Goal: Use online tool/utility: Utilize a website feature to perform a specific function

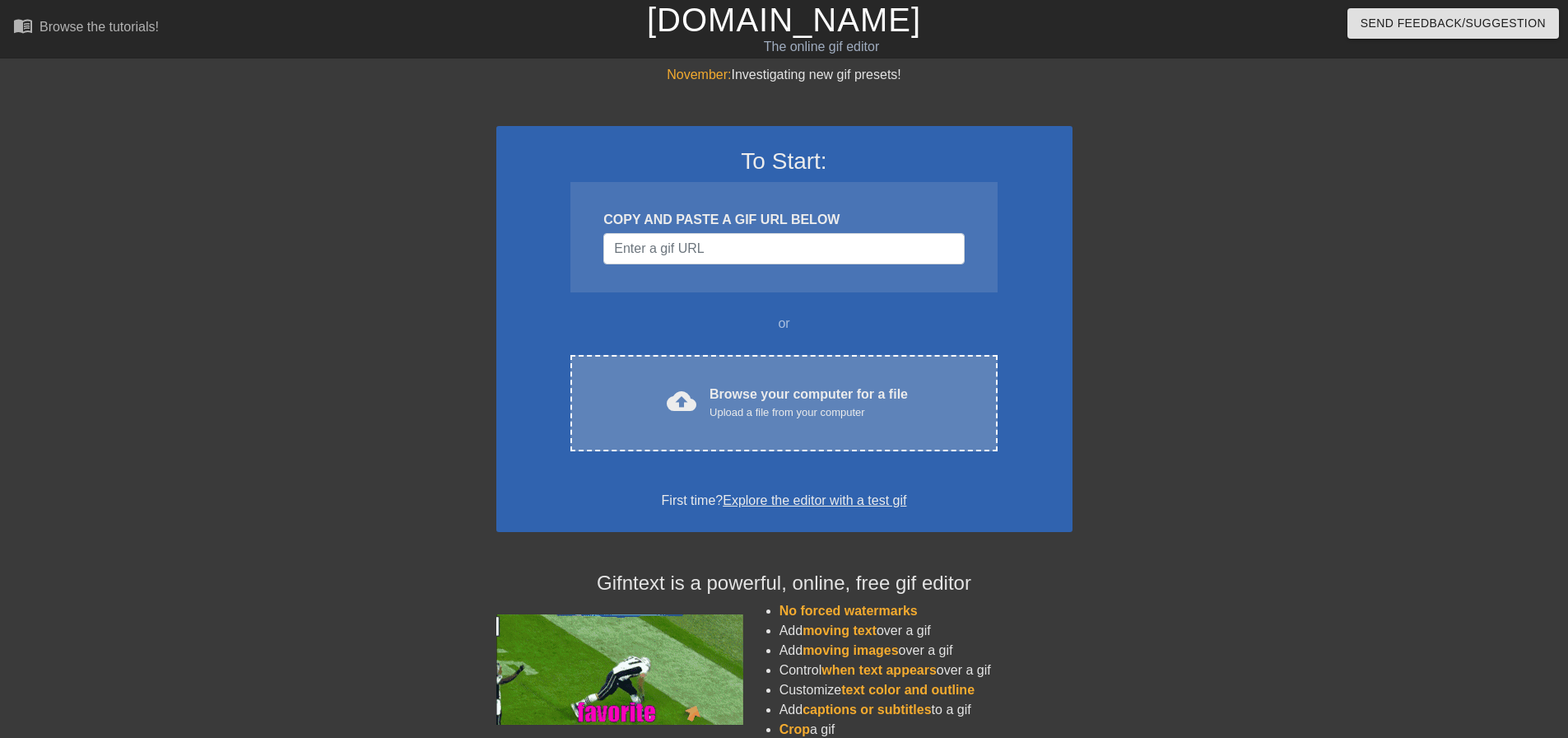
click at [766, 397] on div "Browse your computer for a file Upload a file from your computer" at bounding box center [809, 403] width 198 height 37
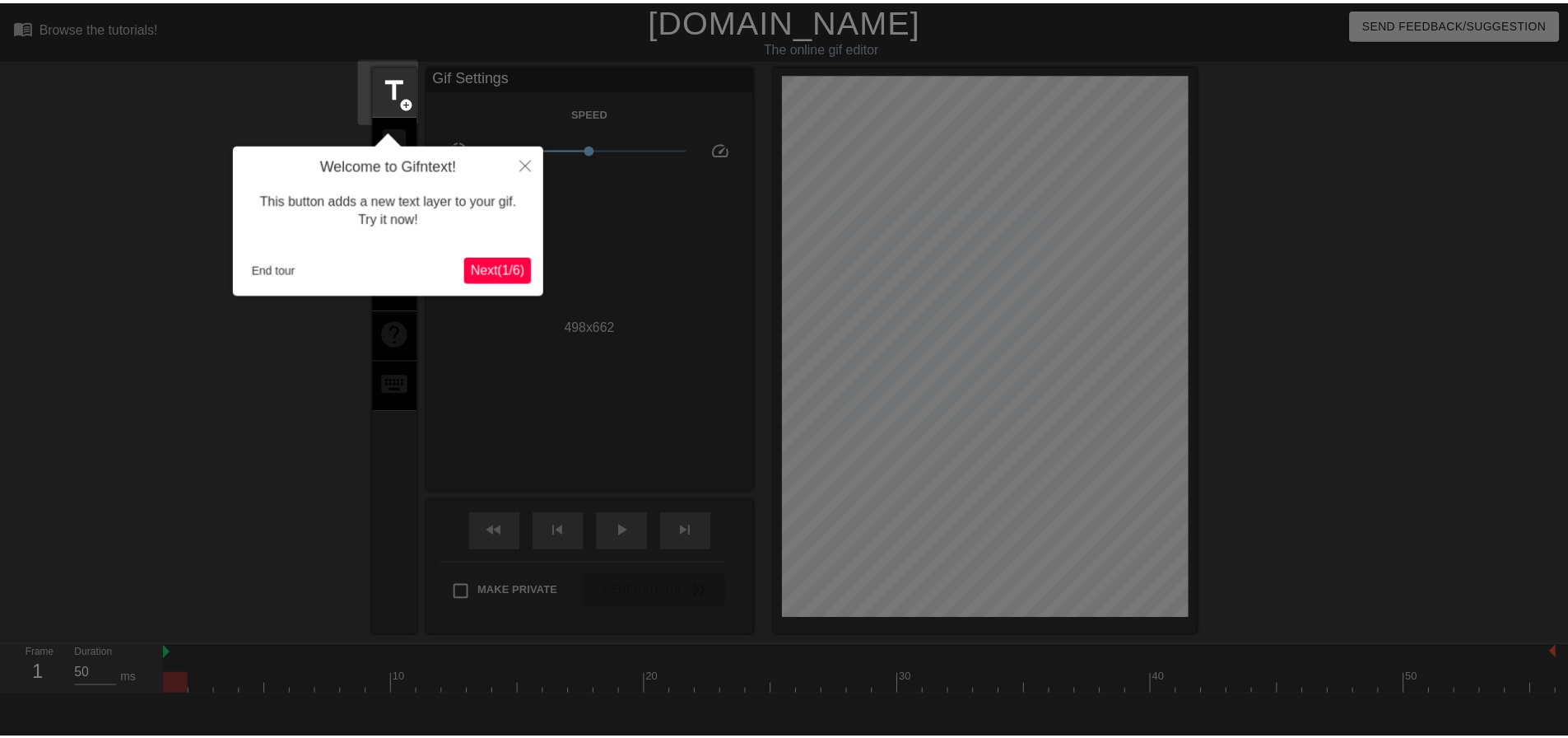
scroll to position [40, 0]
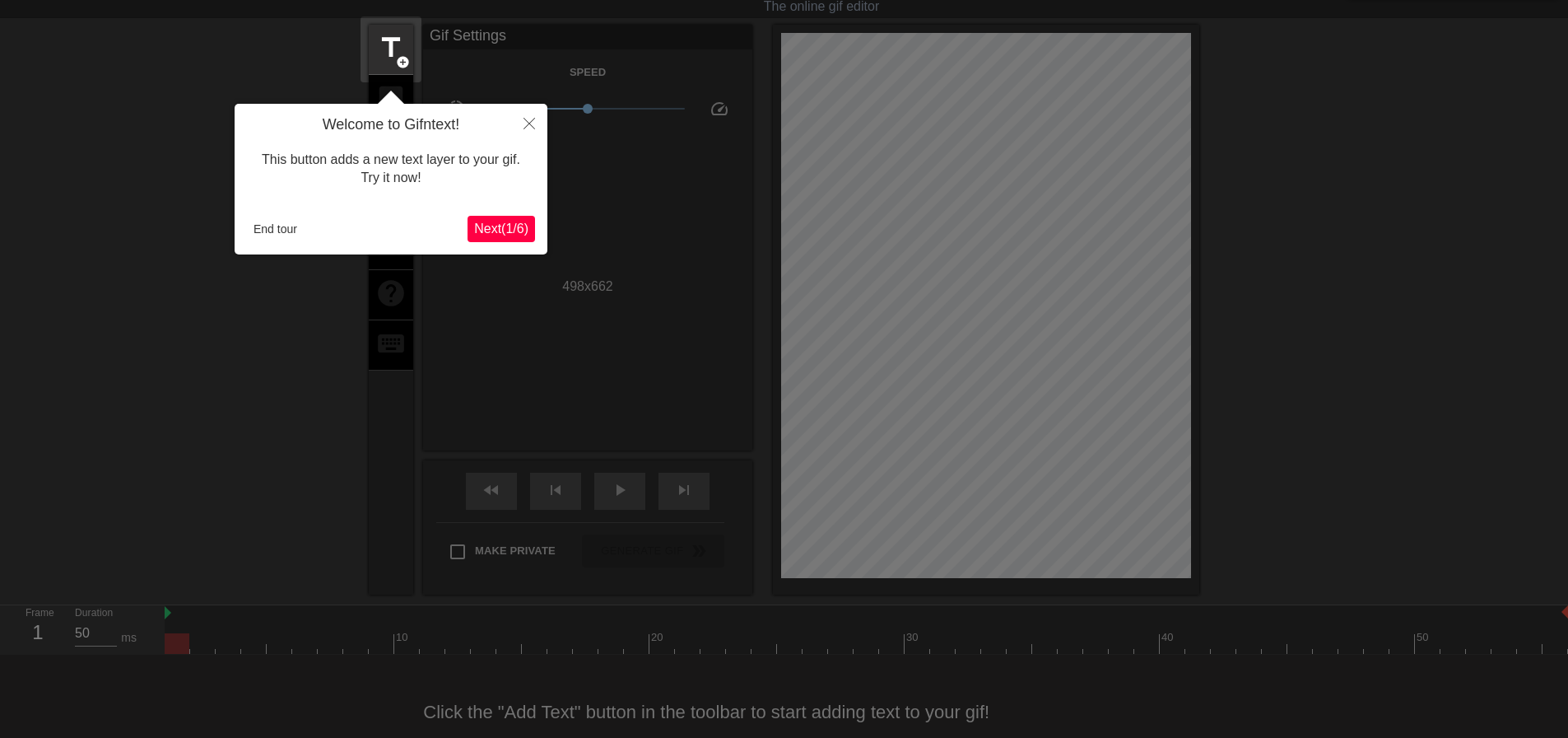
click at [507, 233] on span "Next ( 1 / 6 )" at bounding box center [501, 228] width 54 height 14
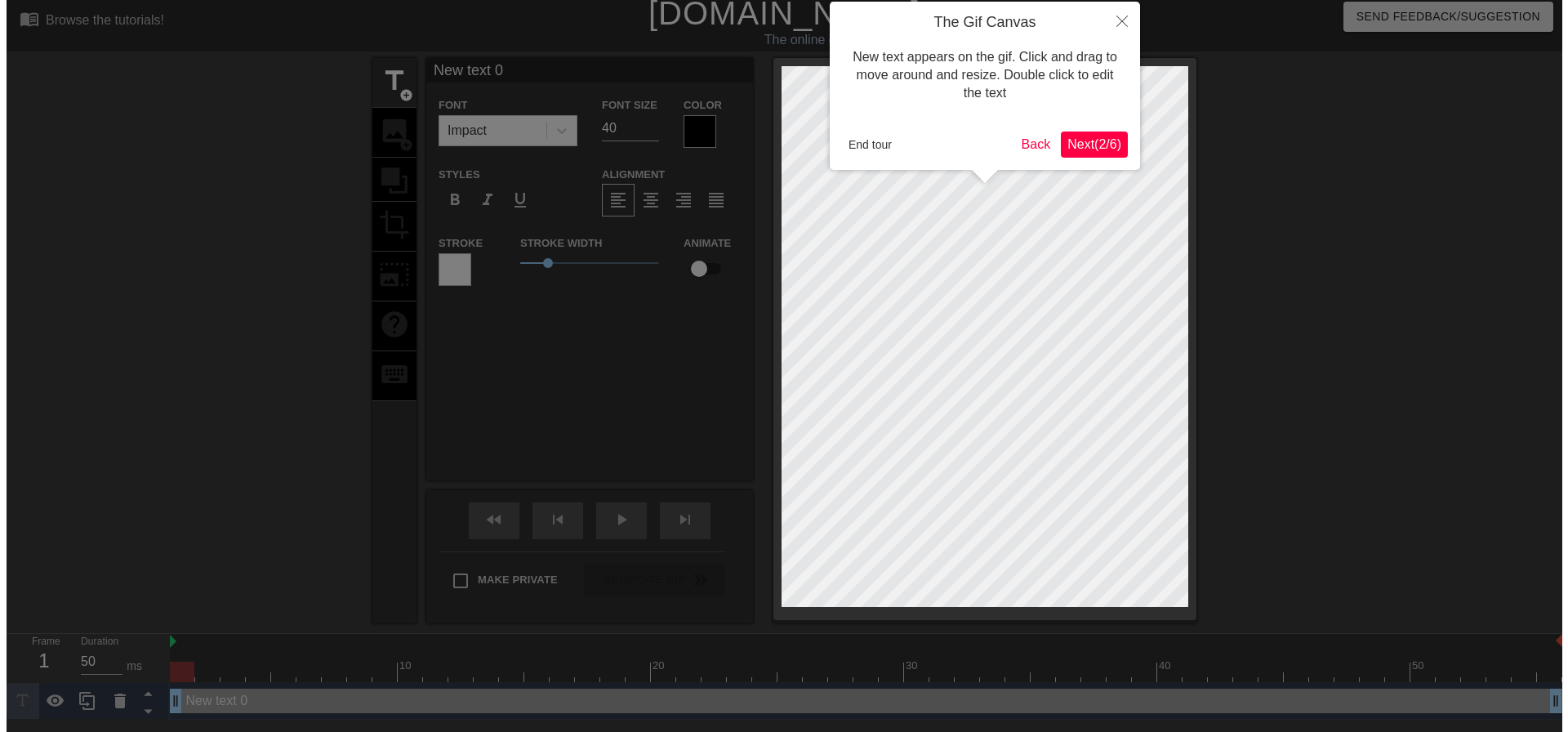
scroll to position [0, 0]
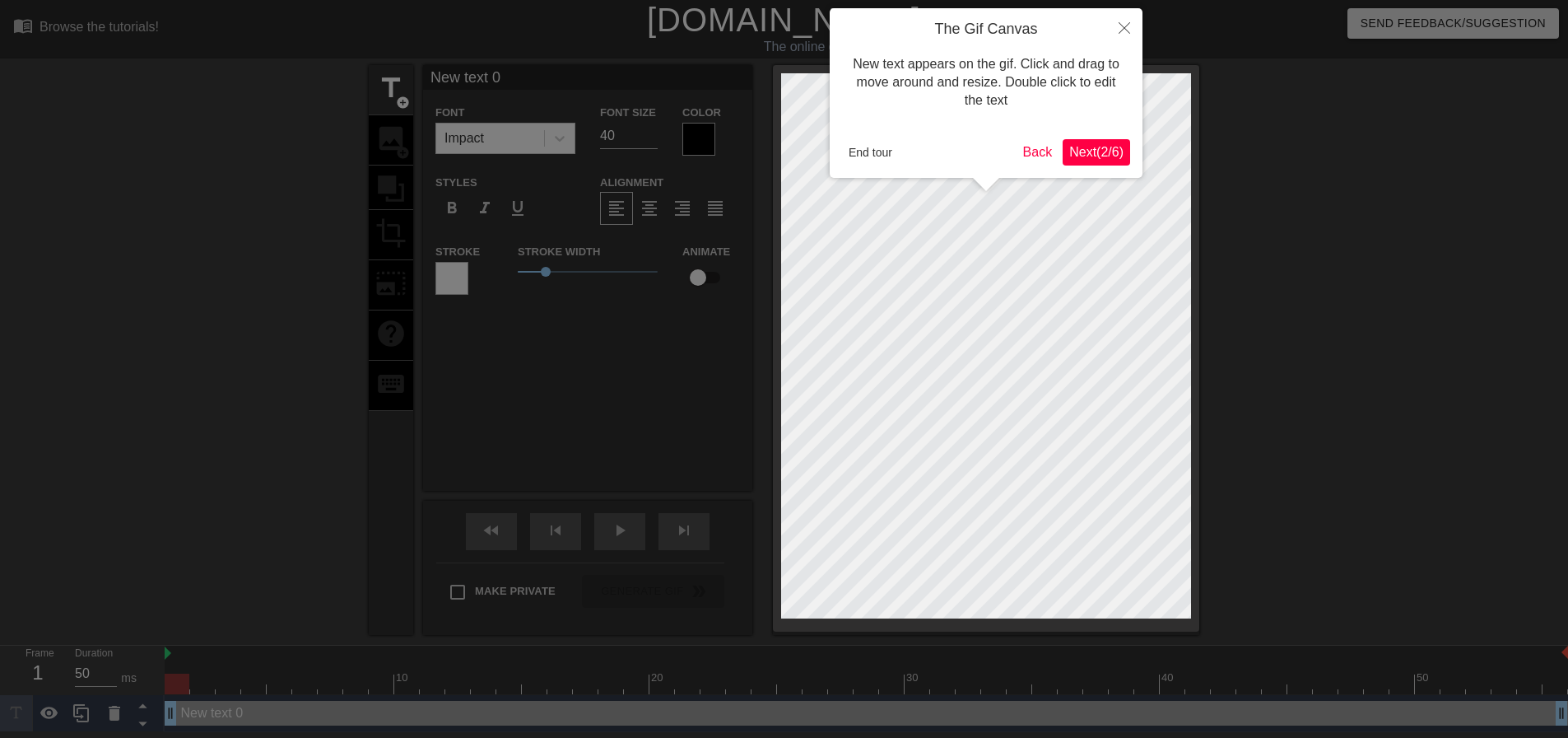
click at [1084, 149] on span "Next ( 2 / 6 )" at bounding box center [1096, 151] width 54 height 14
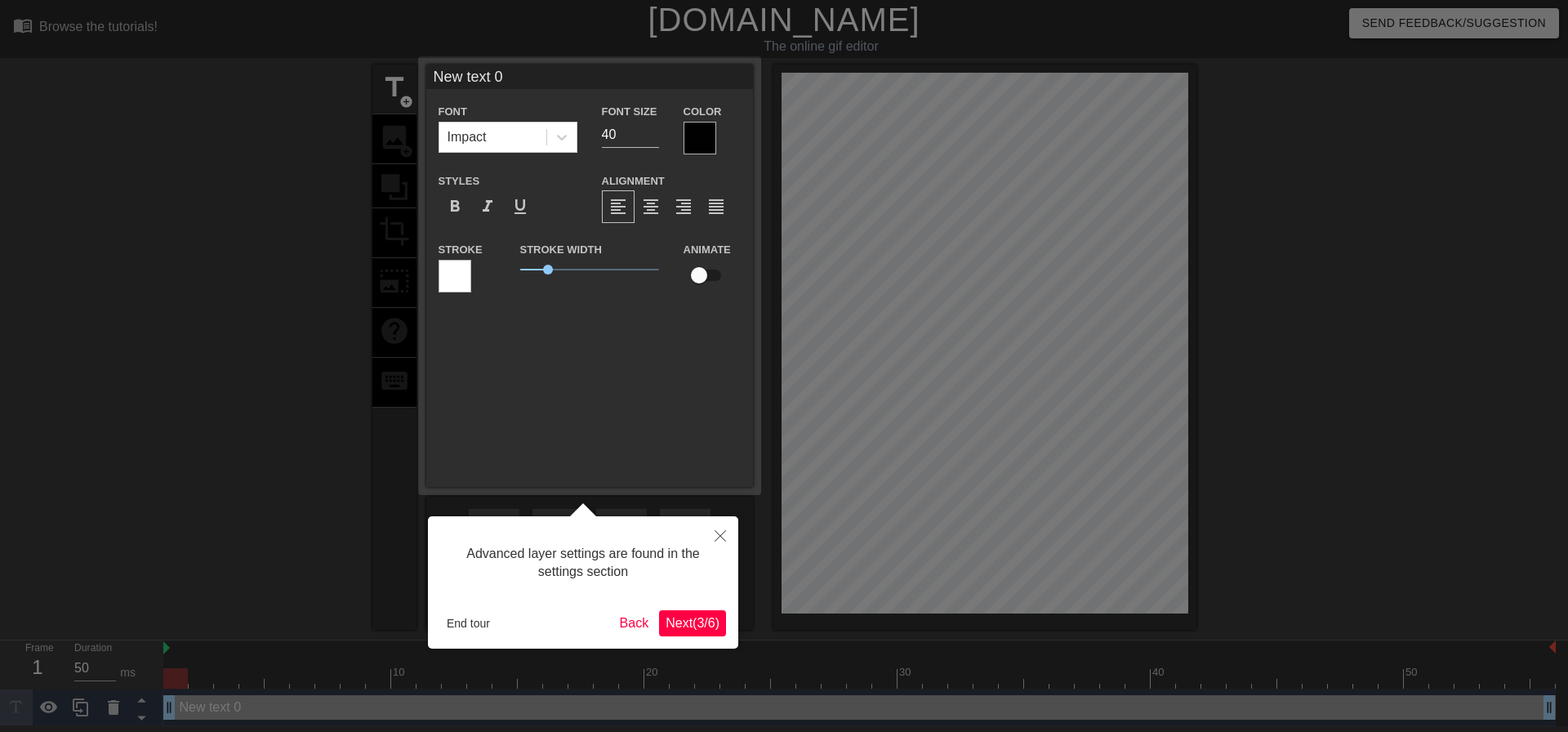
click at [703, 620] on span "Next ( 3 / 6 )" at bounding box center [692, 622] width 54 height 14
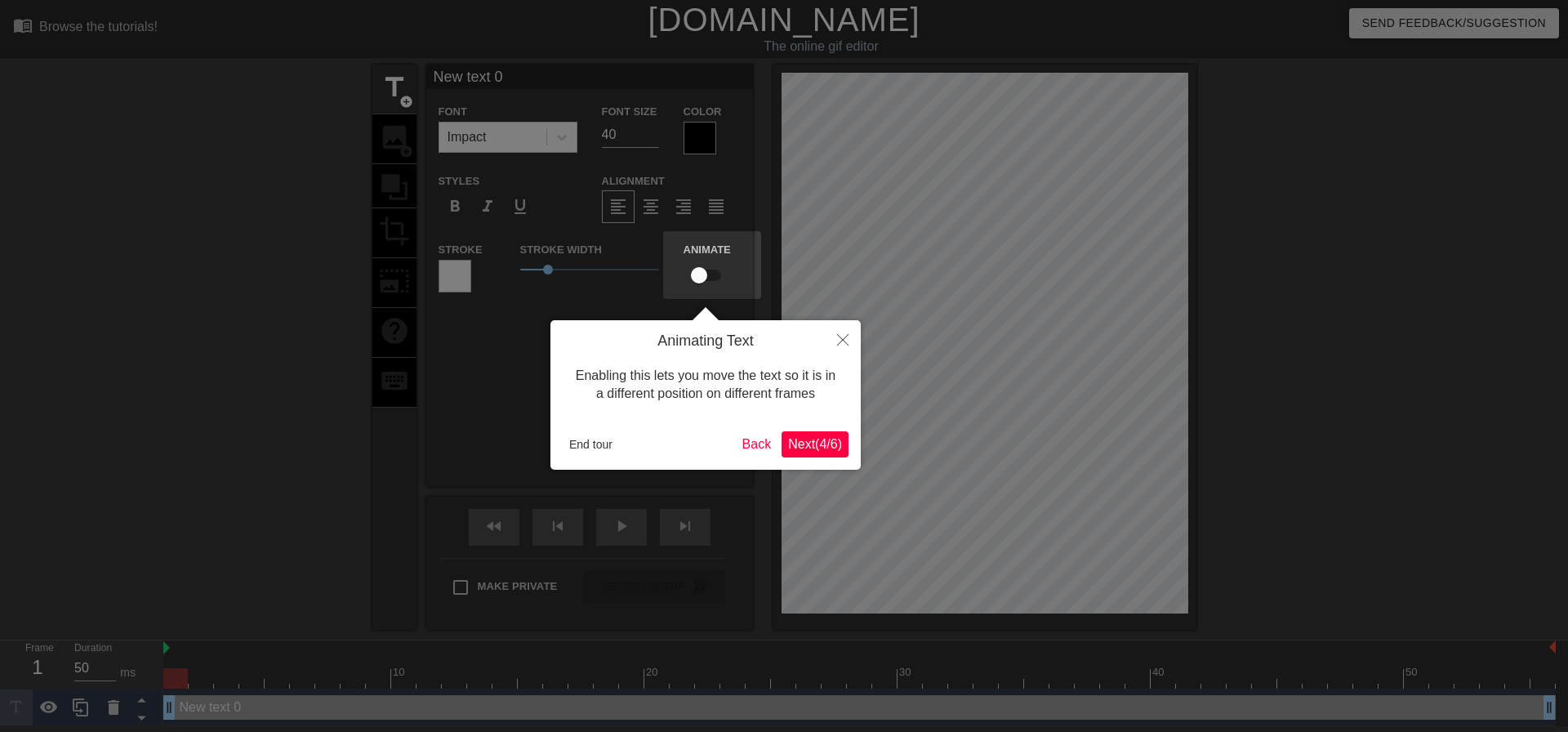
click at [820, 435] on button "Next ( 4 / 6 )" at bounding box center [815, 443] width 67 height 26
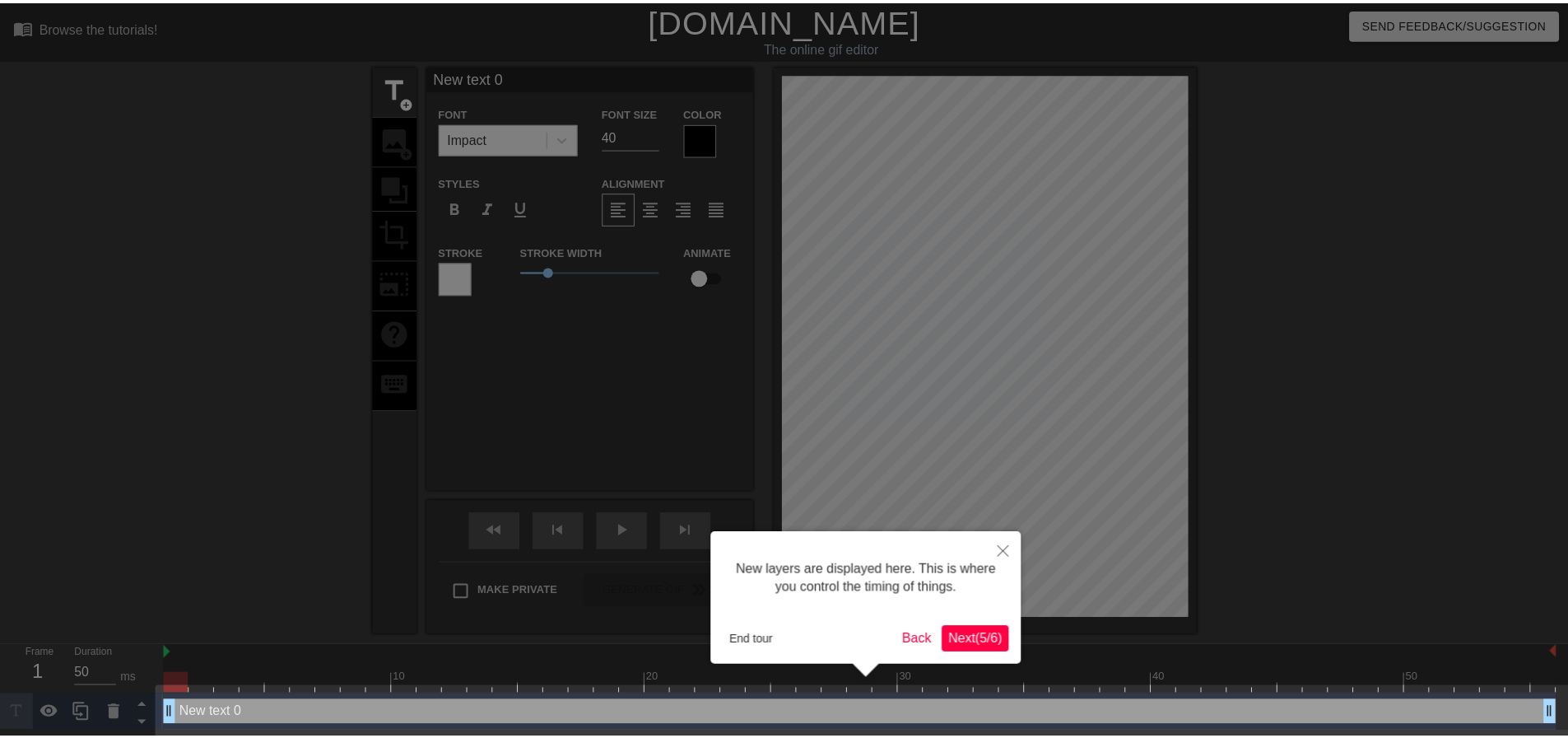
scroll to position [9, 0]
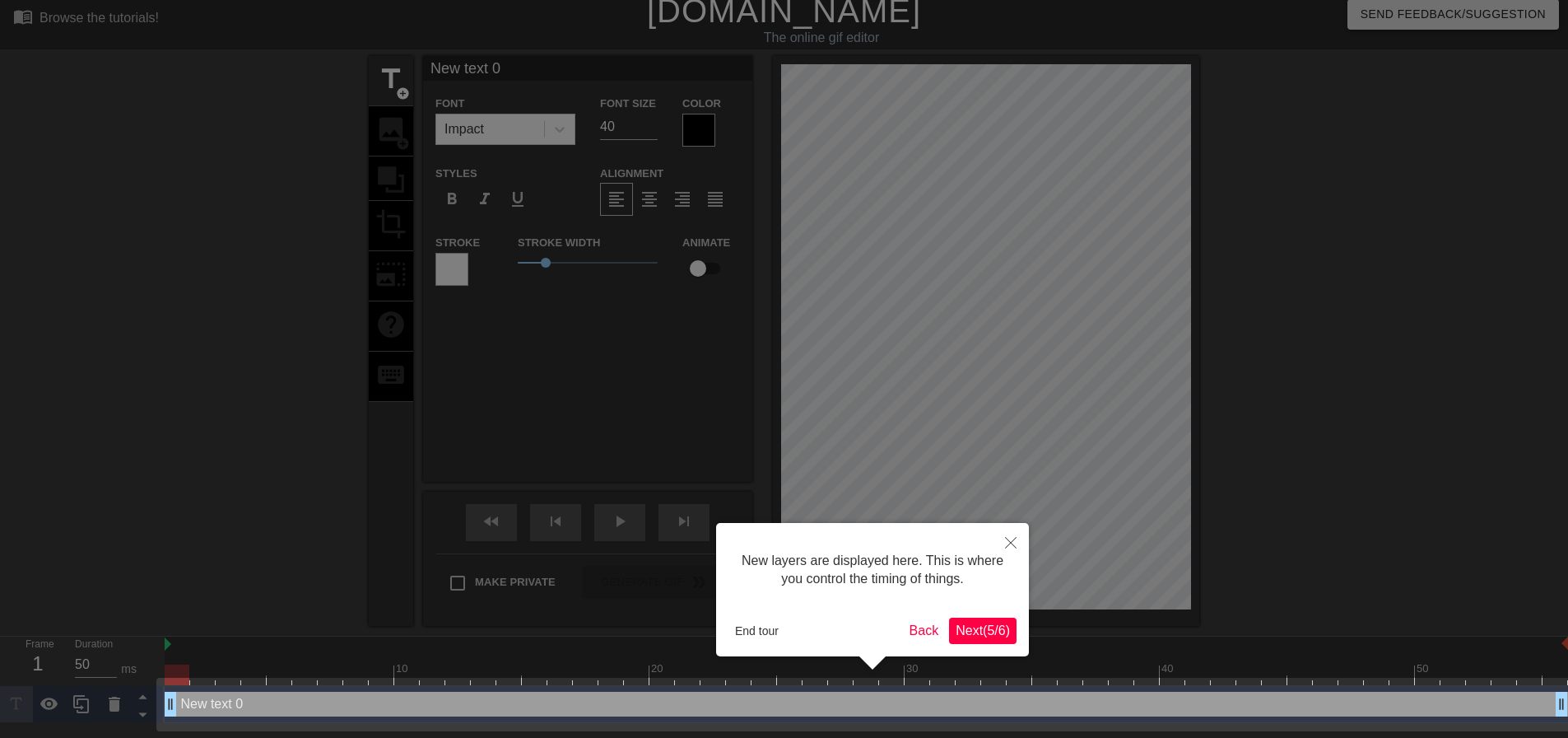
click at [975, 623] on span "Next ( 5 / 6 )" at bounding box center [982, 630] width 54 height 14
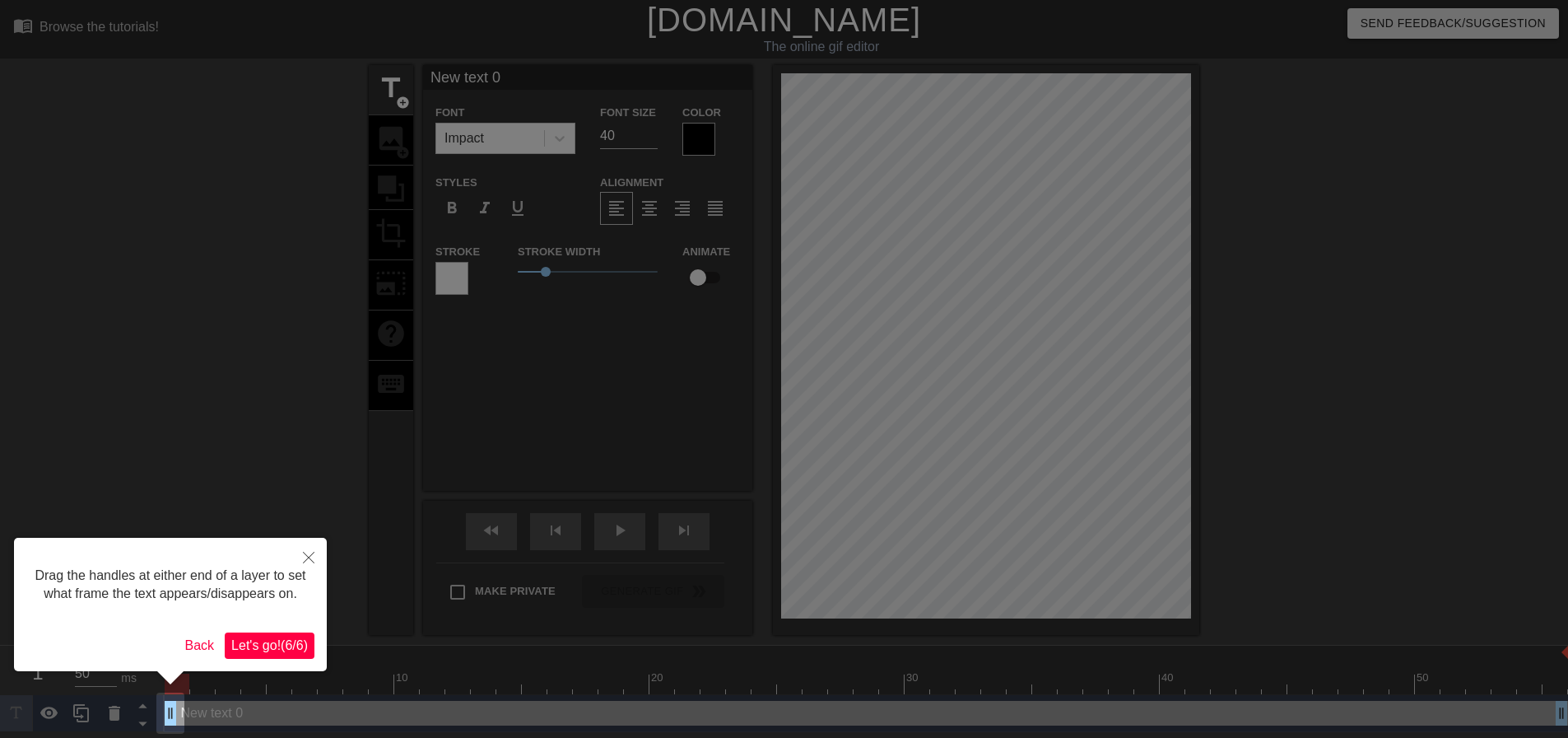
click at [289, 638] on span "Let's go! ( 6 / 6 )" at bounding box center [269, 645] width 76 height 14
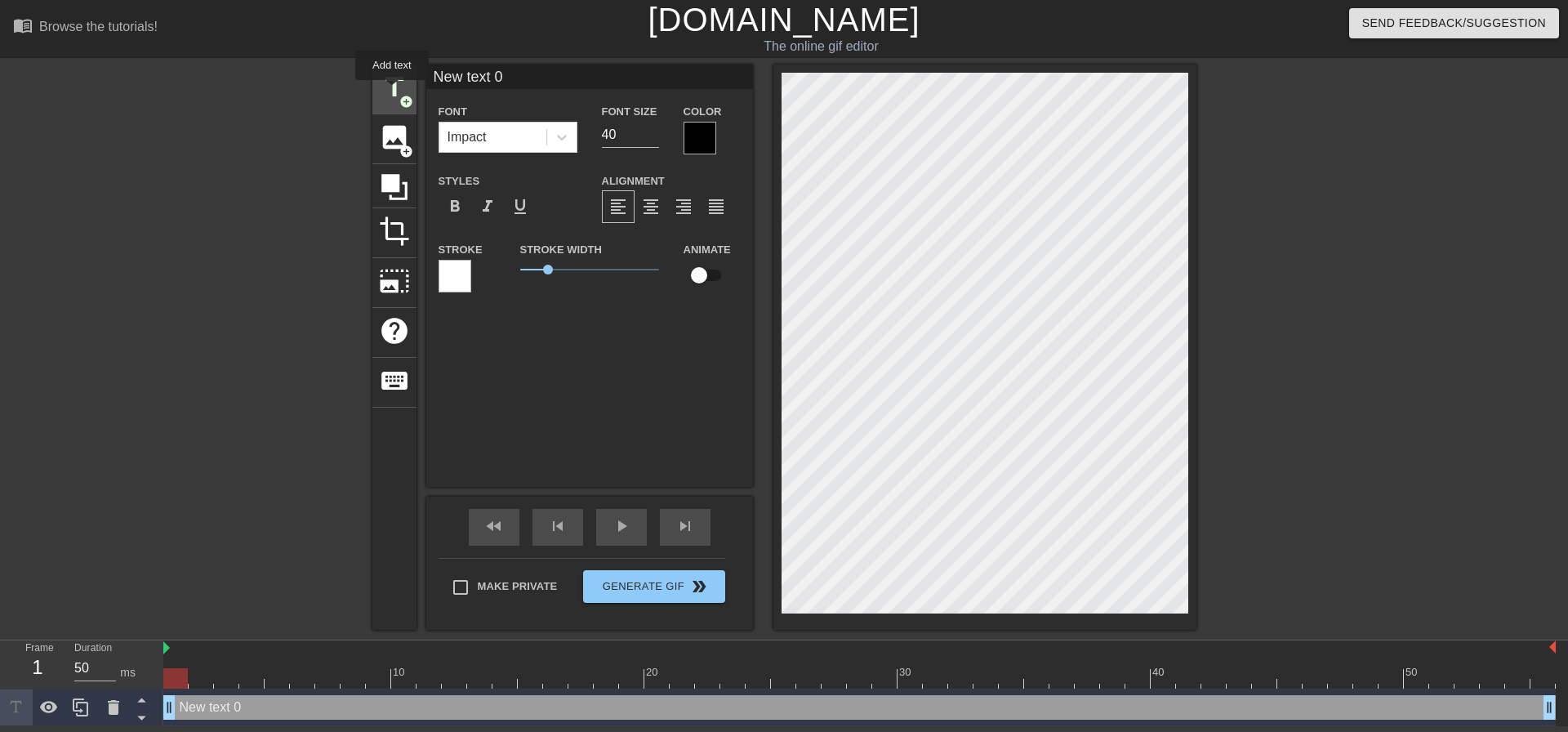
click at [392, 91] on span "title" at bounding box center [394, 87] width 31 height 31
type input "New text 1"
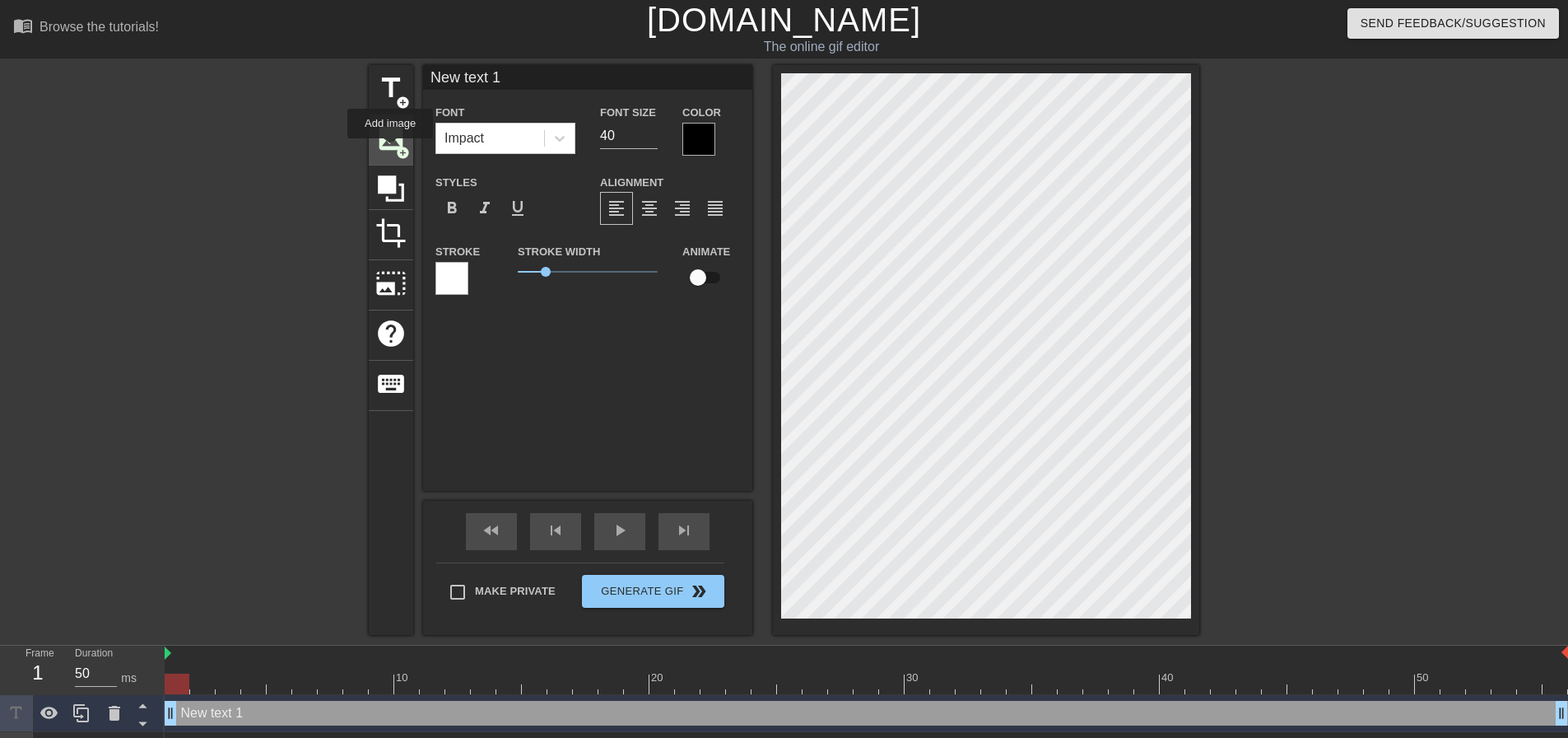
click at [390, 150] on span "image" at bounding box center [391, 138] width 31 height 31
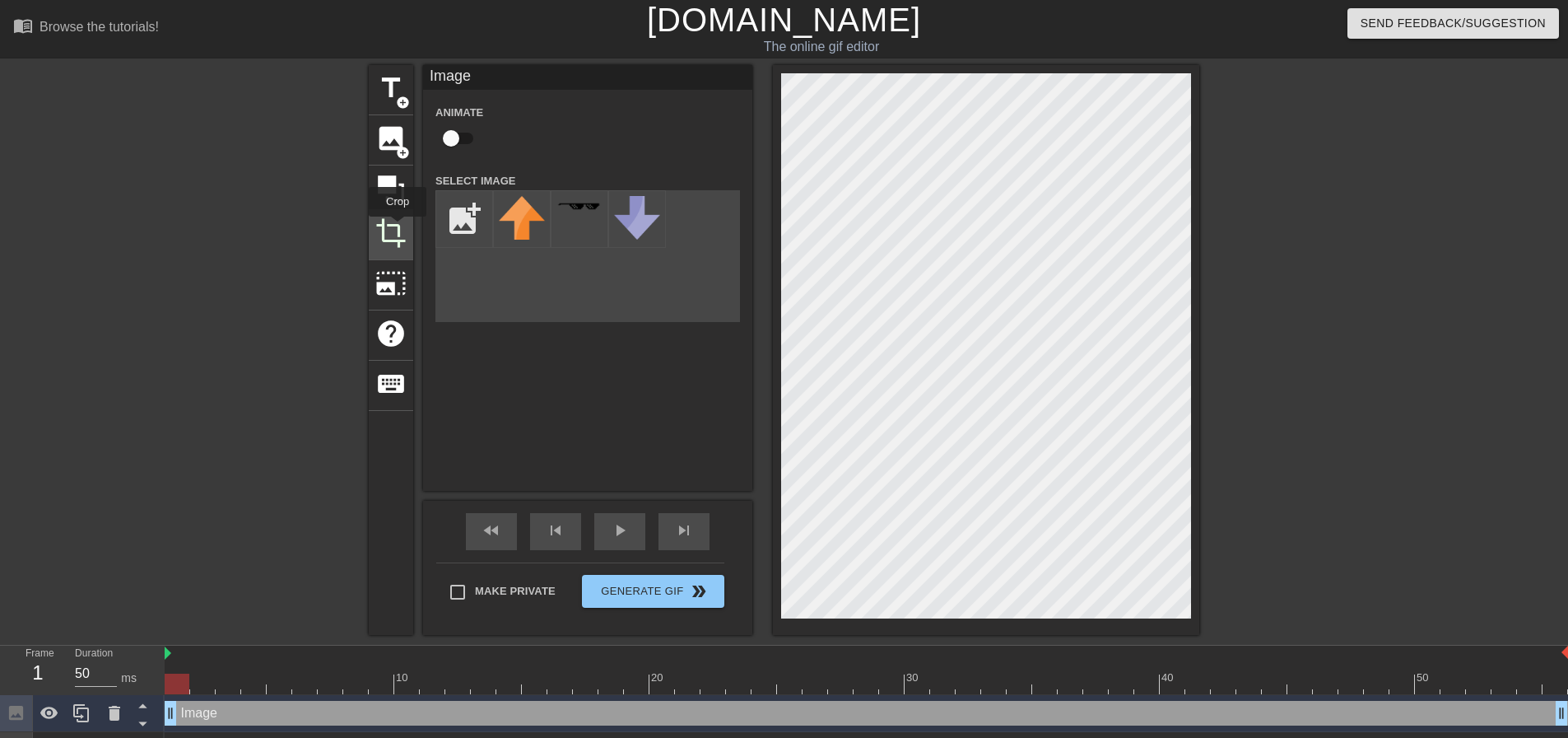
click at [398, 228] on span "crop" at bounding box center [391, 233] width 31 height 31
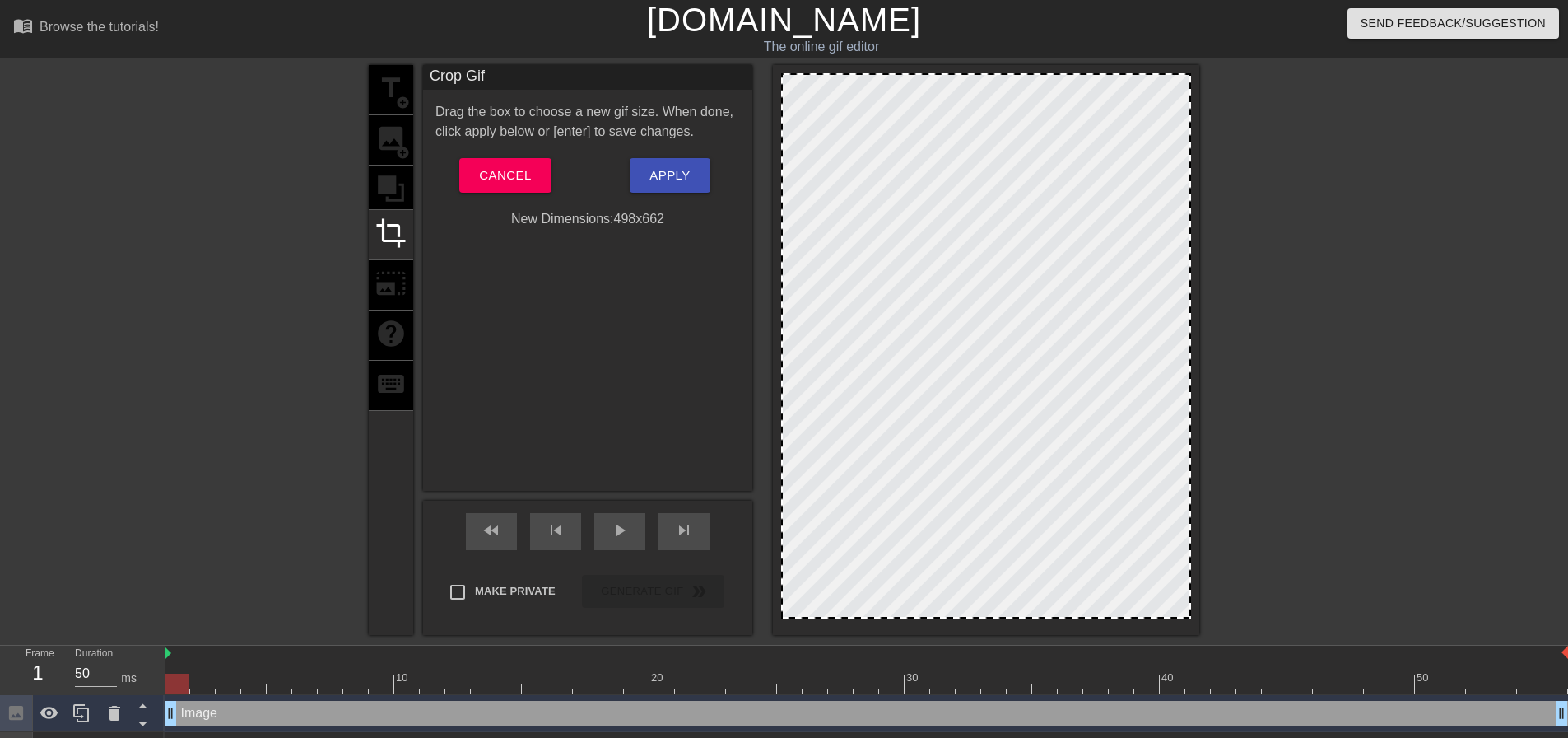
click at [393, 180] on div "title add_circle image add_circle crop photo_size_select_large help keyboard" at bounding box center [391, 350] width 44 height 569
click at [389, 292] on div "title add_circle image add_circle crop photo_size_select_large help keyboard" at bounding box center [391, 350] width 44 height 569
click at [396, 222] on span "crop" at bounding box center [391, 233] width 31 height 31
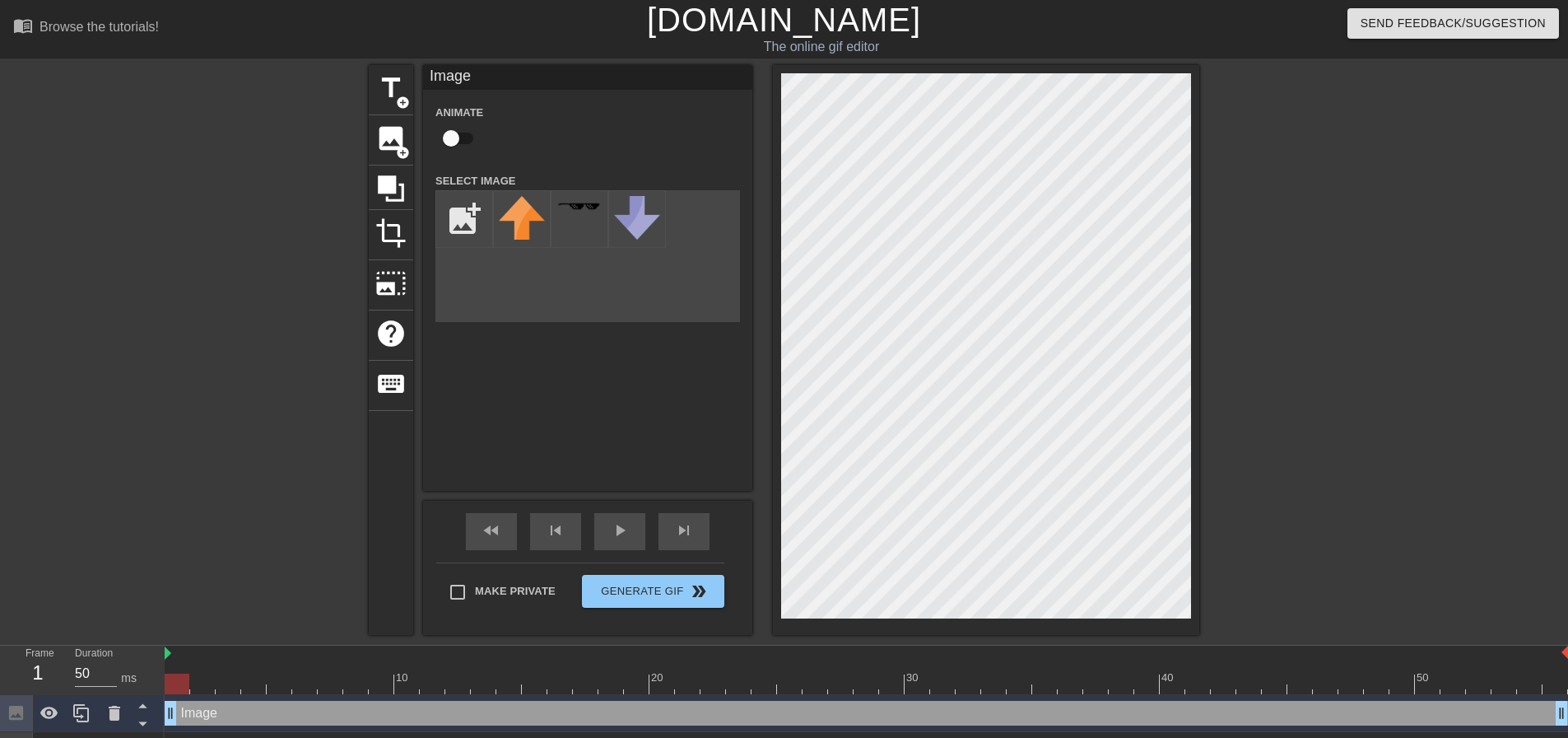
drag, startPoint x: 387, startPoint y: 328, endPoint x: 527, endPoint y: 374, distance: 147.4
drag, startPoint x: 527, startPoint y: 374, endPoint x: 466, endPoint y: 406, distance: 68.9
click at [466, 406] on div "Image Animate Select Image add_photo_alternate" at bounding box center [588, 278] width 329 height 426
click at [403, 101] on span "add_circle" at bounding box center [403, 102] width 14 height 14
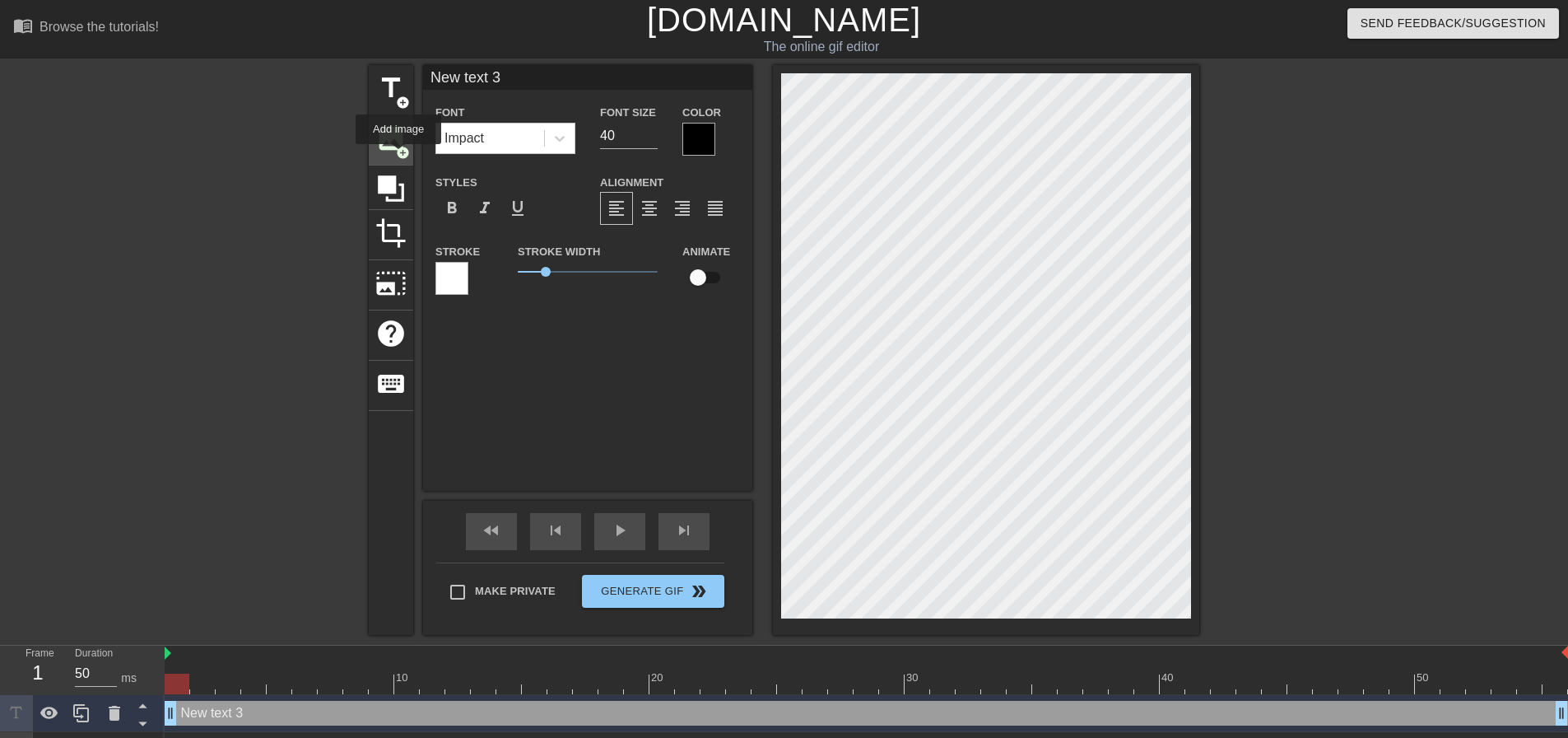
click at [400, 161] on div "image add_circle" at bounding box center [391, 141] width 44 height 50
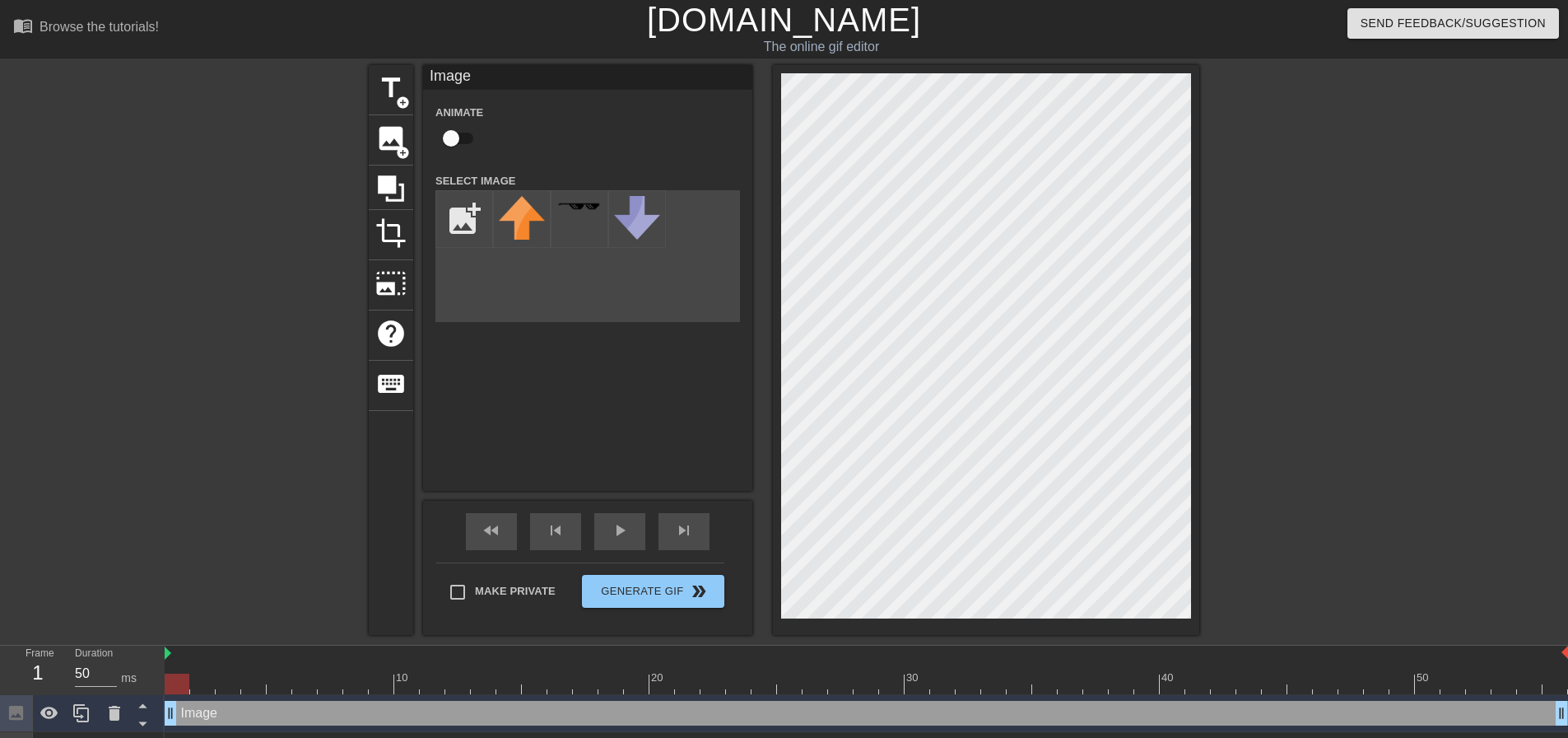
click at [451, 135] on input "checkbox" at bounding box center [451, 138] width 93 height 31
click at [451, 136] on input "checkbox" at bounding box center [466, 138] width 93 height 31
checkbox input "false"
click at [1567, 42] on html "menu_book Browse the tutorials! [DOMAIN_NAME] The online gif editor Send Feedba…" at bounding box center [784, 439] width 1568 height 880
click at [397, 99] on span "add_circle" at bounding box center [403, 102] width 14 height 14
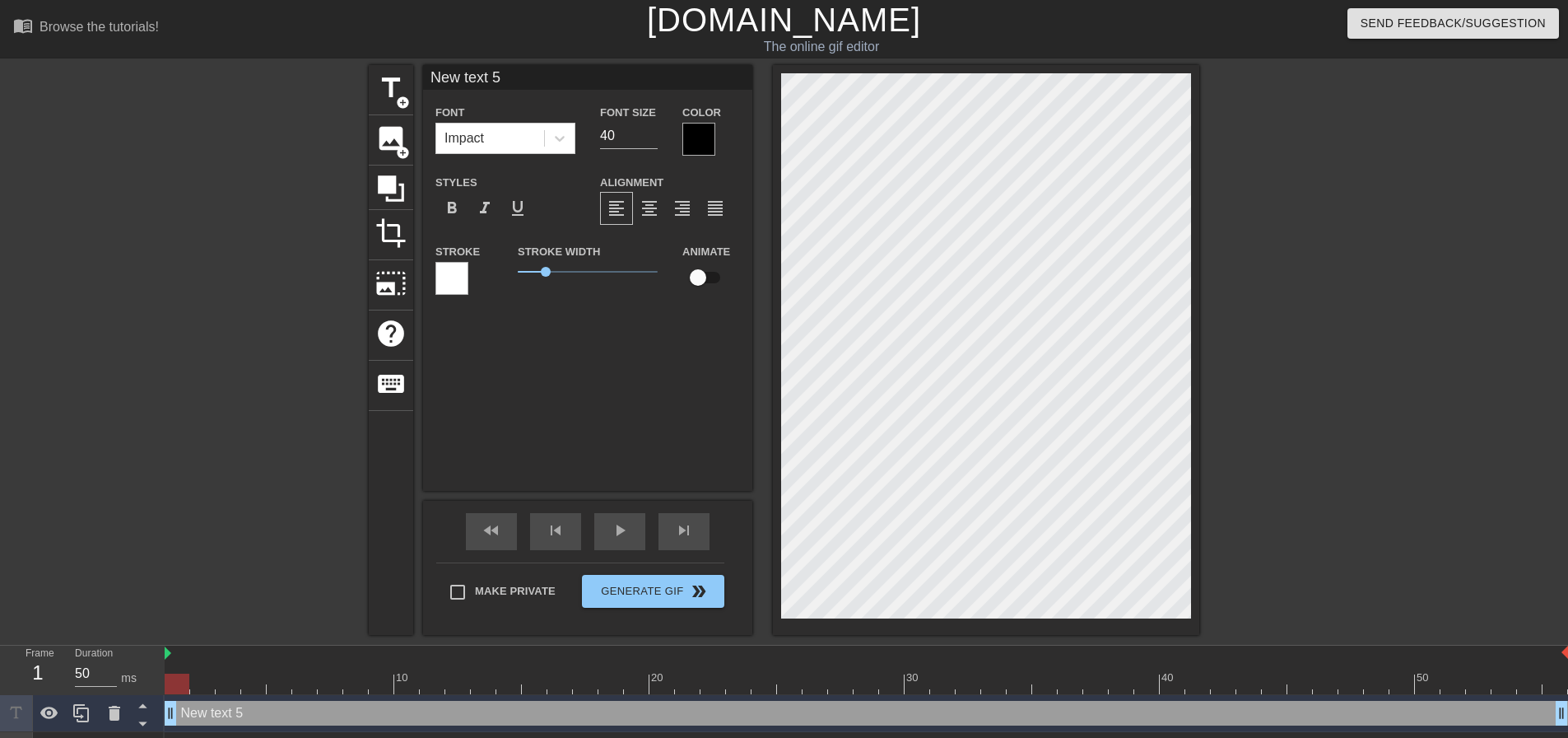
click at [450, 269] on div at bounding box center [452, 278] width 33 height 33
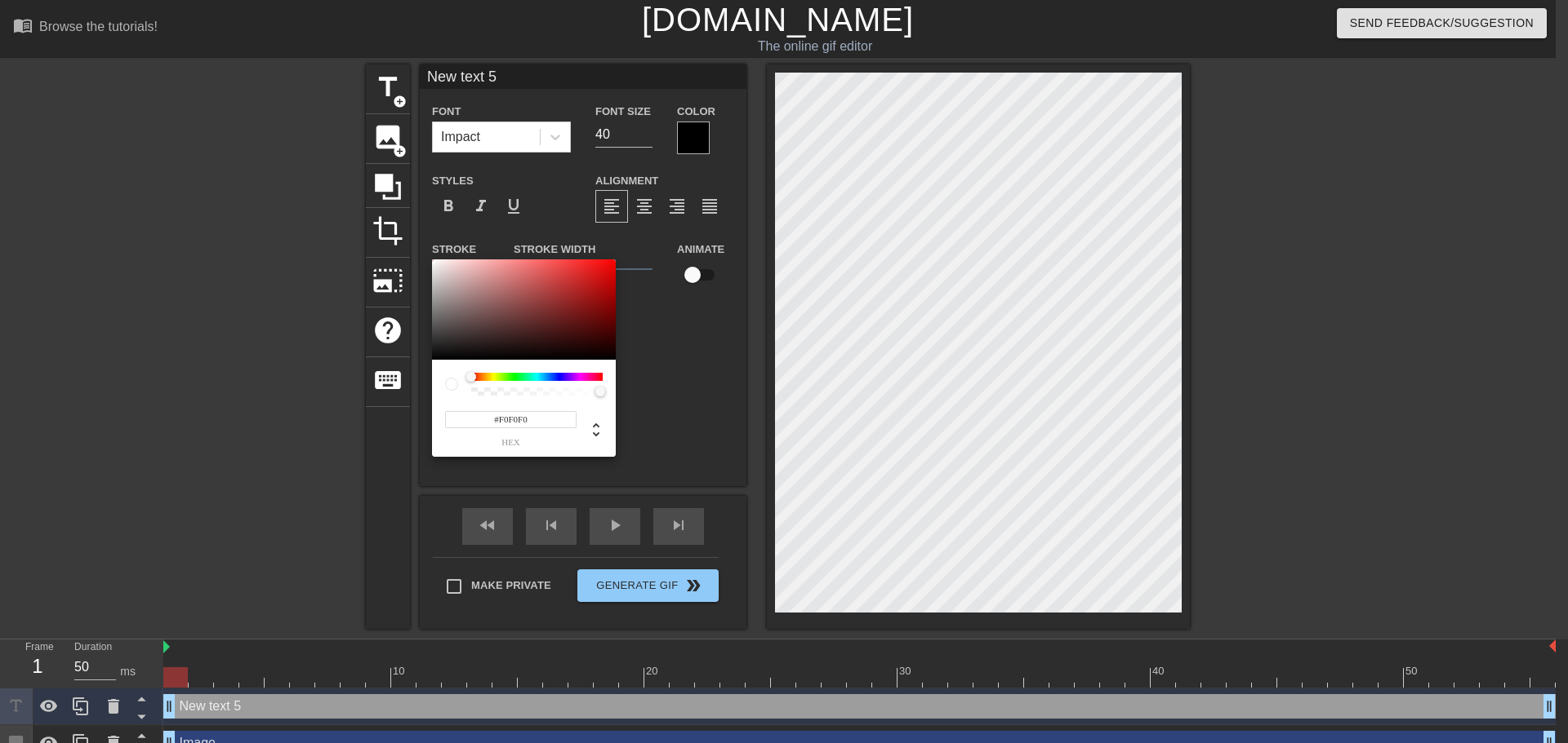
click at [432, 265] on div at bounding box center [437, 265] width 10 height 10
click at [608, 355] on div at bounding box center [524, 310] width 183 height 101
type input "#0F0000"
drag, startPoint x: 601, startPoint y: 355, endPoint x: 611, endPoint y: 354, distance: 10.0
click at [611, 354] on div at bounding box center [615, 354] width 10 height 10
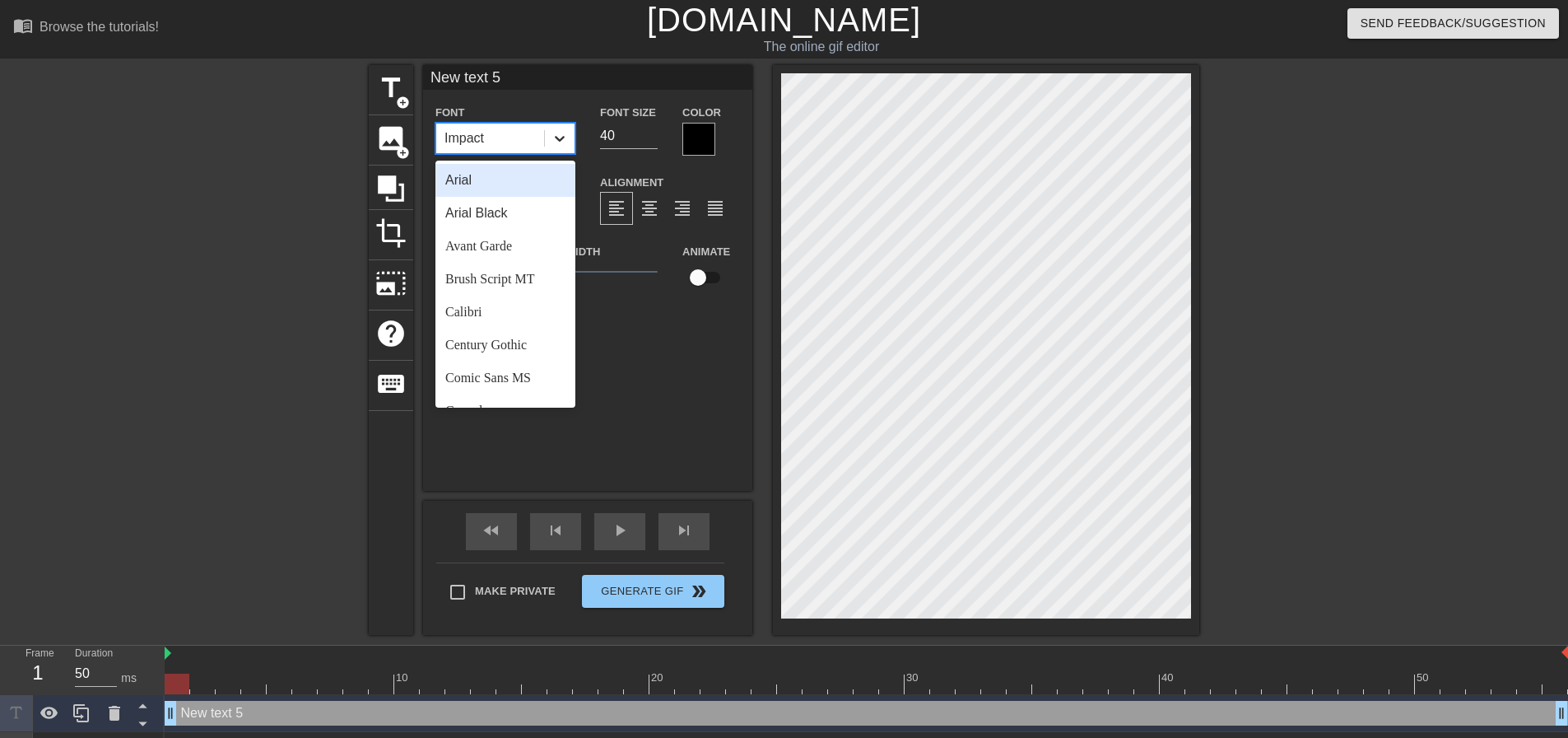
click at [559, 140] on icon at bounding box center [560, 139] width 10 height 6
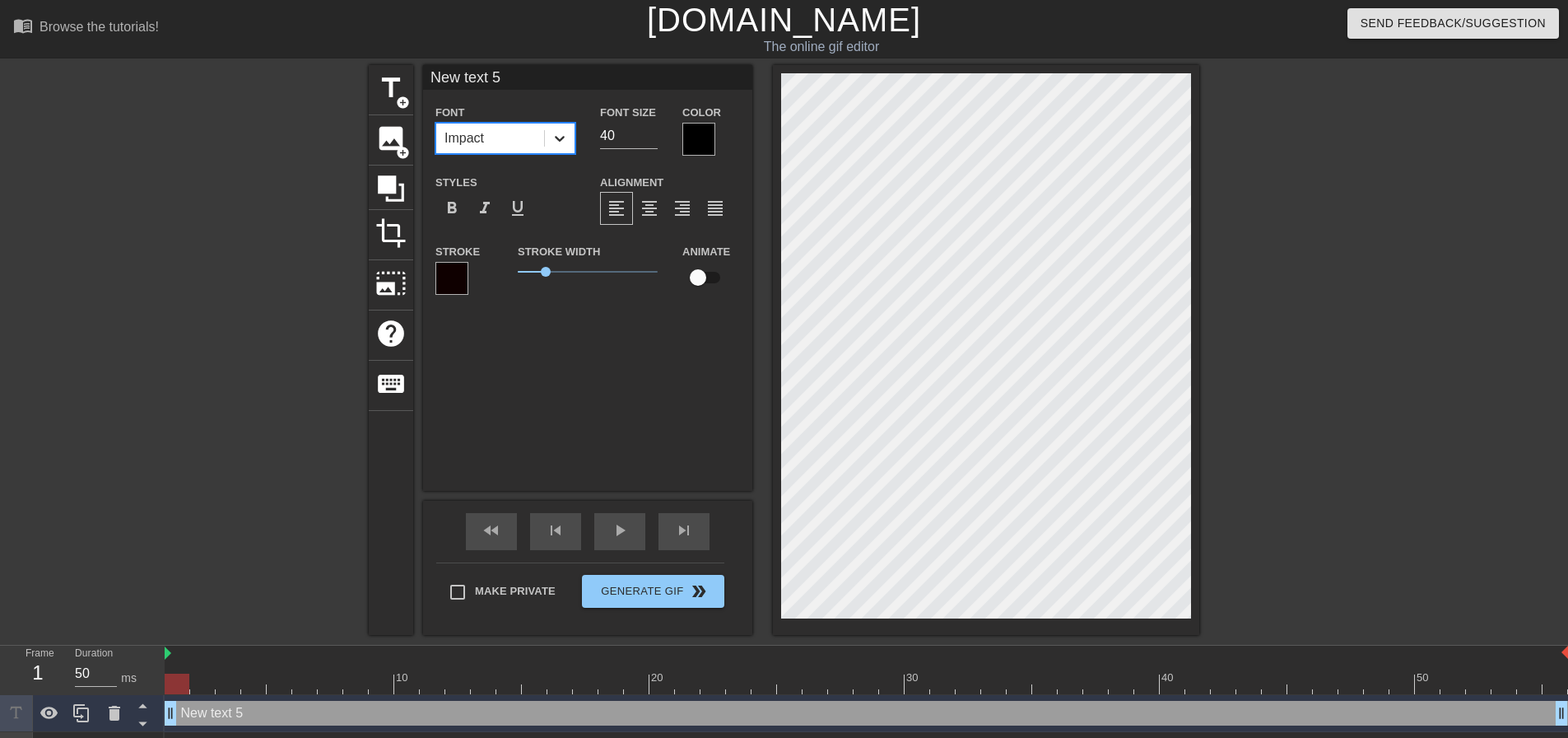
click at [559, 139] on icon at bounding box center [560, 139] width 10 height 6
click at [384, 139] on span "image" at bounding box center [391, 138] width 31 height 31
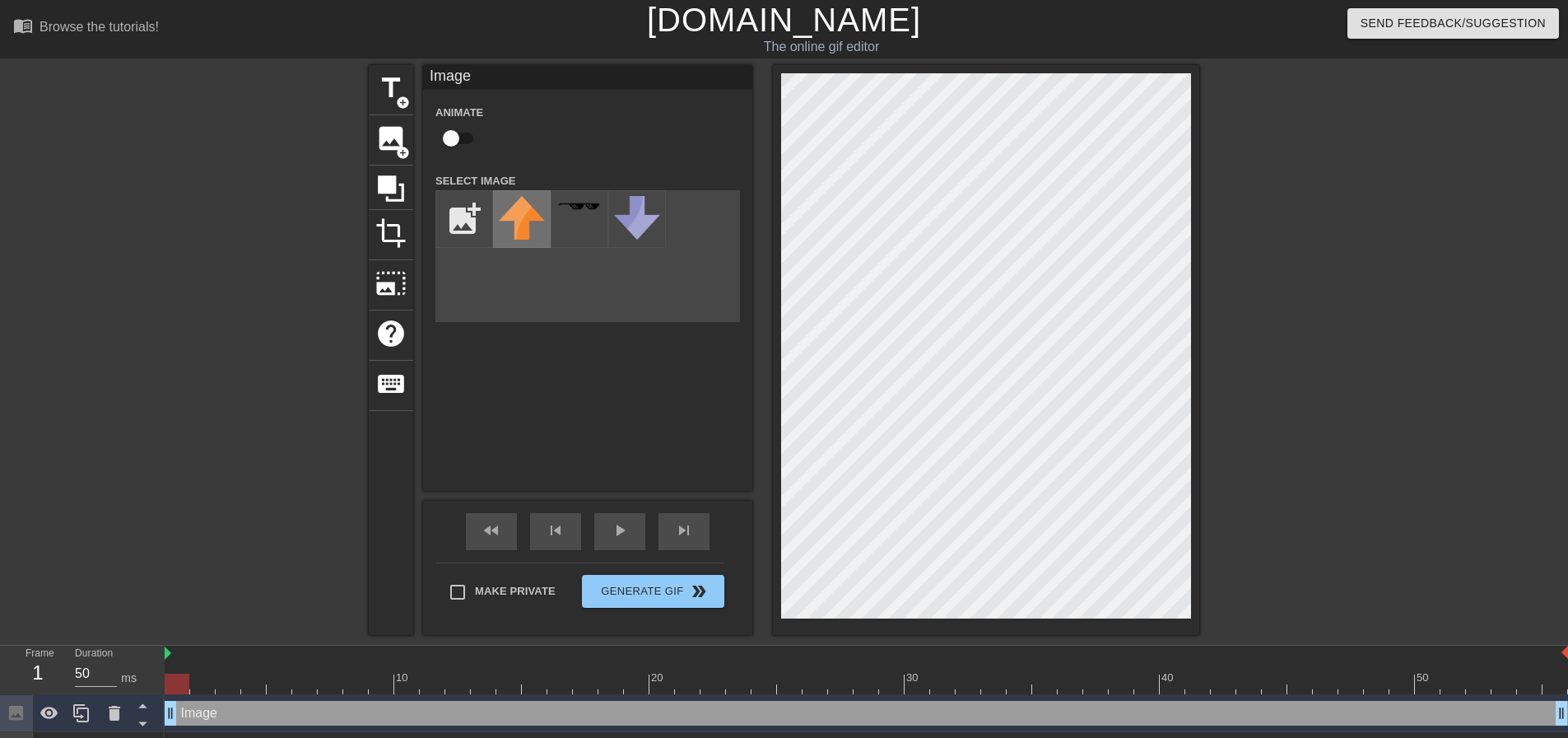
click at [517, 212] on img at bounding box center [522, 217] width 46 height 43
click at [574, 210] on img at bounding box center [580, 205] width 46 height 9
click at [574, 211] on img at bounding box center [580, 205] width 46 height 9
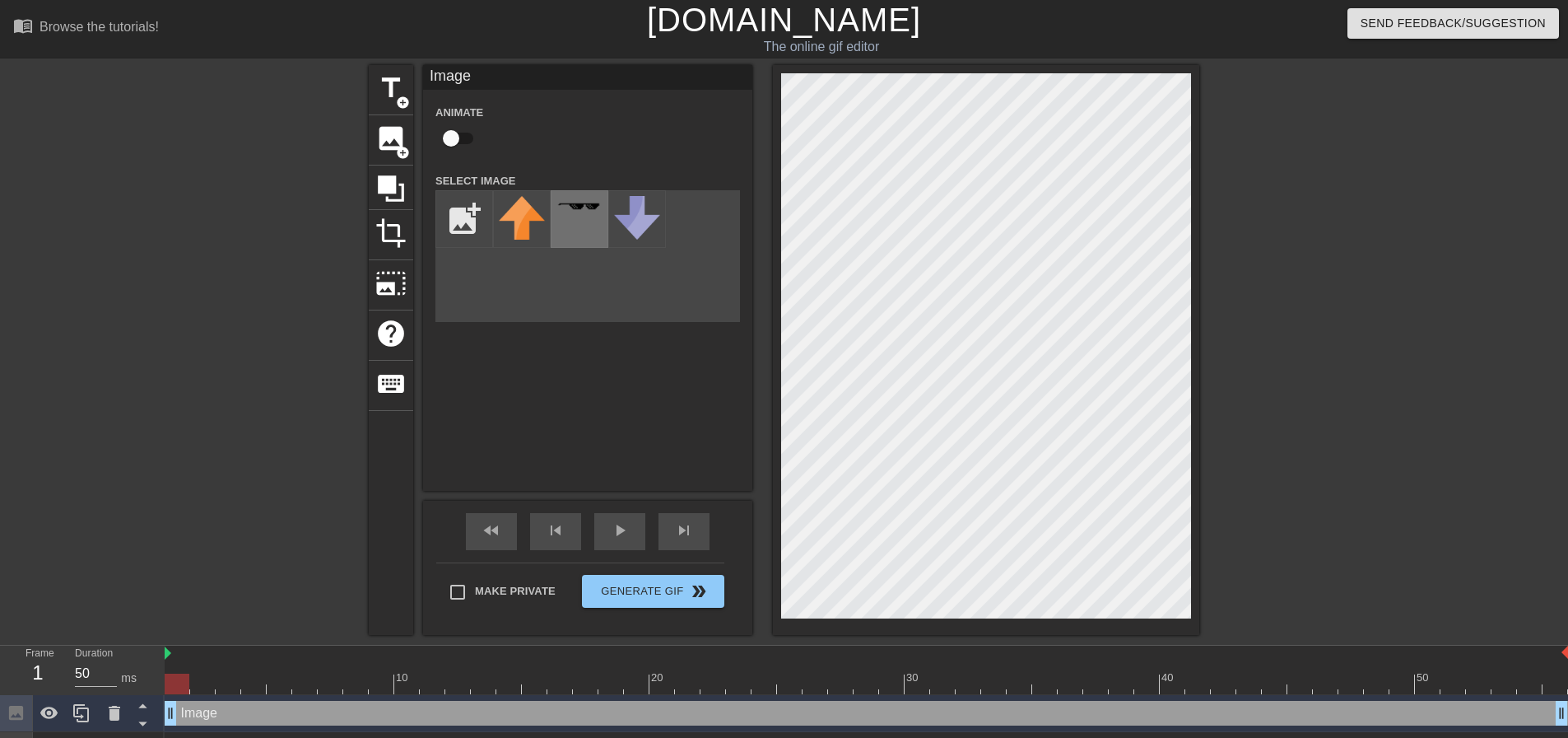
click at [576, 212] on div at bounding box center [580, 219] width 58 height 58
click at [643, 223] on img at bounding box center [637, 217] width 46 height 43
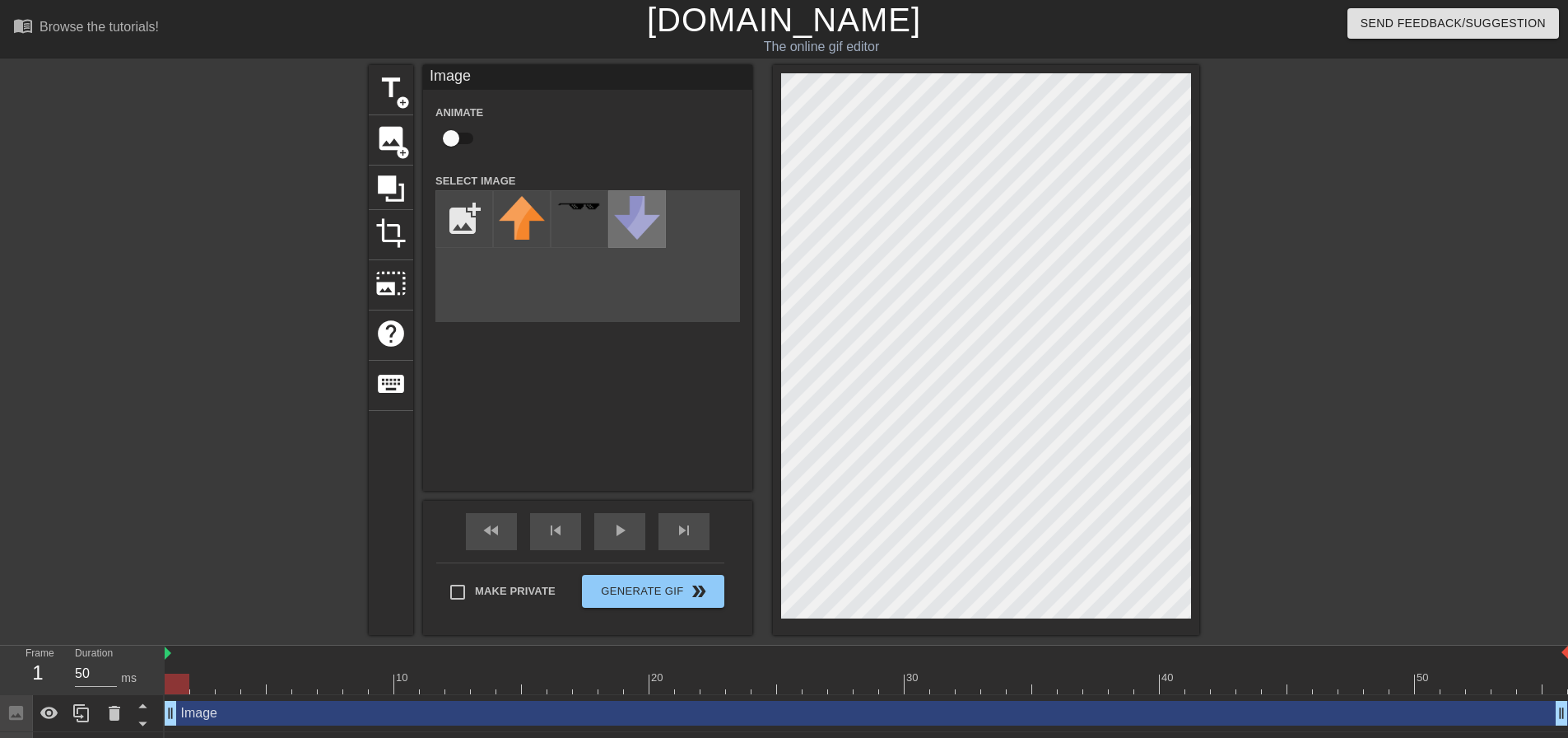
click at [653, 216] on img at bounding box center [637, 217] width 46 height 43
click at [505, 205] on img at bounding box center [522, 217] width 46 height 43
click at [506, 206] on img at bounding box center [522, 217] width 46 height 43
click at [582, 219] on div at bounding box center [580, 219] width 58 height 58
click at [659, 227] on img at bounding box center [637, 217] width 46 height 43
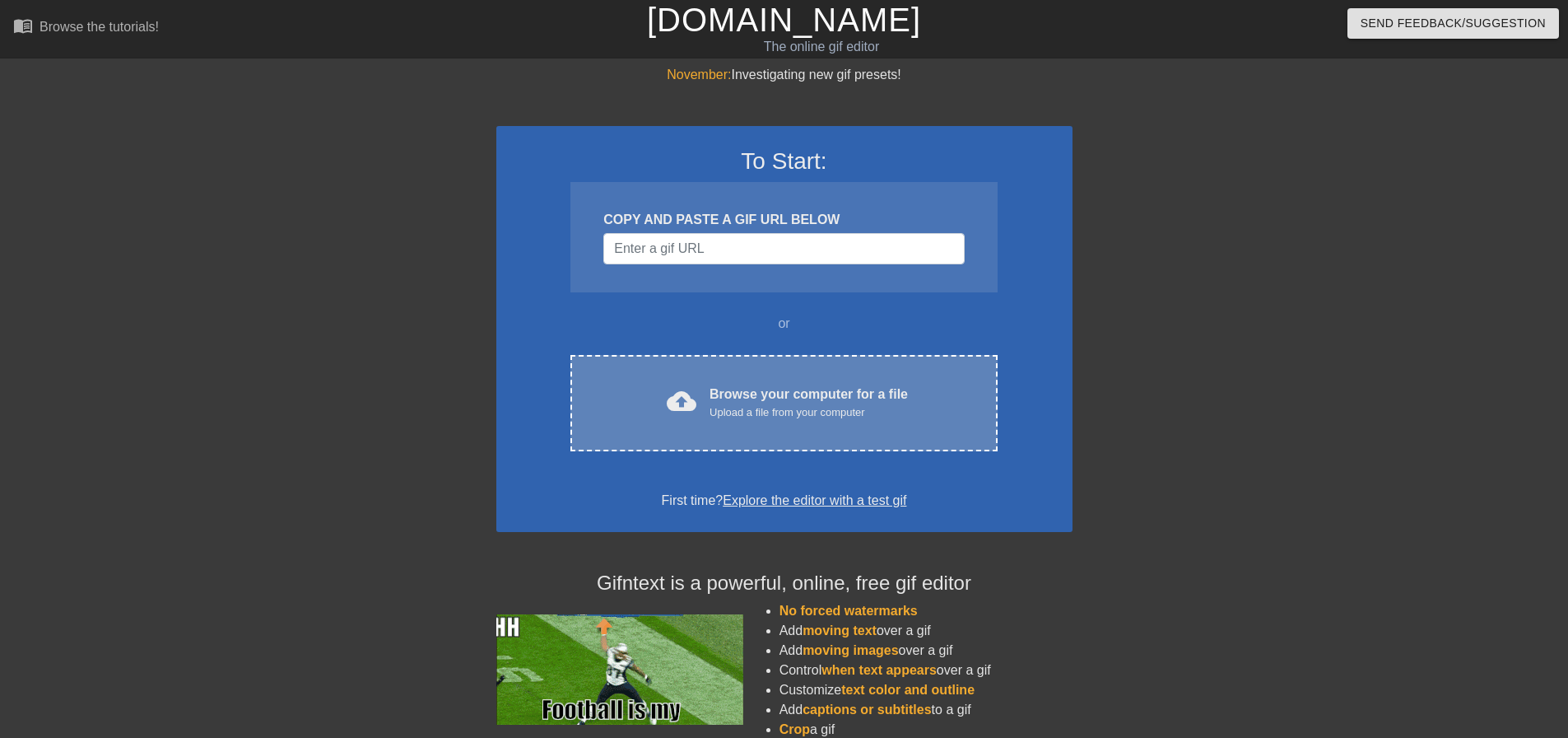
click at [699, 409] on div "cloud_upload Browse your computer for a file Upload a file from your computer" at bounding box center [783, 403] width 357 height 37
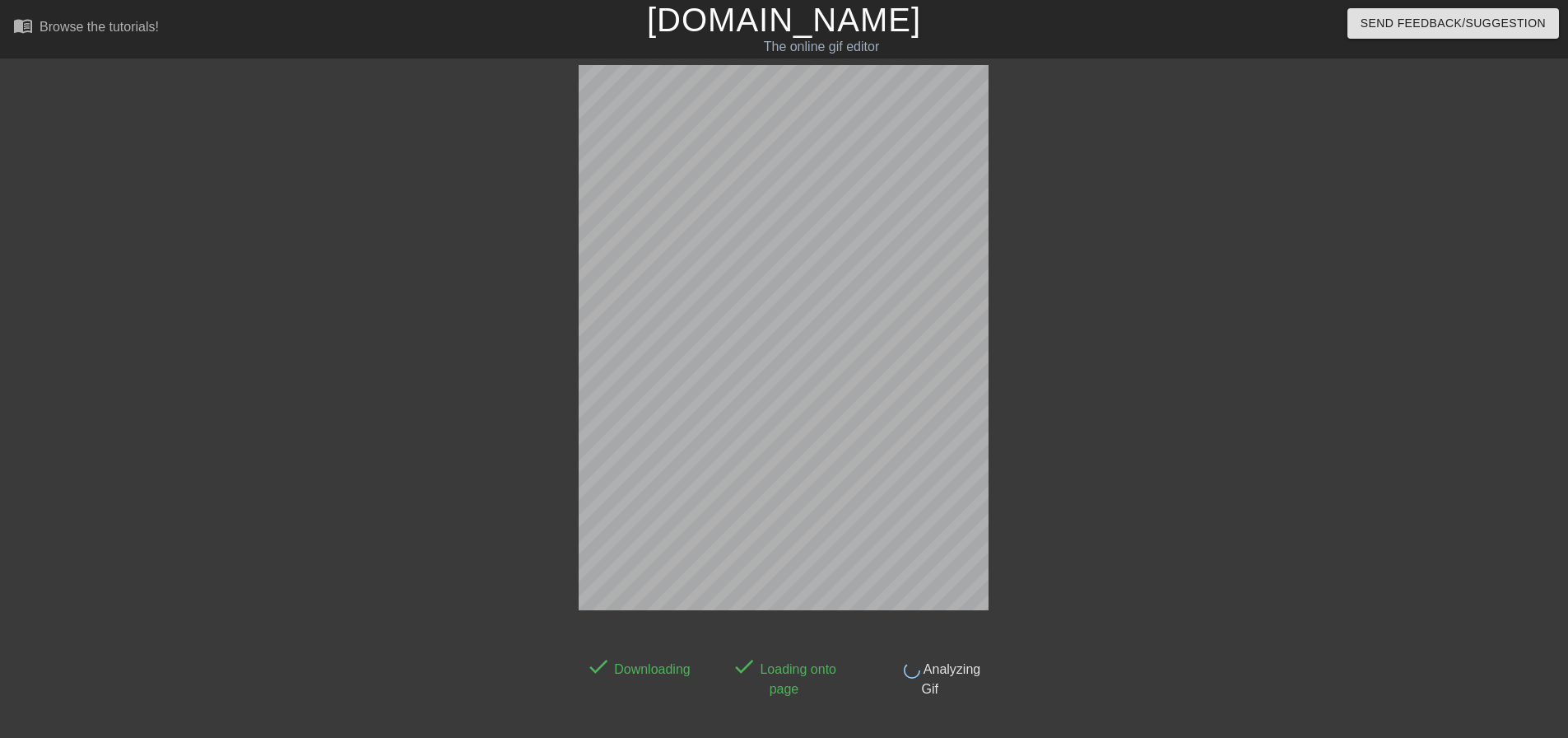
scroll to position [40, 0]
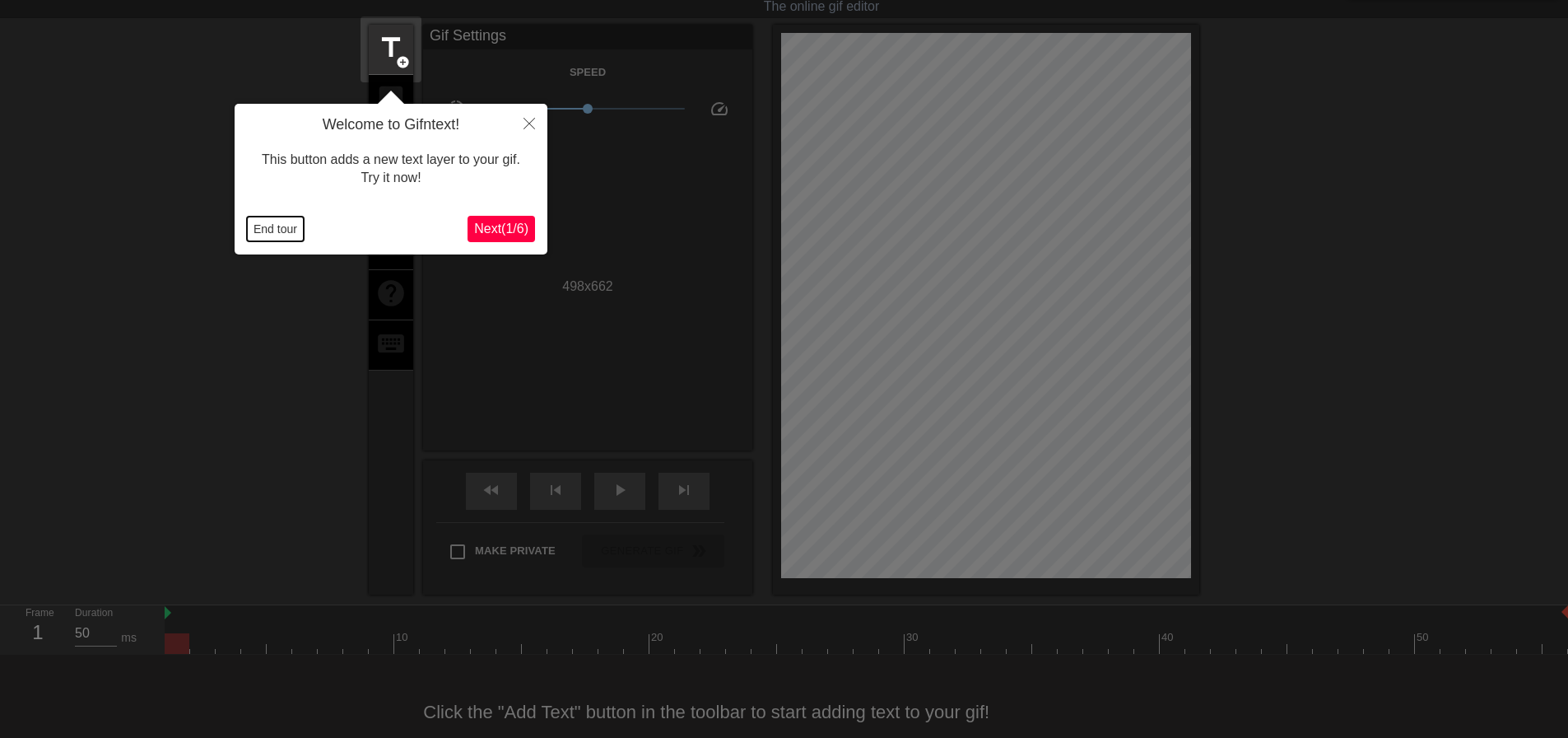
click at [263, 231] on button "End tour" at bounding box center [274, 229] width 57 height 25
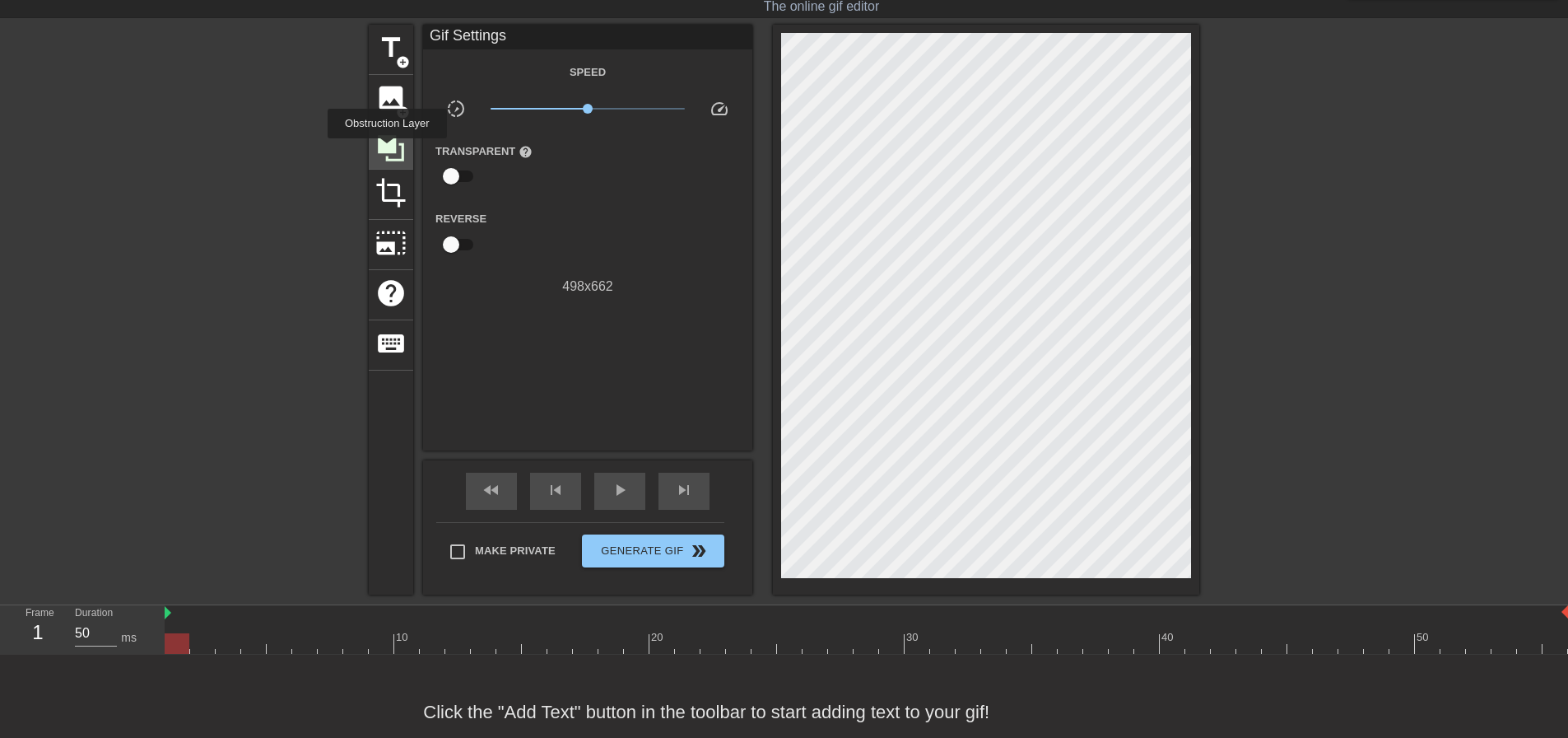
click at [387, 150] on icon at bounding box center [390, 147] width 26 height 26
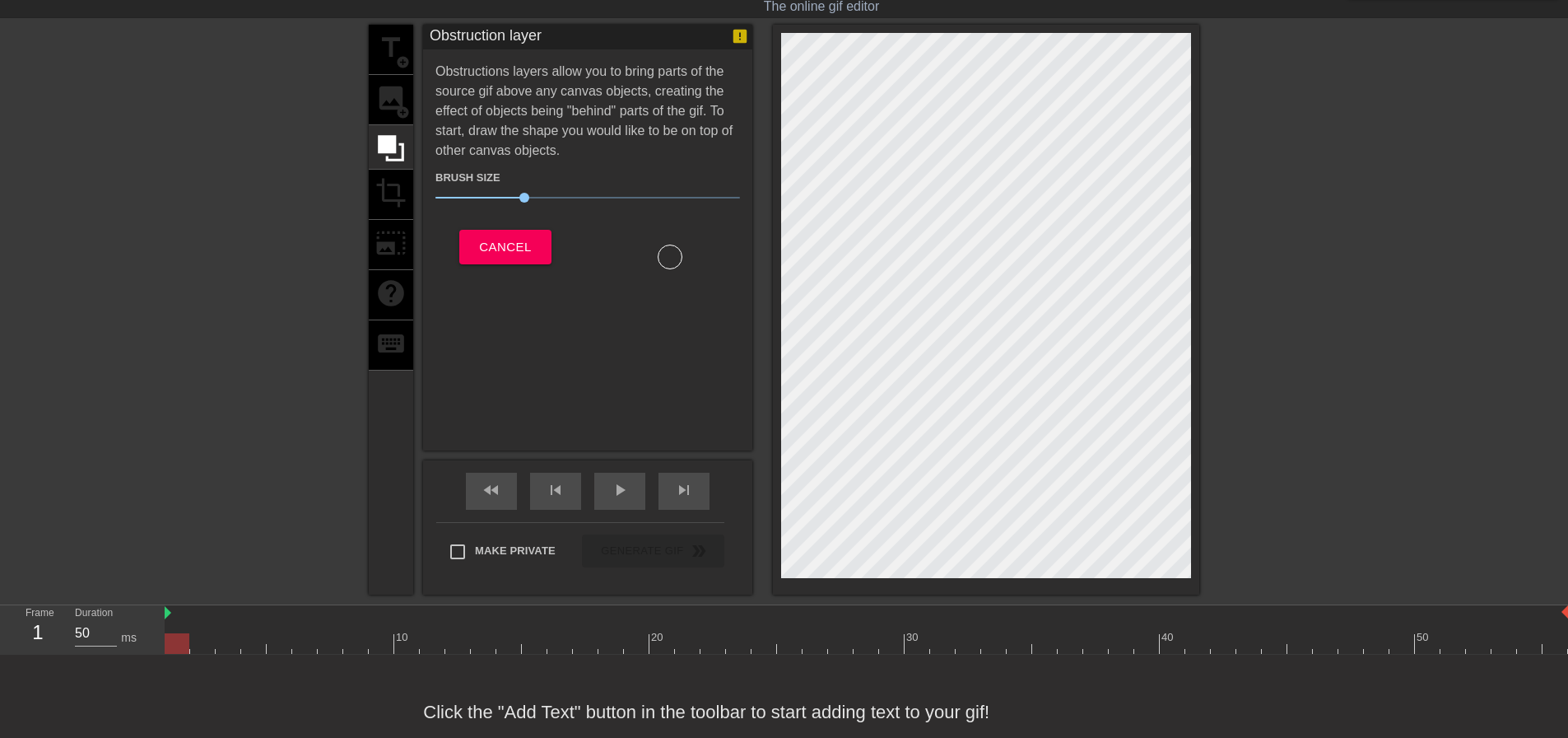
click at [376, 182] on div "title add_circle image add_circle crop photo_size_select_large help keyboard" at bounding box center [391, 309] width 44 height 569
click at [487, 242] on span "Cancel" at bounding box center [505, 247] width 52 height 21
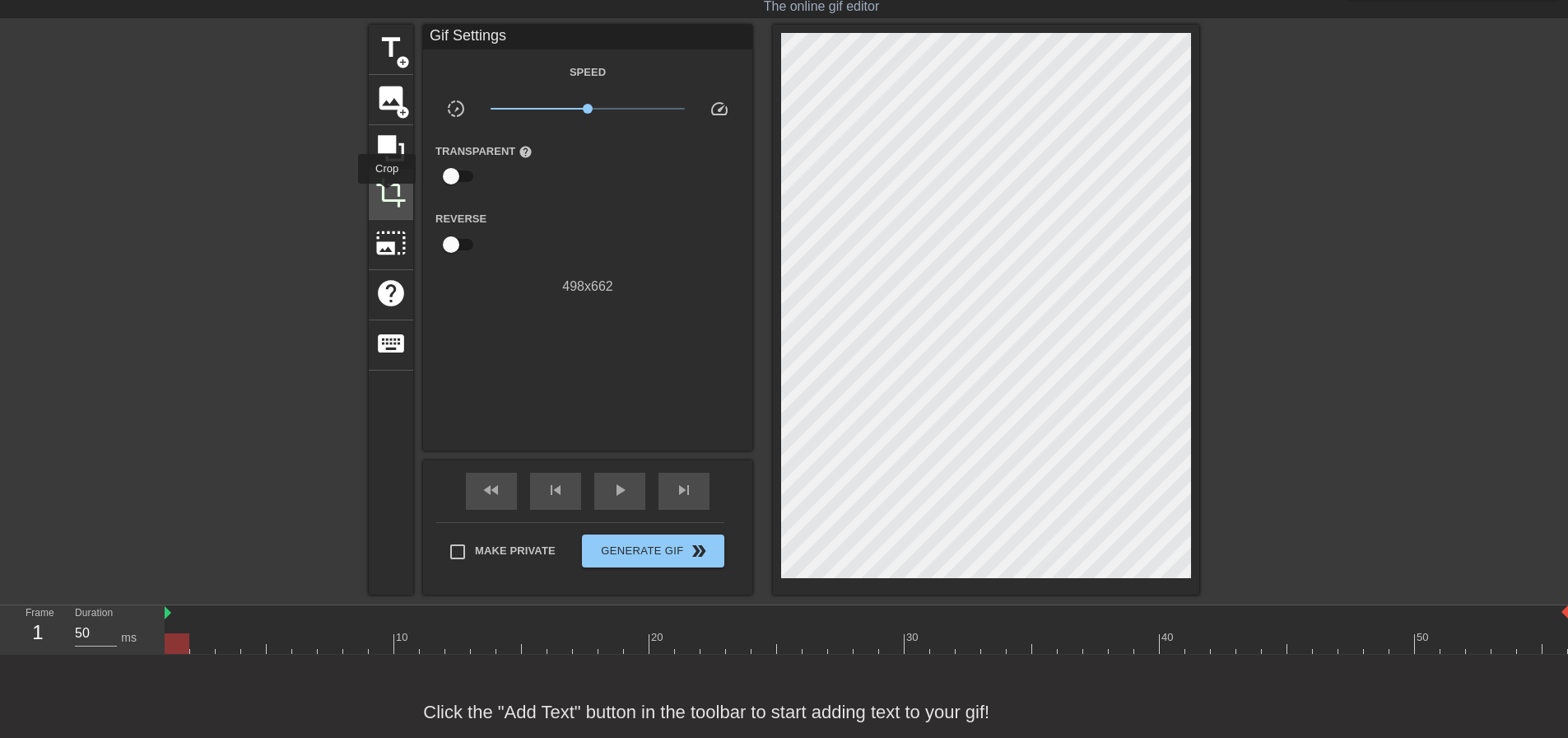
click at [386, 195] on span "crop" at bounding box center [391, 193] width 31 height 31
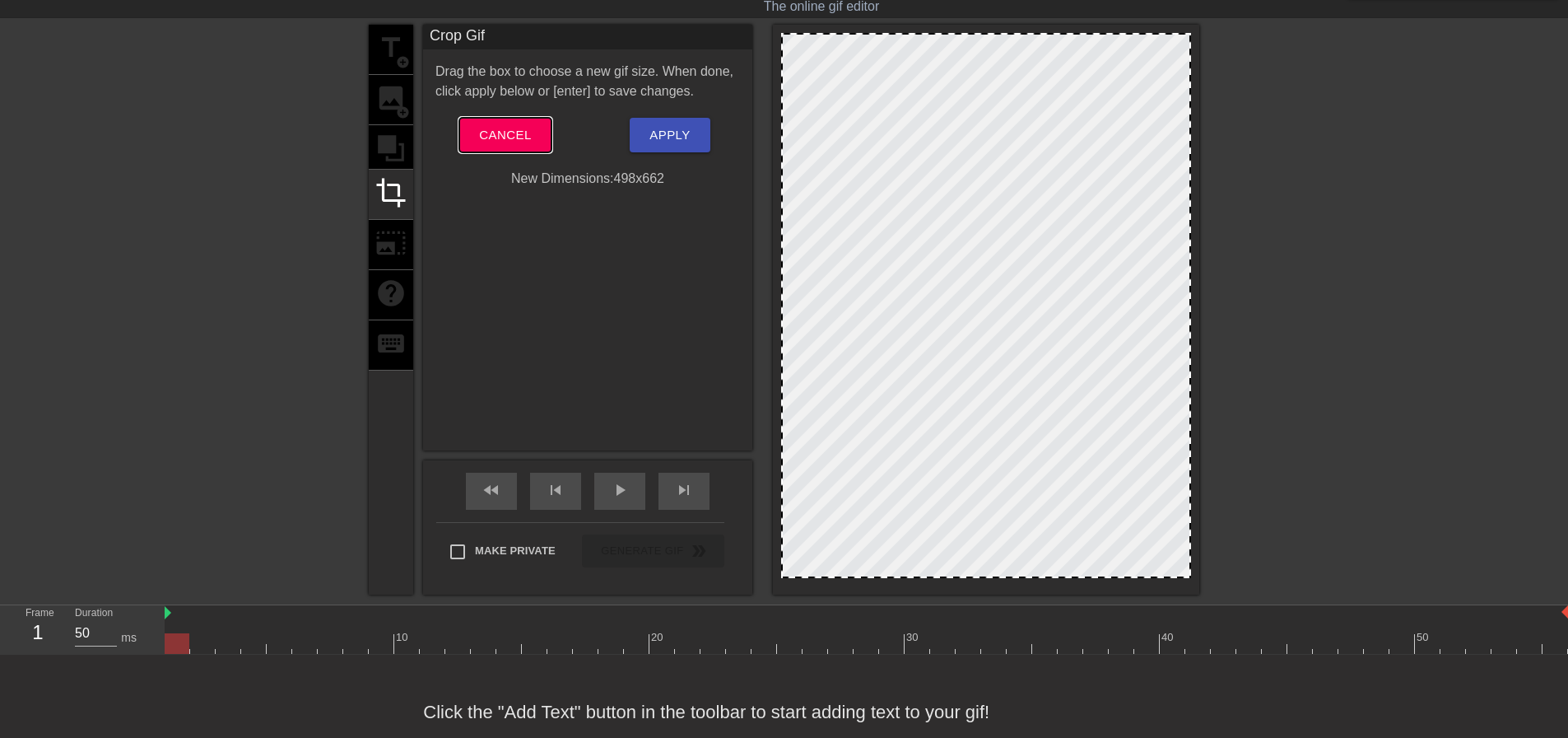
click at [510, 138] on span "Cancel" at bounding box center [505, 135] width 52 height 21
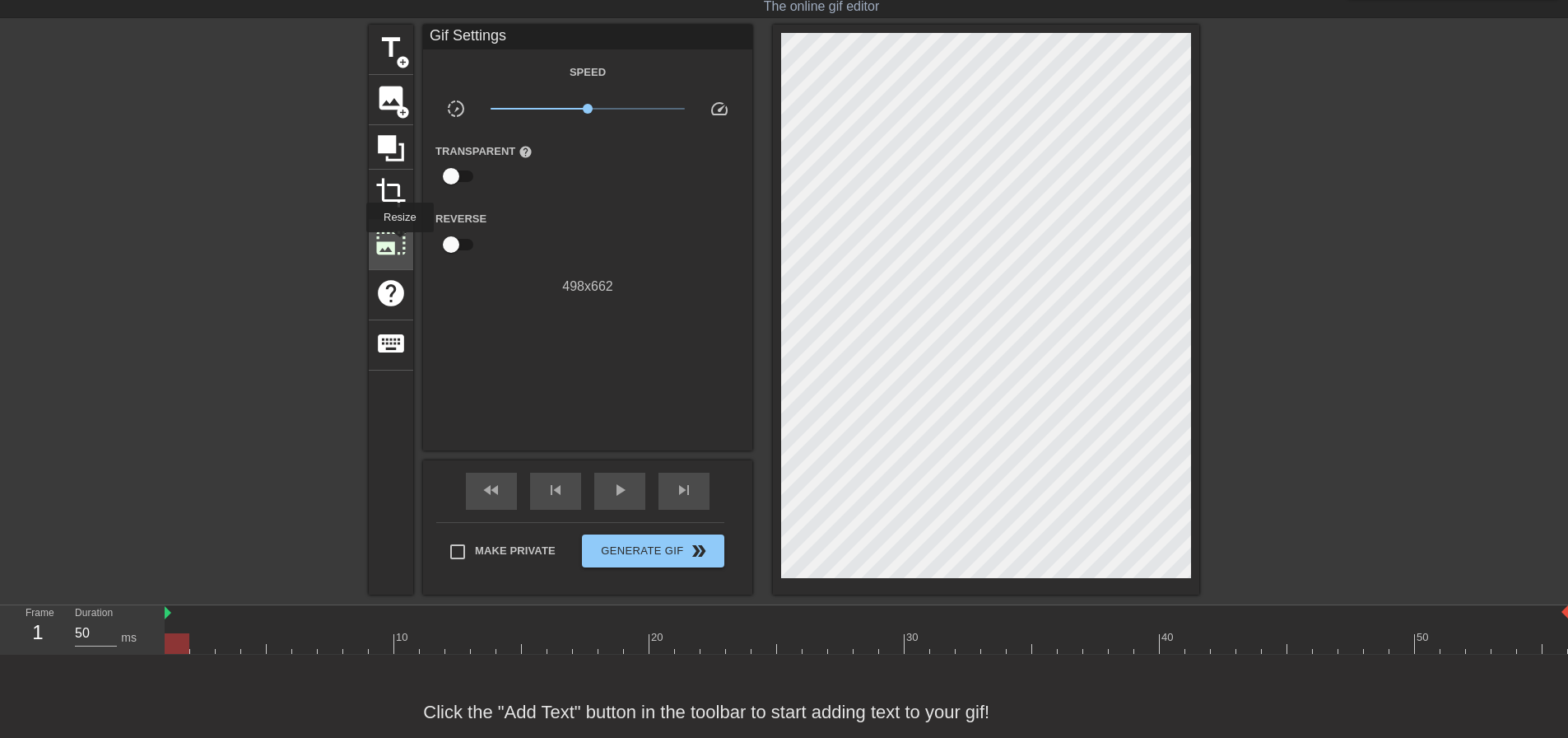
click at [399, 244] on span "photo_size_select_large" at bounding box center [391, 243] width 31 height 31
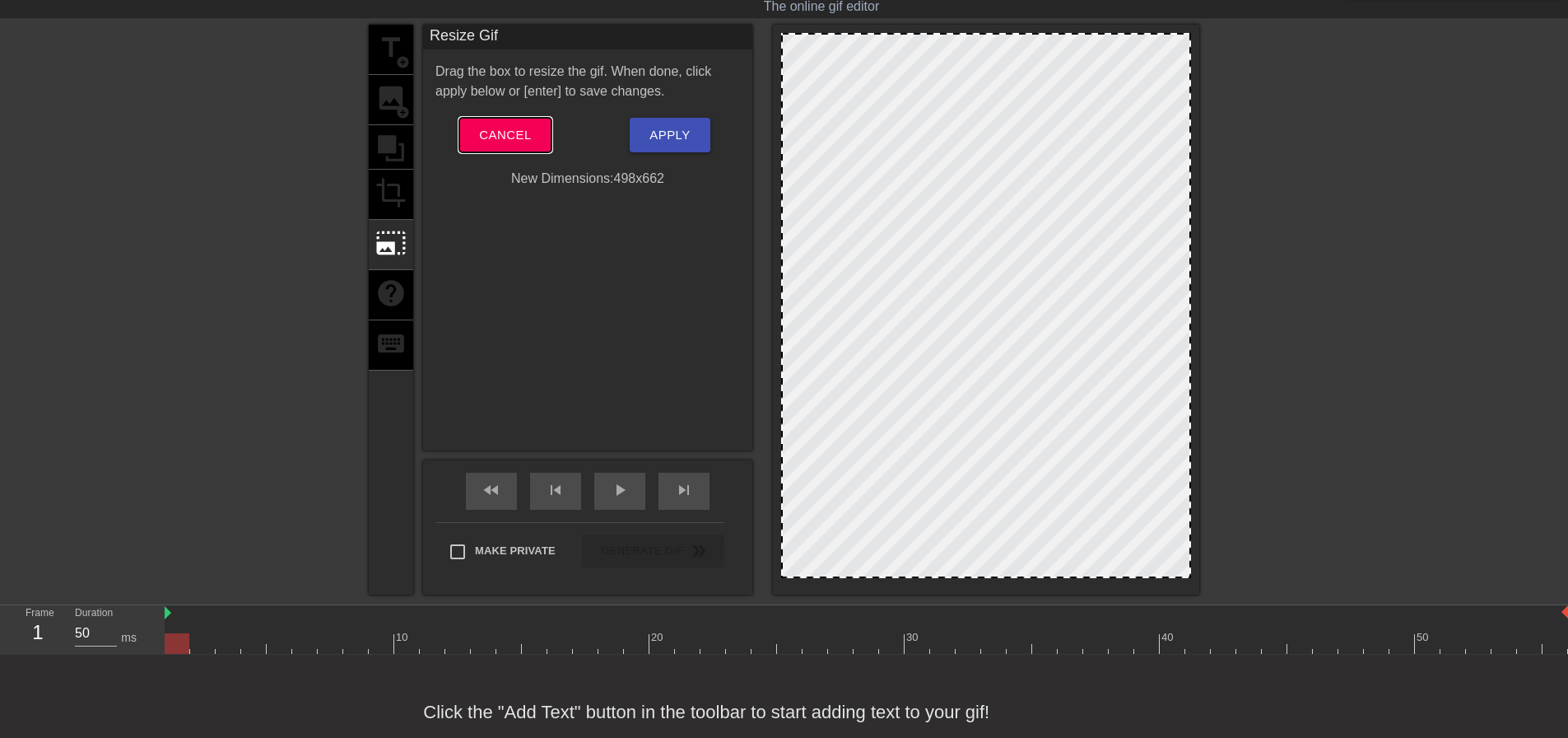
click at [515, 142] on span "Cancel" at bounding box center [505, 135] width 52 height 21
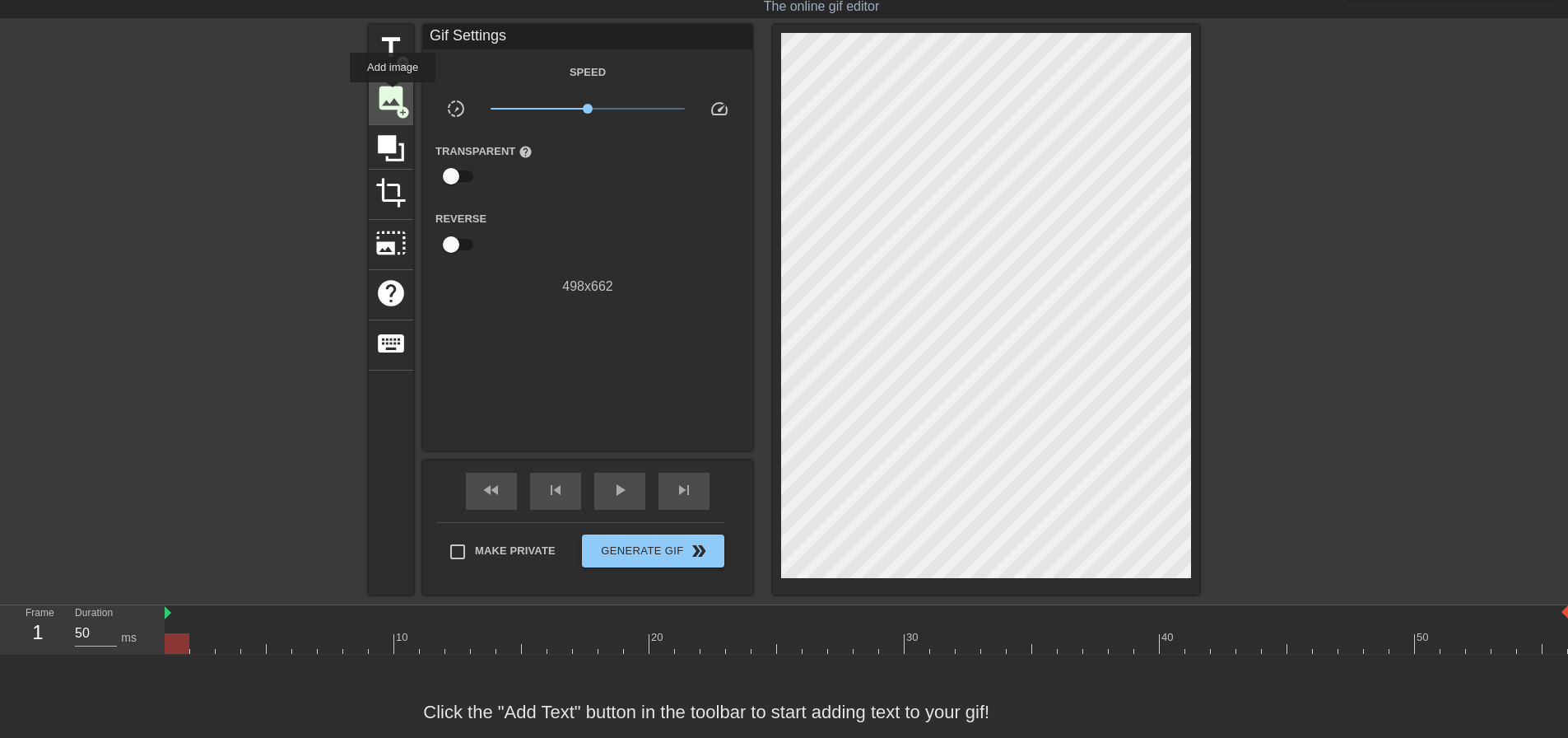
click at [393, 93] on span "image" at bounding box center [391, 97] width 31 height 31
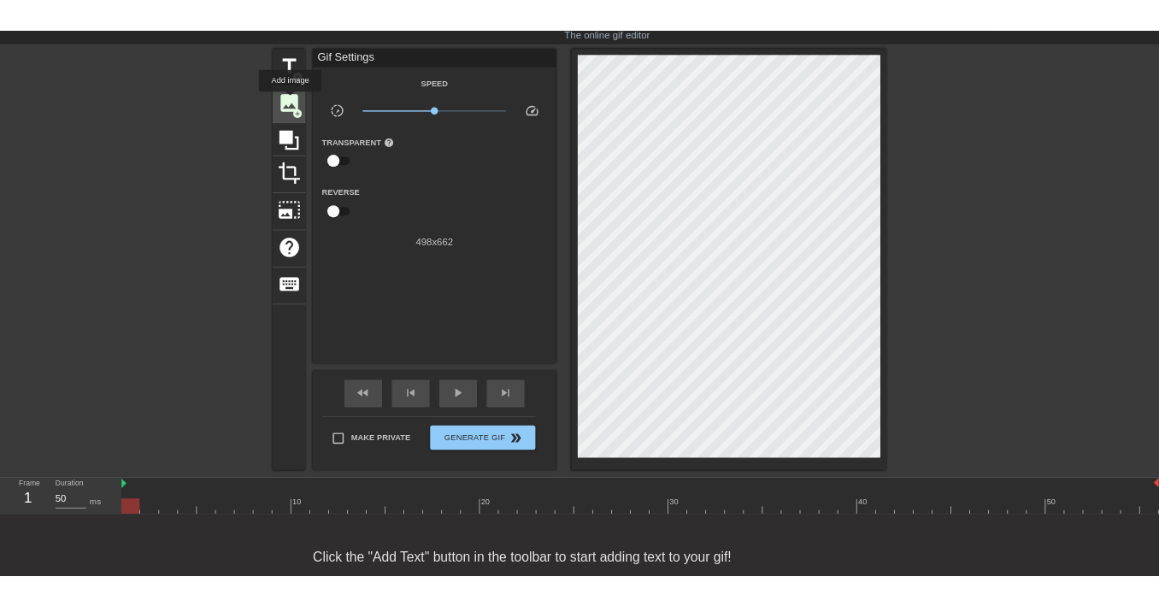
scroll to position [0, 0]
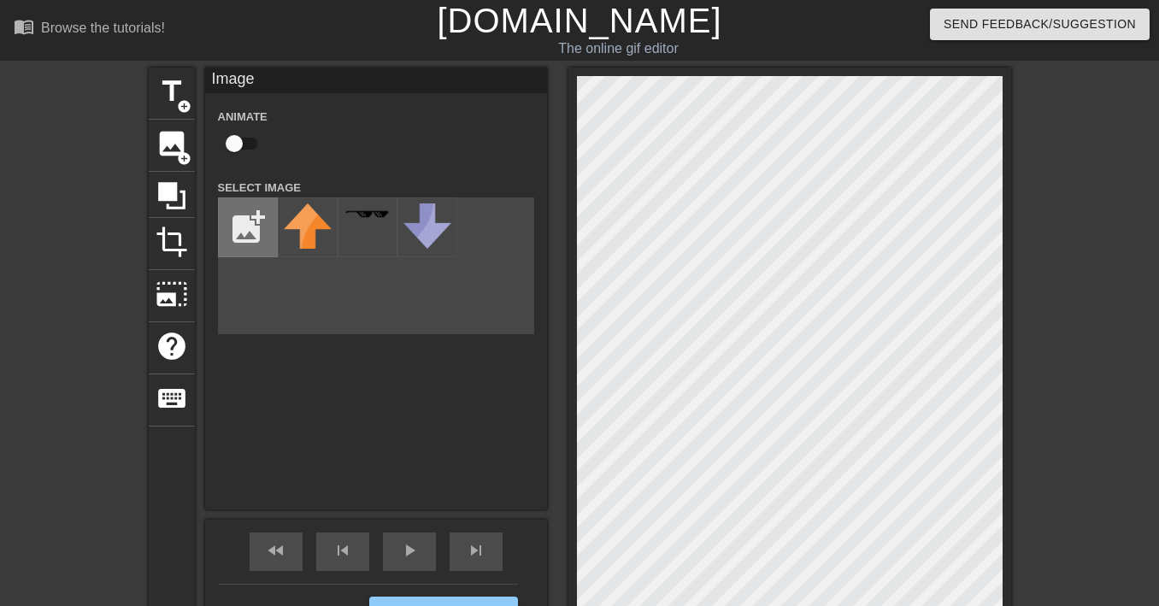
click at [265, 215] on input "file" at bounding box center [248, 227] width 58 height 58
type input "C:\fakepath\download_24.jpeg"
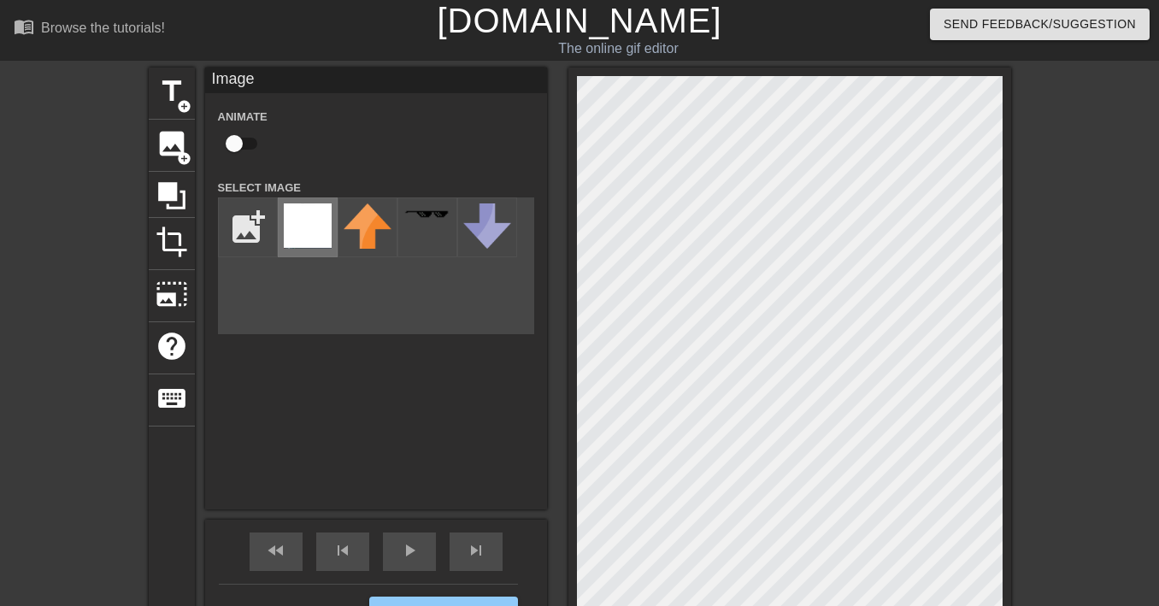
click at [291, 214] on img at bounding box center [308, 225] width 48 height 45
click at [1126, 277] on div at bounding box center [1159, 324] width 256 height 513
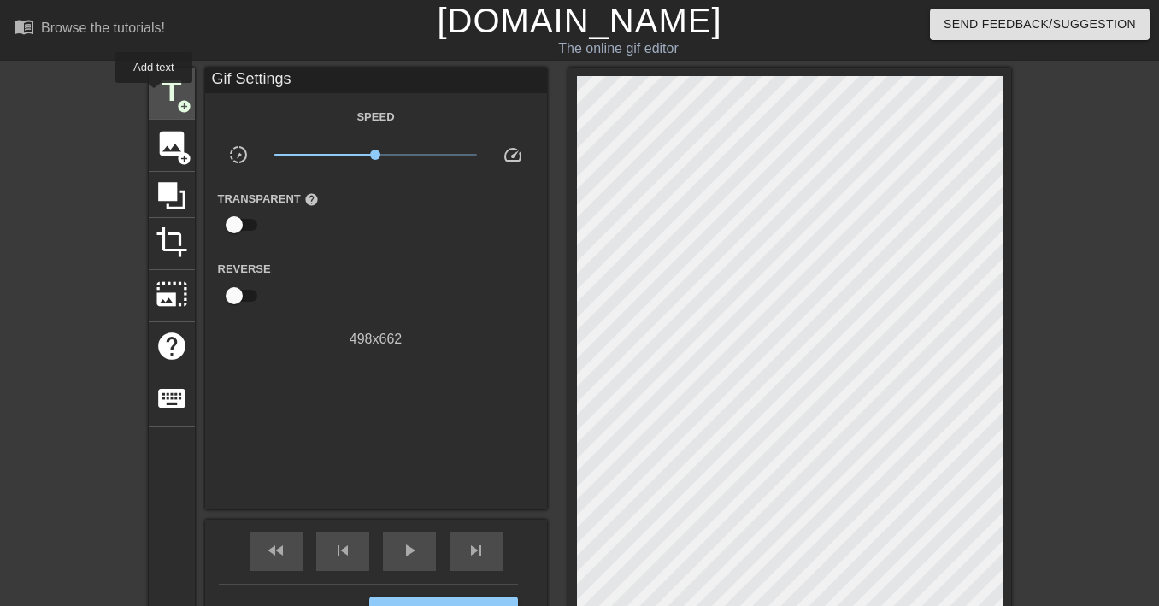
click at [165, 80] on span "title" at bounding box center [172, 91] width 32 height 32
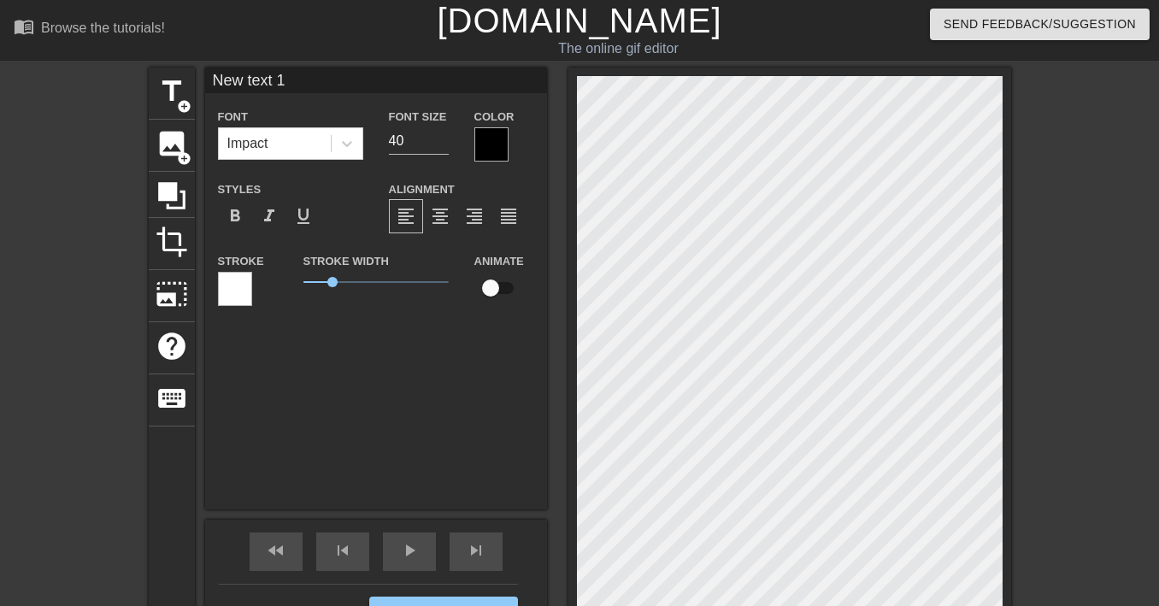
click at [234, 290] on div at bounding box center [235, 289] width 34 height 34
type input "New text"
type textarea "New text"
type input "New text"
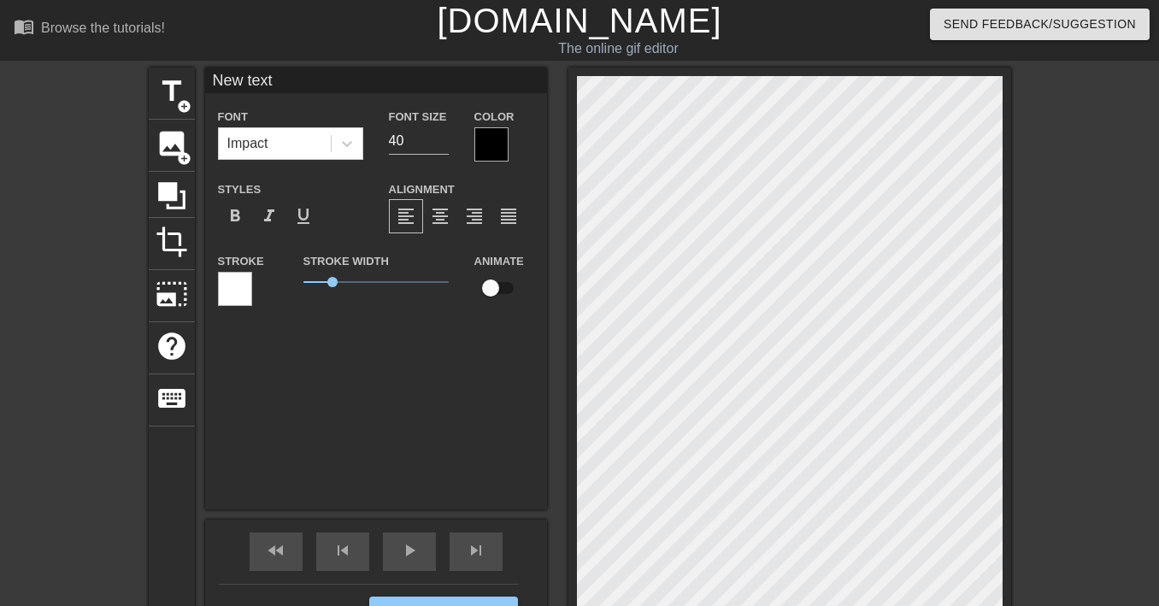
type textarea "New text"
type input "New tex"
type textarea "New tex"
type input "New te"
type textarea "New te"
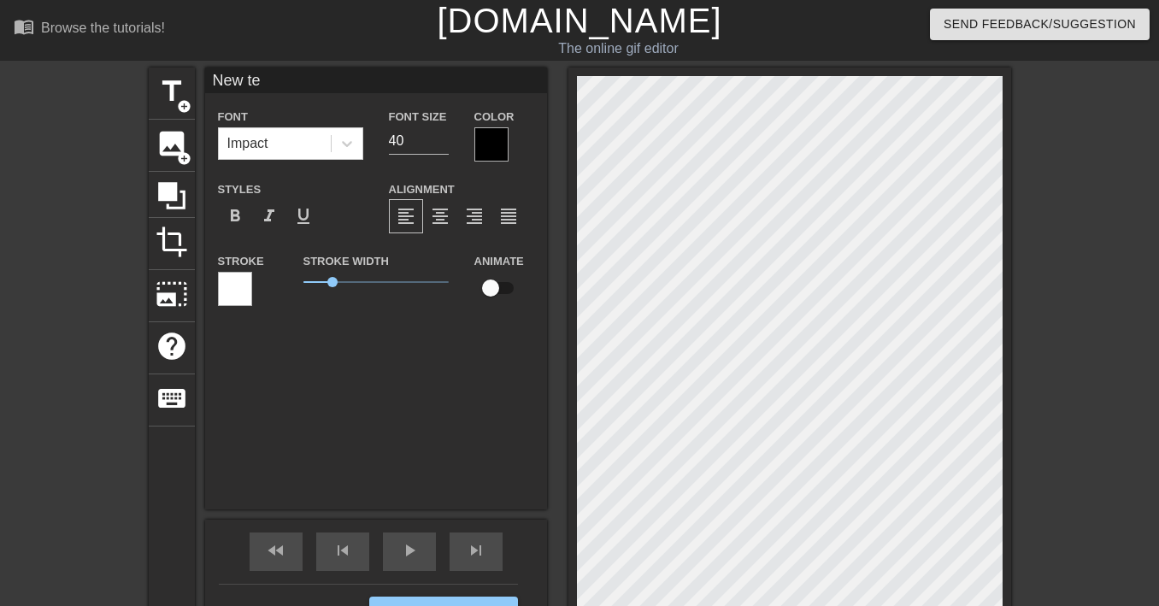
type input "New t"
type textarea "New t"
type input "New"
type textarea "New"
type input "New"
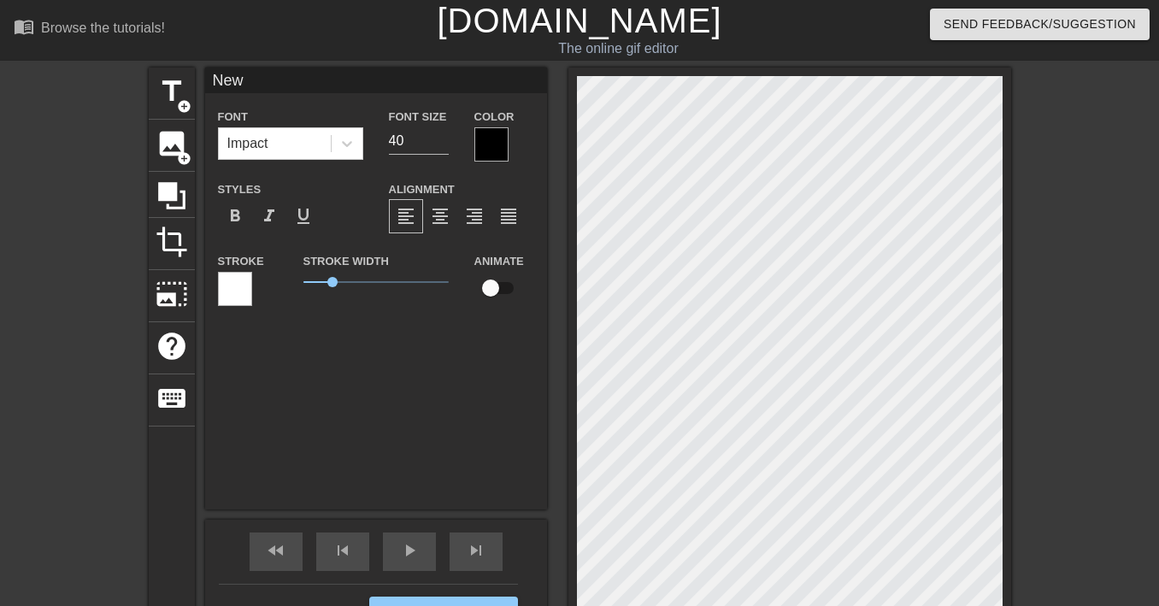
type textarea "New"
type input "Ne"
type textarea "Ne"
type input "N"
type textarea "N"
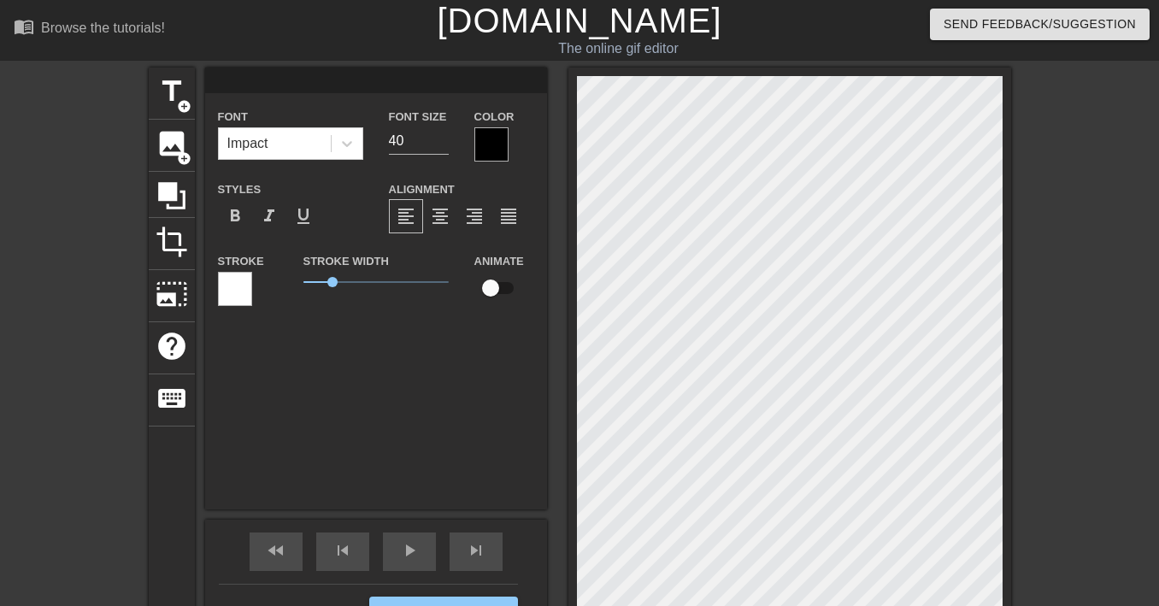
type input "I"
type textarea "I"
type input "I"
type textarea "I"
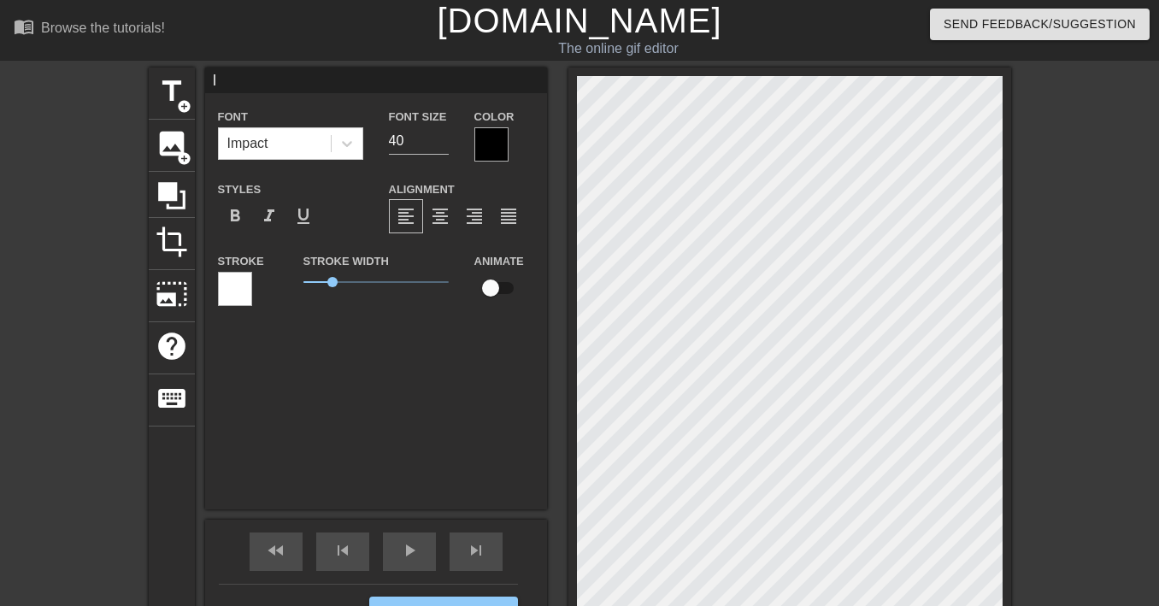
type input "I d"
type textarea "I d"
type input "I do"
type textarea "I do"
type input "I doi"
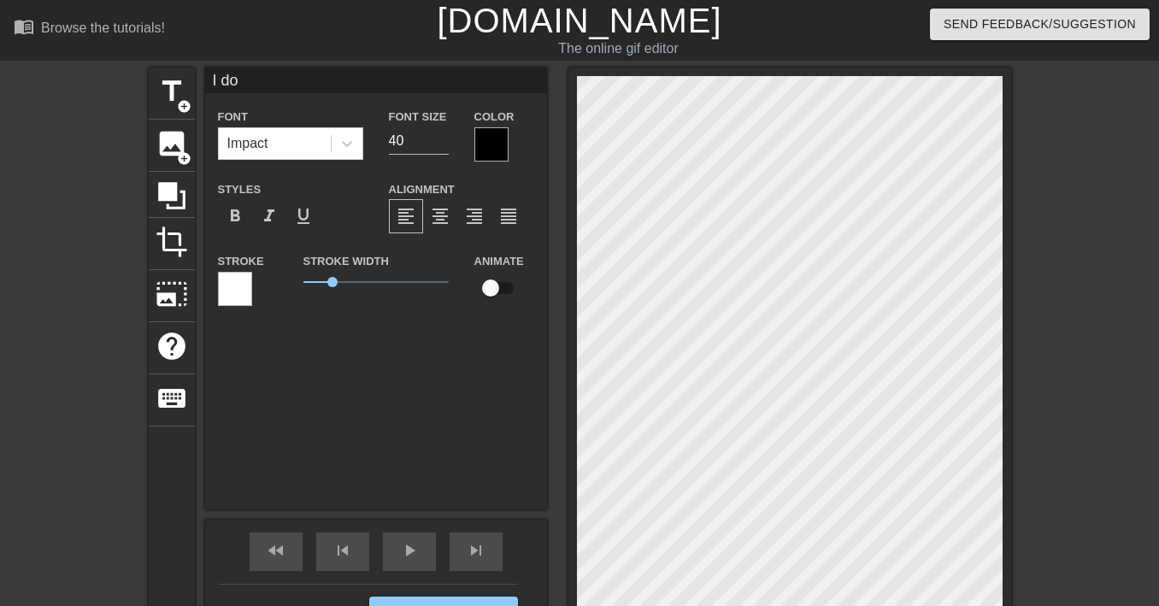
type textarea "I doi"
type input "I do"
type textarea "I do"
type input "I don"
type textarea "I don"
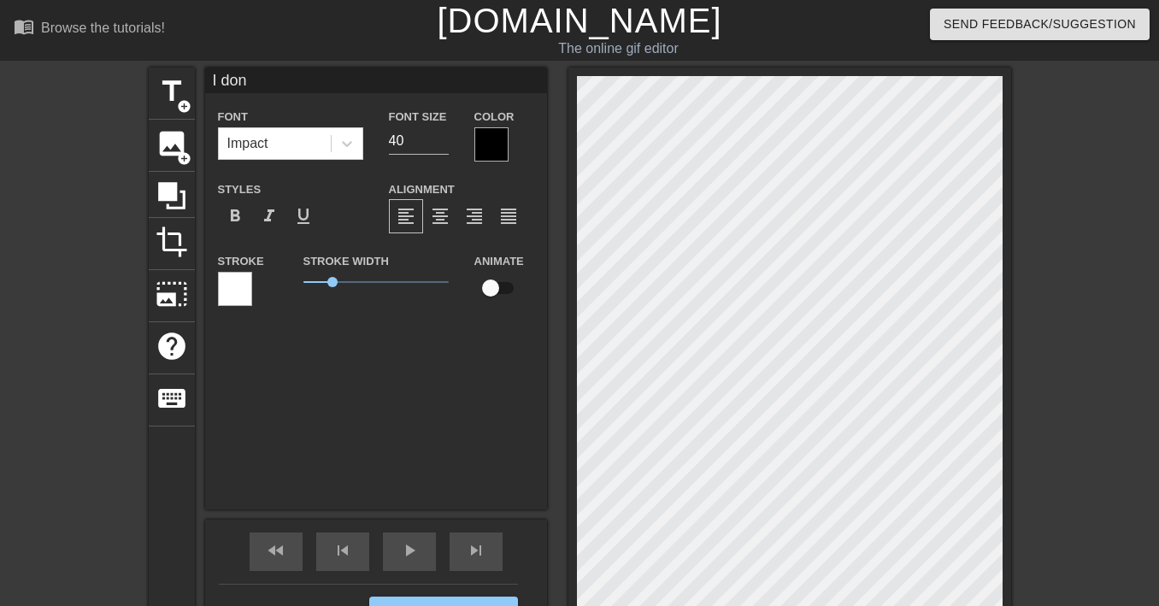
type input "I don'"
type textarea "I don'"
type input "I don't"
type textarea "I don't"
type input "I don't"
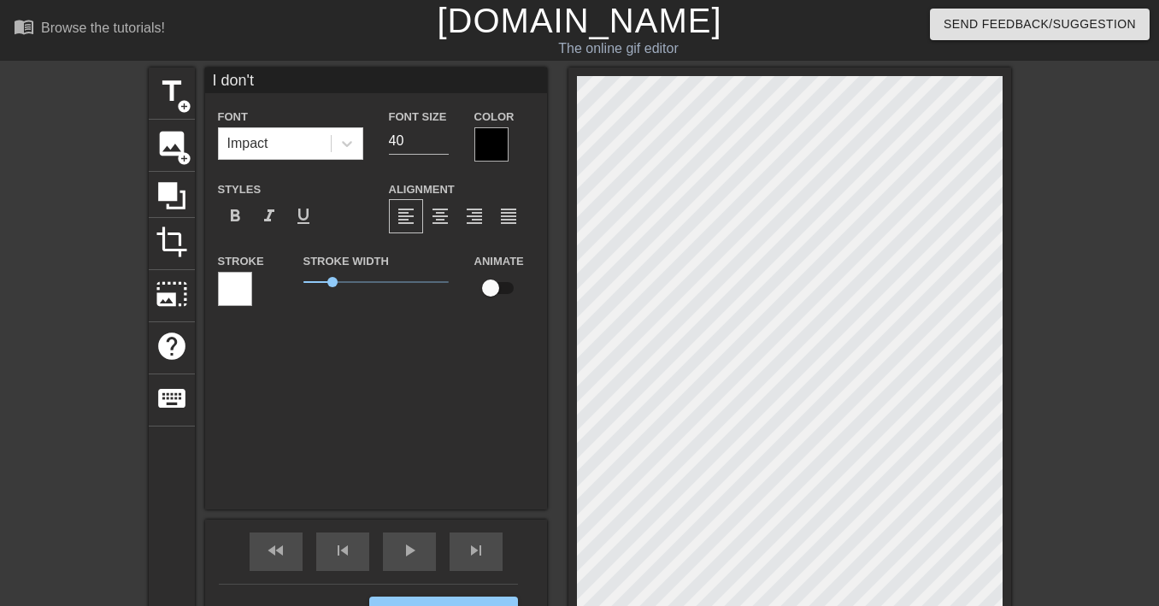
type textarea "I don't"
type input "I don't f"
type textarea "I don't f"
type input "I don't fa"
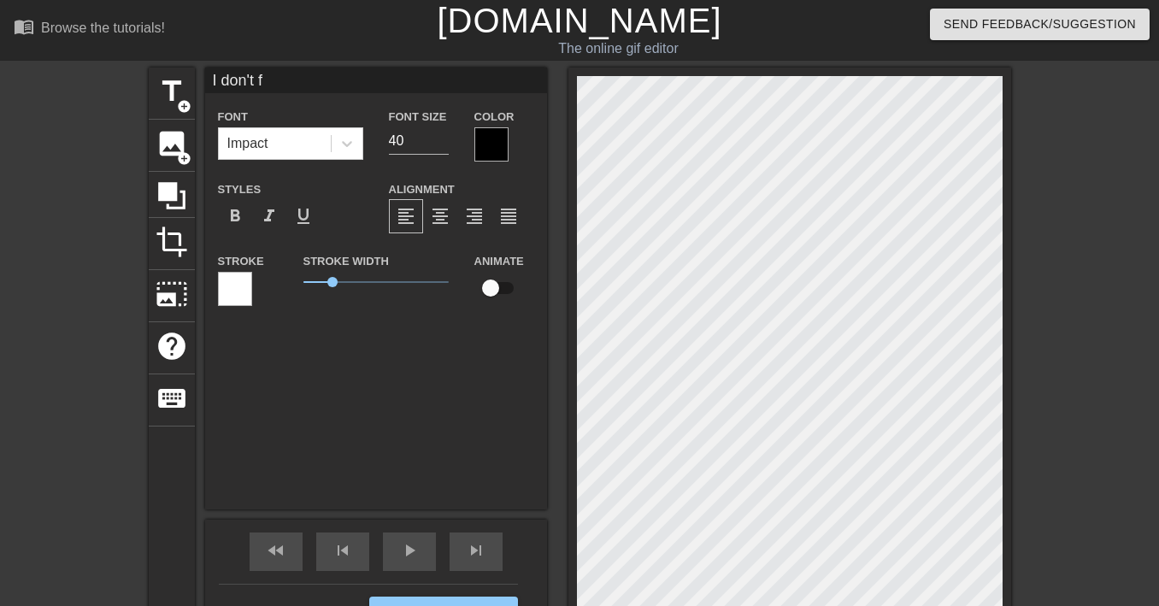
type textarea "I don't fa"
type input "I don't fal"
type textarea "I don't fal"
type input "I don't fall"
type textarea "I don't fall"
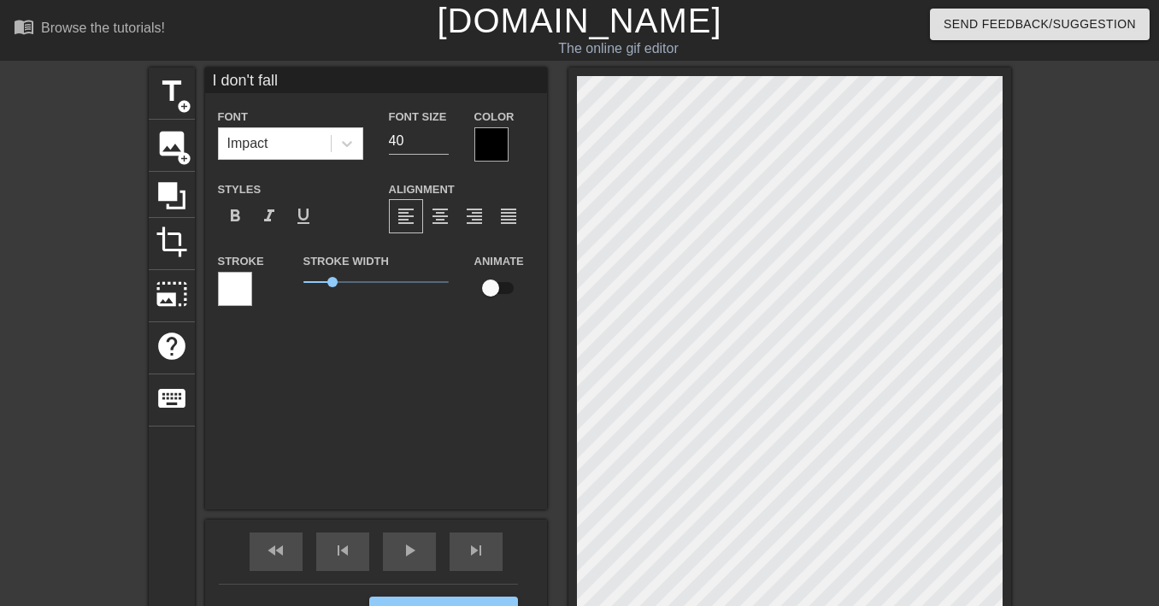
type input "I don't fall"
type textarea "I don't fall"
type input "I don't fall f"
type textarea "I don't fall f"
type input "I don't fall fo"
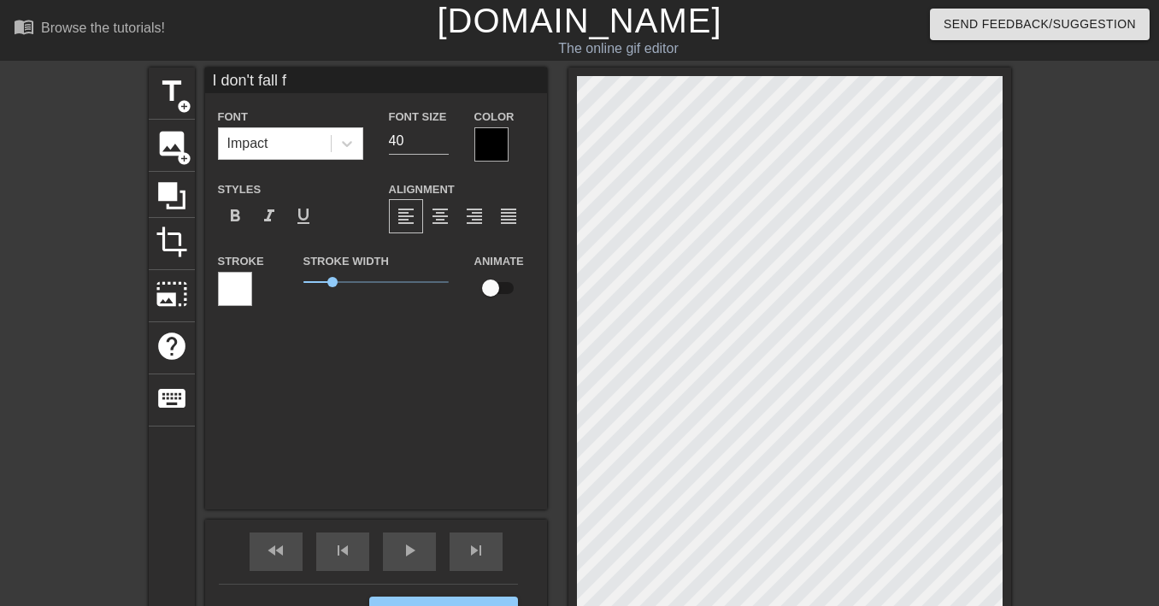
type textarea "I don't fall fo"
type input "I don't fall for"
type textarea "I don't fall for"
type input "I don't fall for"
type textarea "I don't fall for"
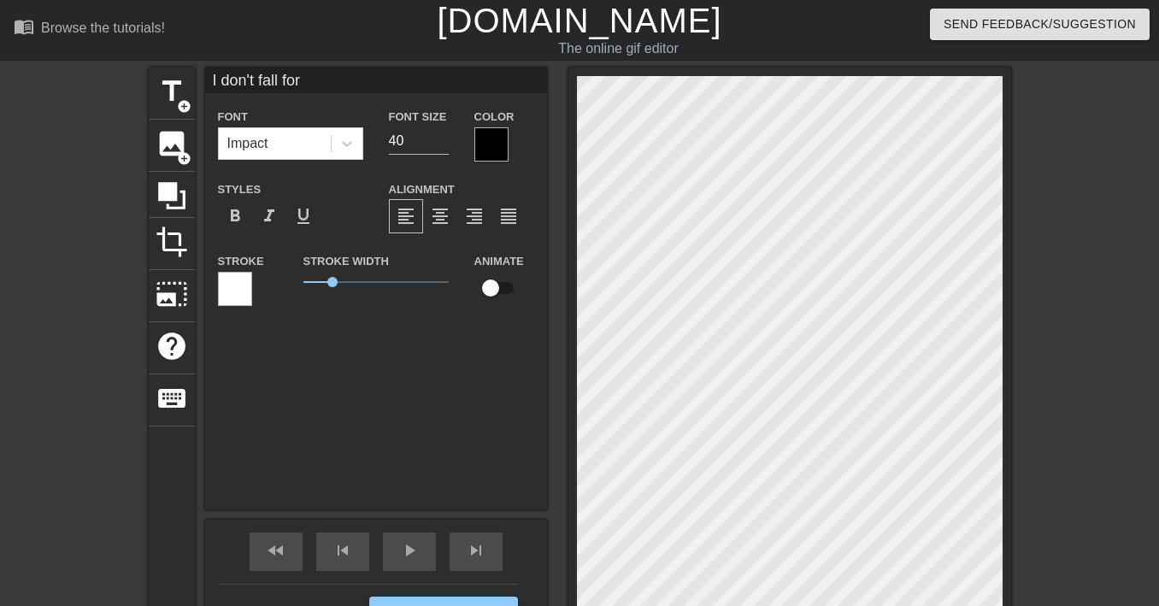
type input "I don't fall for s"
type textarea "I don't fall for s"
type input "I don't fall for su"
type textarea "I don't fall for su"
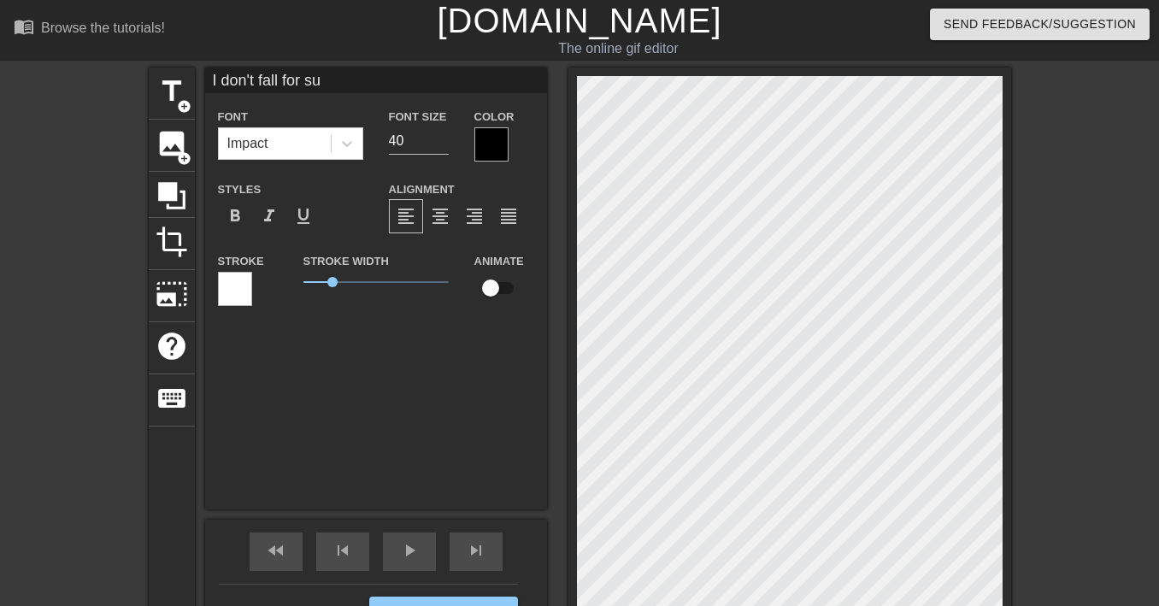
type input "I don't fall for sup"
type textarea "I don't fall for sup"
type input "I don't fall for suph"
type textarea "I don't fall for suph"
type input "I don't fall for suphu"
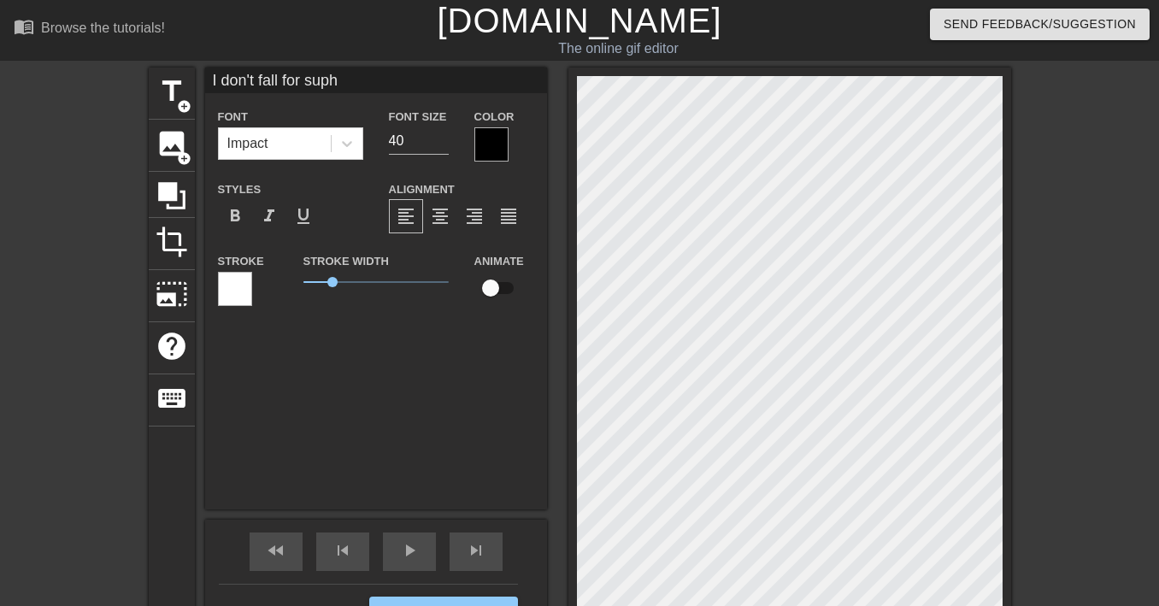
type textarea "I don't fall for suphu"
type input "I don't fall for suphum"
type textarea "I don't fall for suphum"
type input "I don't fall for suphuma"
type textarea "I don't fall for suphuma"
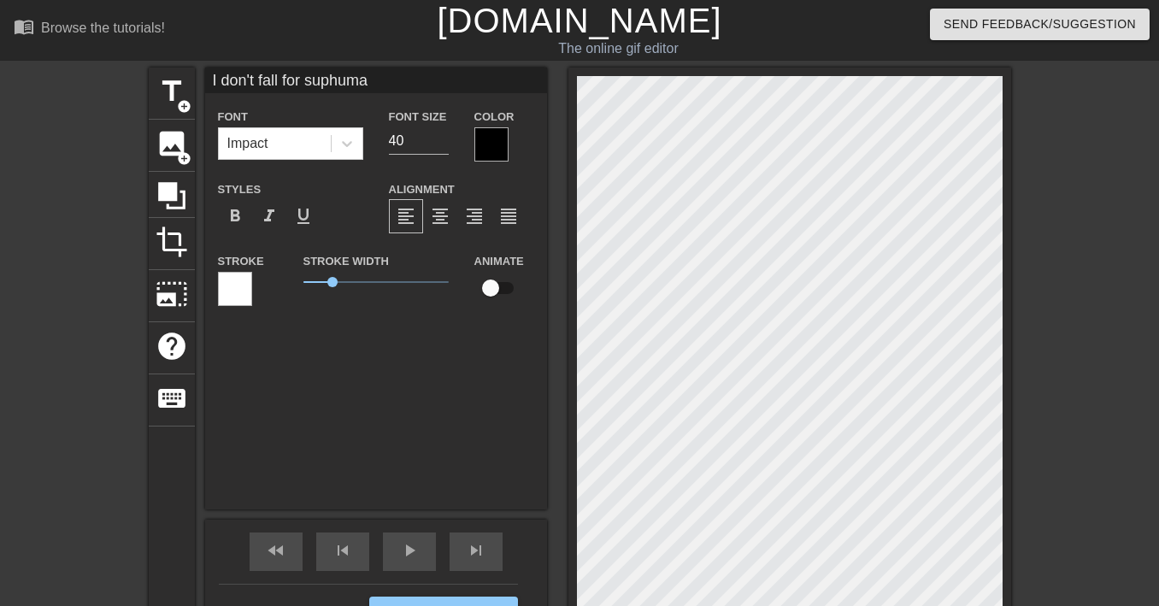
type input "I don't fall for suphuman"
type textarea "I don't fall for suphuman"
type input "I don't fall for suphuman"
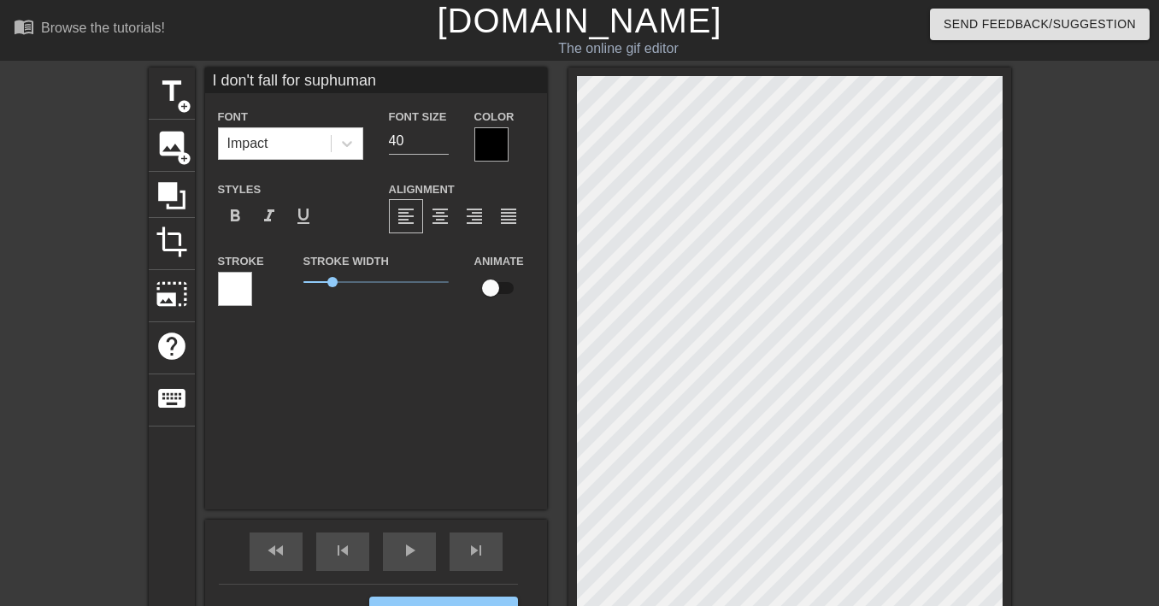
scroll to position [3, 2]
type textarea "I don't fall for suphuman"
type input "I don't fall for suphumanR"
type textarea "I don't fall for suphuman R"
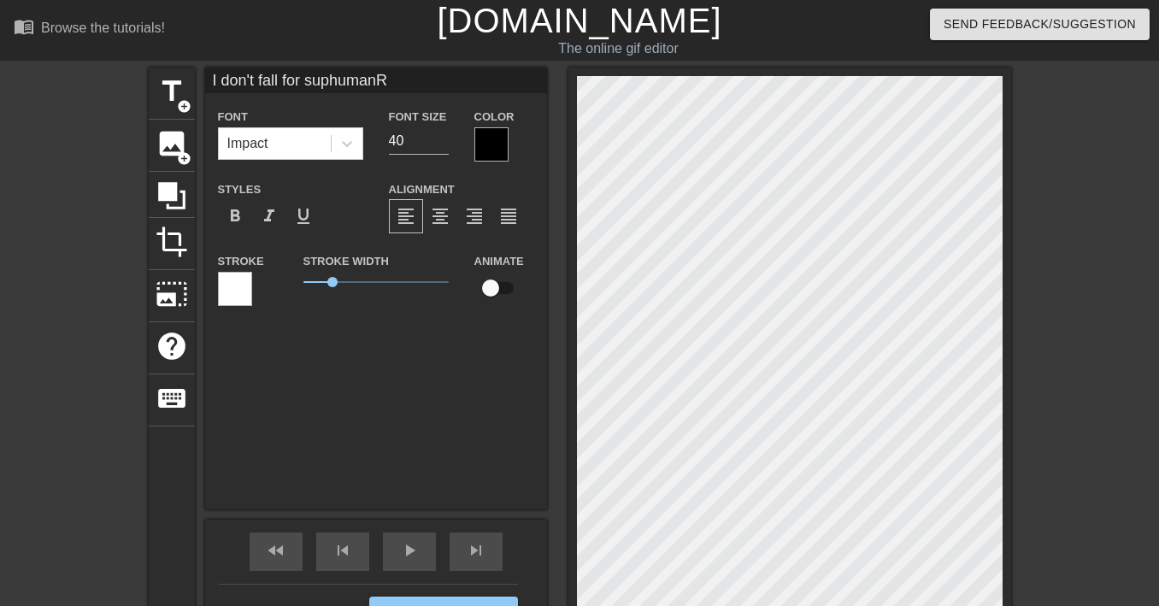
type input "I don't fall for suphumanRa"
type textarea "I don't fall for suphuman Ra"
type input "I don't fall for suphumanRag"
type textarea "I don't fall for suphuman Rag"
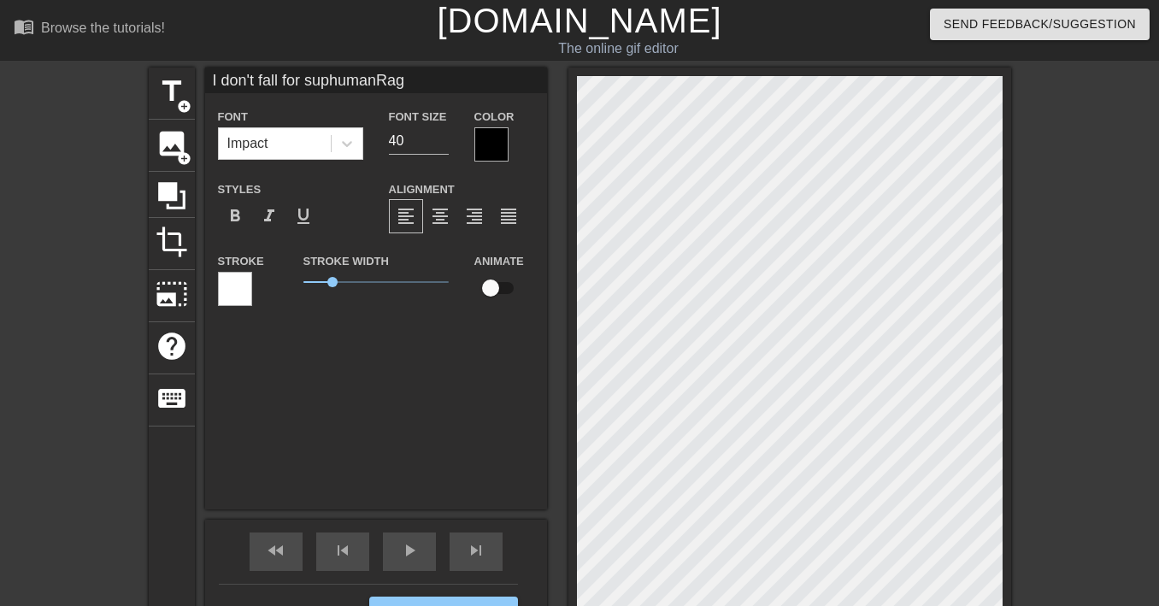
type input "I don't fall for suphumanRage"
type textarea "I don't fall for suphuman Rage"
type input "I don't fall for suphumanRag"
type textarea "I don't fall for suphuman Rag"
type input "I don't fall for suphumanRa"
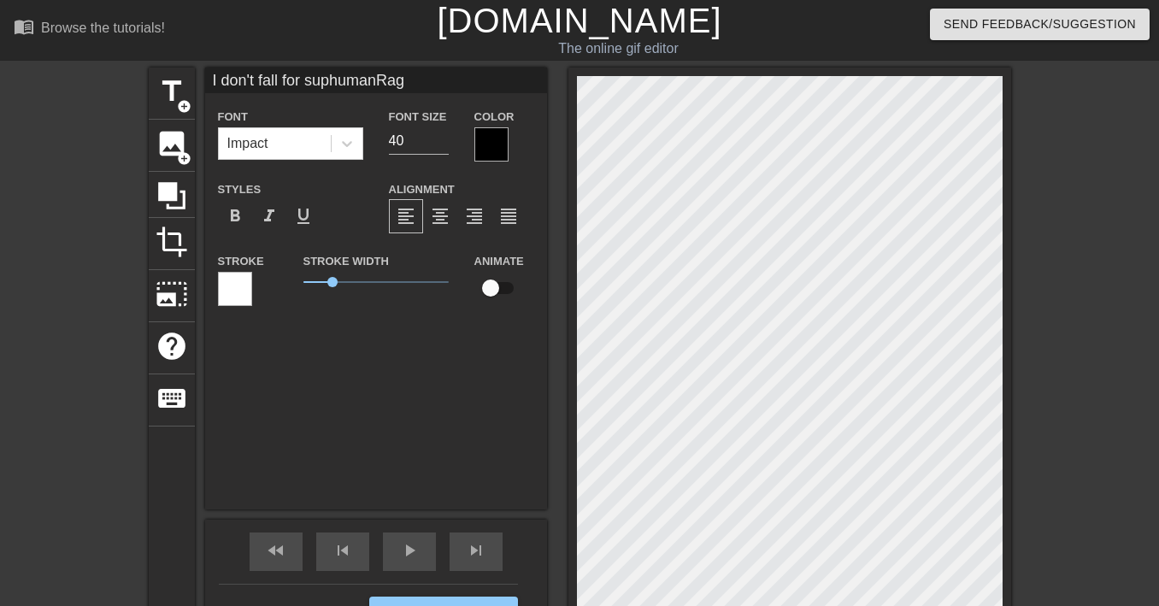
type textarea "I don't fall for suphuman Ra"
type input "I don't fall for suphumanR"
type textarea "I don't fall for suphuman R"
type input "I don't fall for suphuman"
type textarea "I don't fall for suphuman"
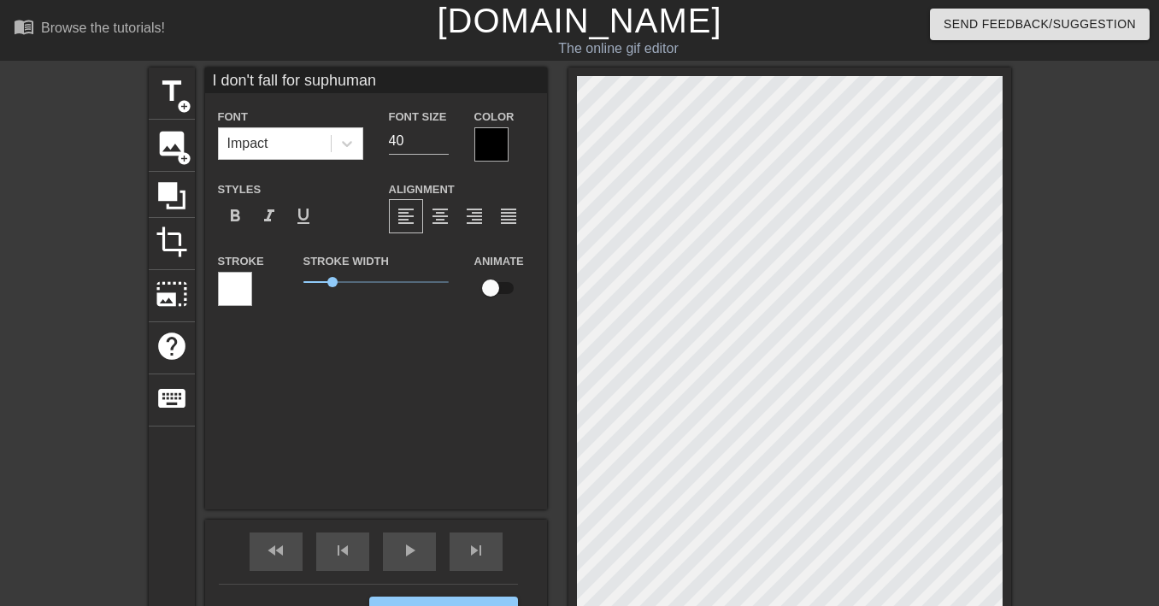
type input "I don't fall for suphumanr"
type textarea "I don't fall for suphuman r"
type input "I don't fall for suphumanra"
type textarea "I don't fall for suphuman ra"
type input "I don't fall for suphumanrag"
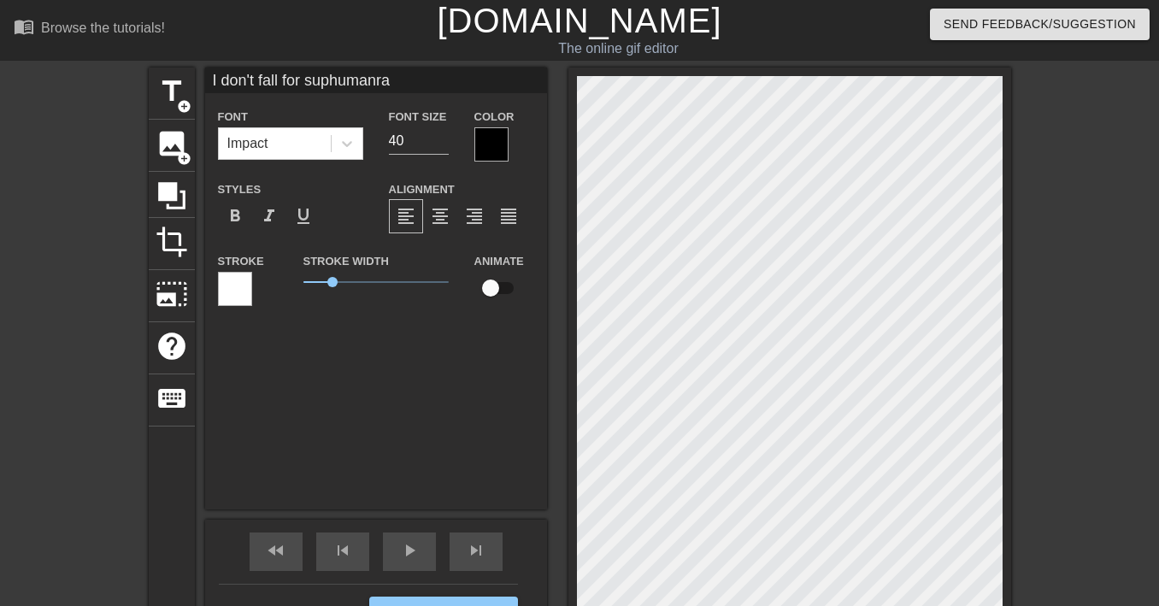
type textarea "I don't fall for suphuman rag"
type input "I don't fall for suphumanrage"
type textarea "I don't fall for suphuman rage"
type input "I don't fall for suphumanrage"
type textarea "I don't fall for suphuman rage"
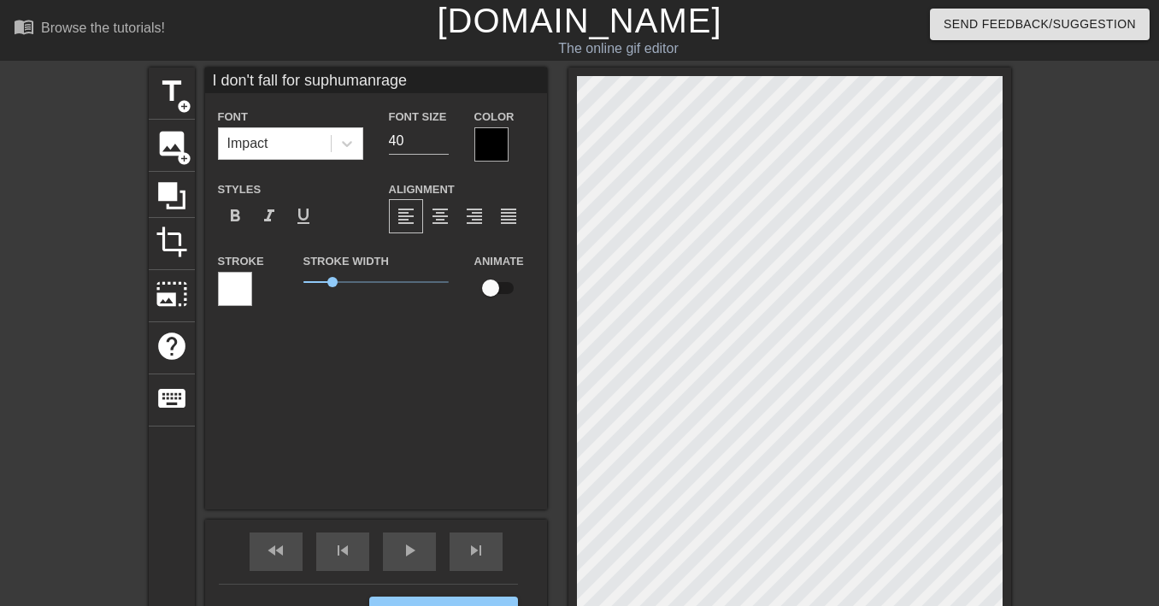
type input "I don't fall for suphumanrage b"
type textarea "I don't fall for suphuman rage b"
type input "I don't fall for suphumanrage ba"
type textarea "I don't fall for suphuman rage ba"
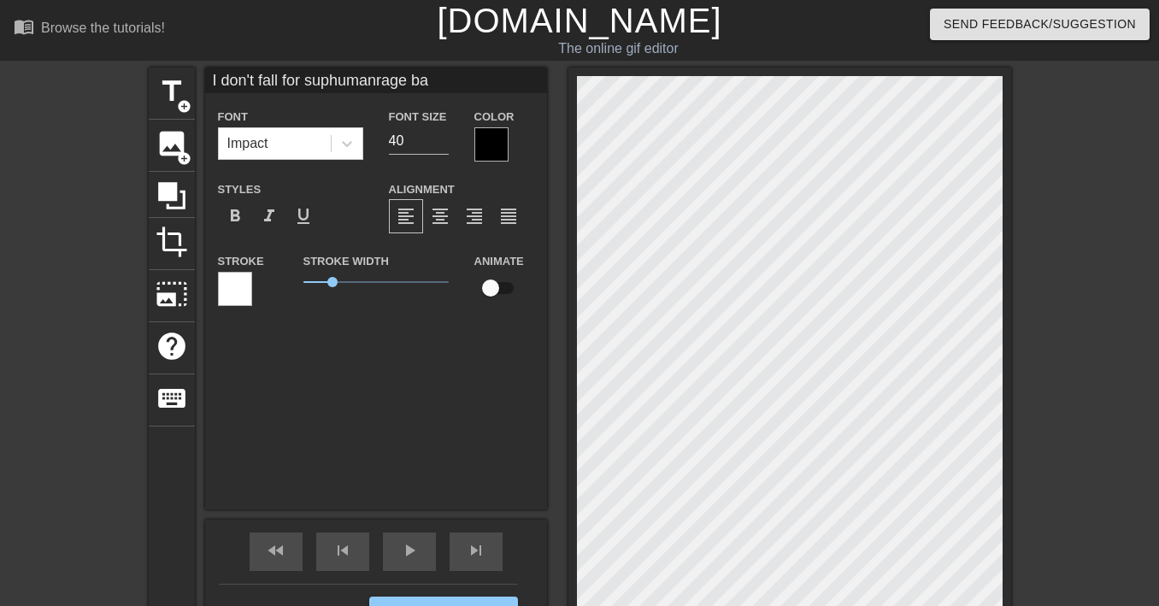
type input "I don't fall for suphumanrage bai"
type textarea "I don't fall for suphuman rage bai"
type input "I don't fall for suphumanrage bait"
type textarea "I don't fall for suphuman rage bait"
click at [444, 229] on div "format_align_center" at bounding box center [440, 216] width 34 height 34
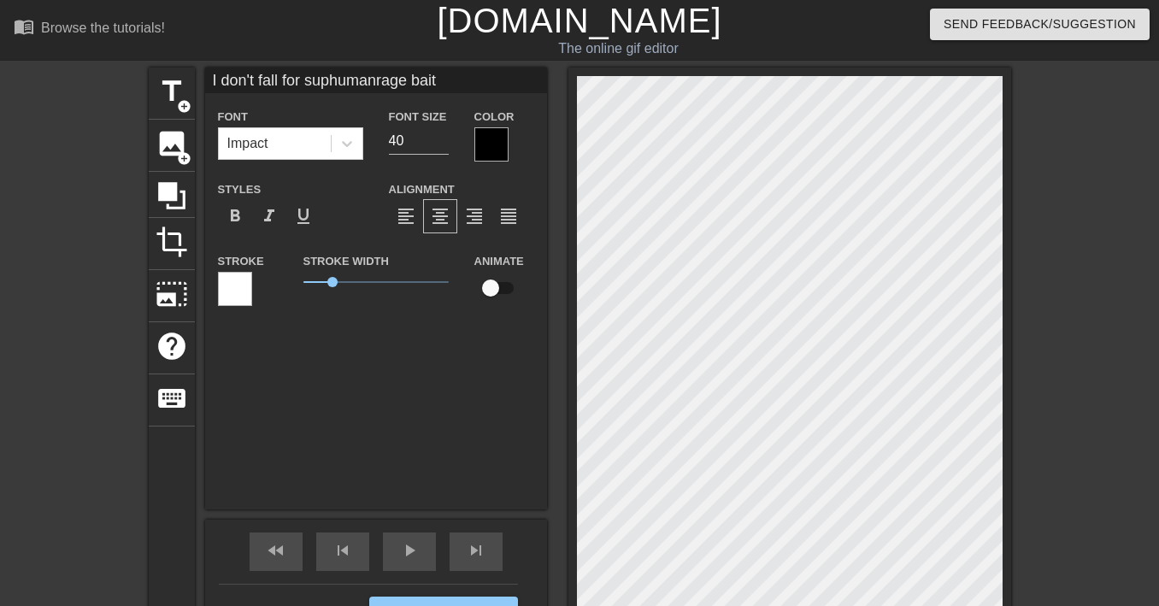
scroll to position [2, 5]
click at [438, 218] on span "format_align_center" at bounding box center [440, 216] width 21 height 21
type input "I don't fall for suphumanrage bait"
type input "41"
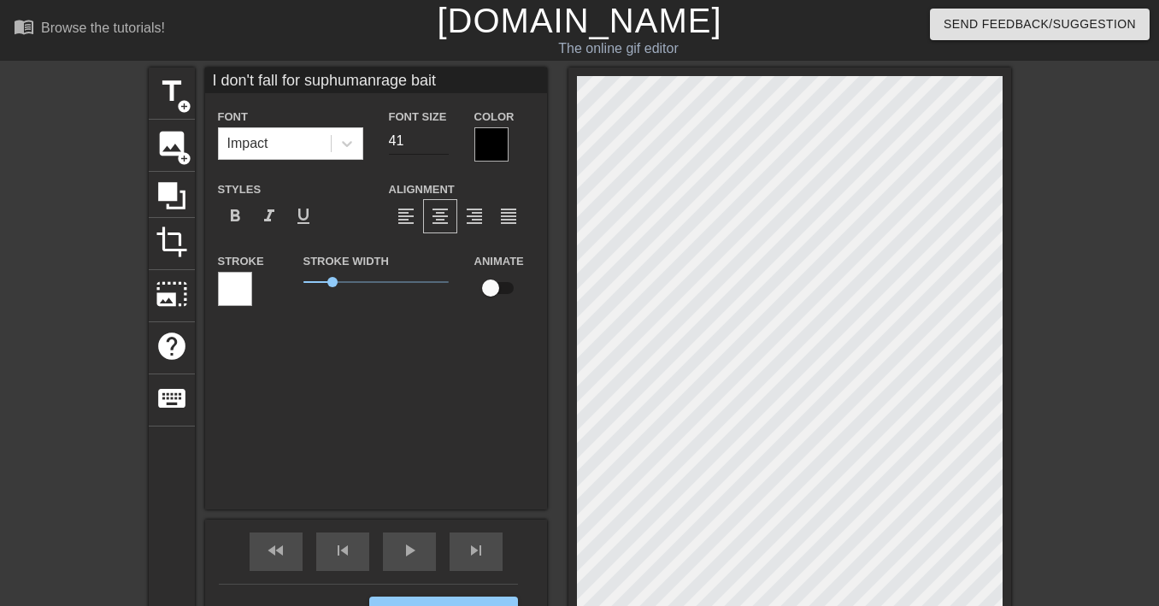
click at [443, 137] on input "41" at bounding box center [419, 140] width 60 height 27
type input "I don't fall for suphumanrage bait"
type input "42"
click at [443, 137] on input "42" at bounding box center [419, 140] width 60 height 27
type input "I don't fall for suphumanrage bait"
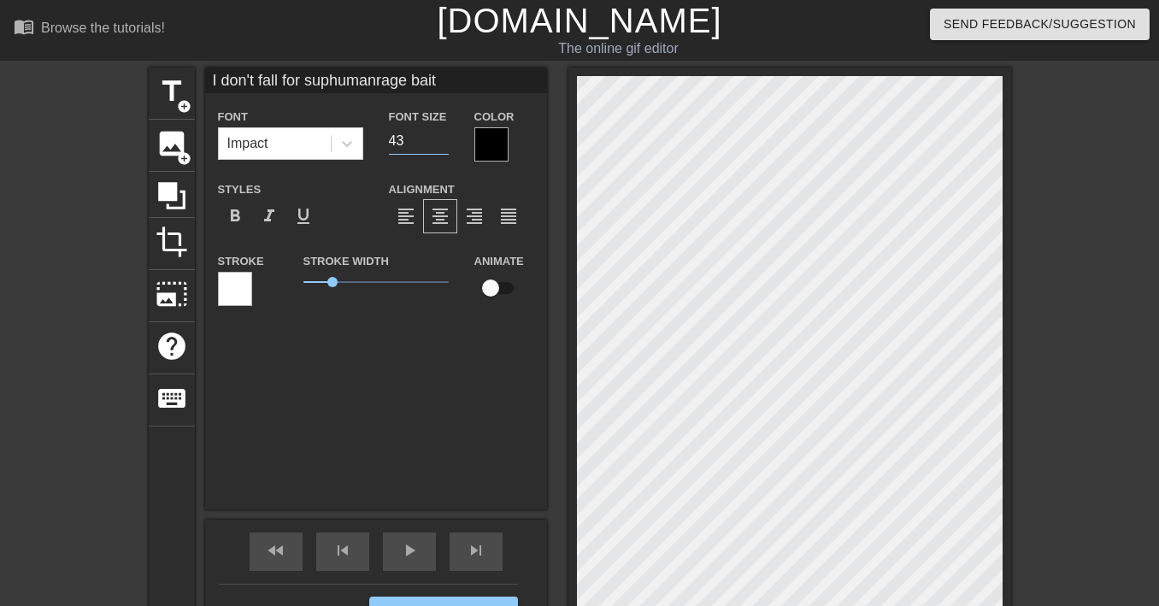
type input "43"
click at [443, 137] on input "43" at bounding box center [419, 140] width 60 height 27
type input "I don't fall for suphumanrage bait"
type input "44"
click at [443, 137] on input "44" at bounding box center [419, 140] width 60 height 27
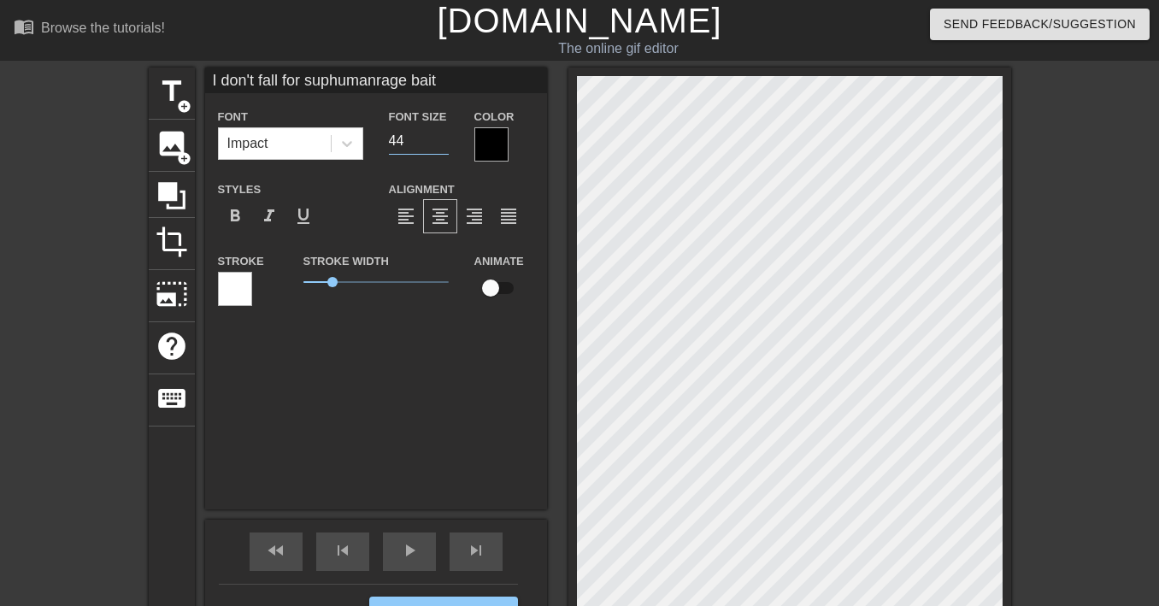
type input "I don't fall for suphumanrage bait"
type input "45"
click at [443, 137] on input "45" at bounding box center [419, 140] width 60 height 27
type input "I don't fall for suphumanrage bait"
type input "46"
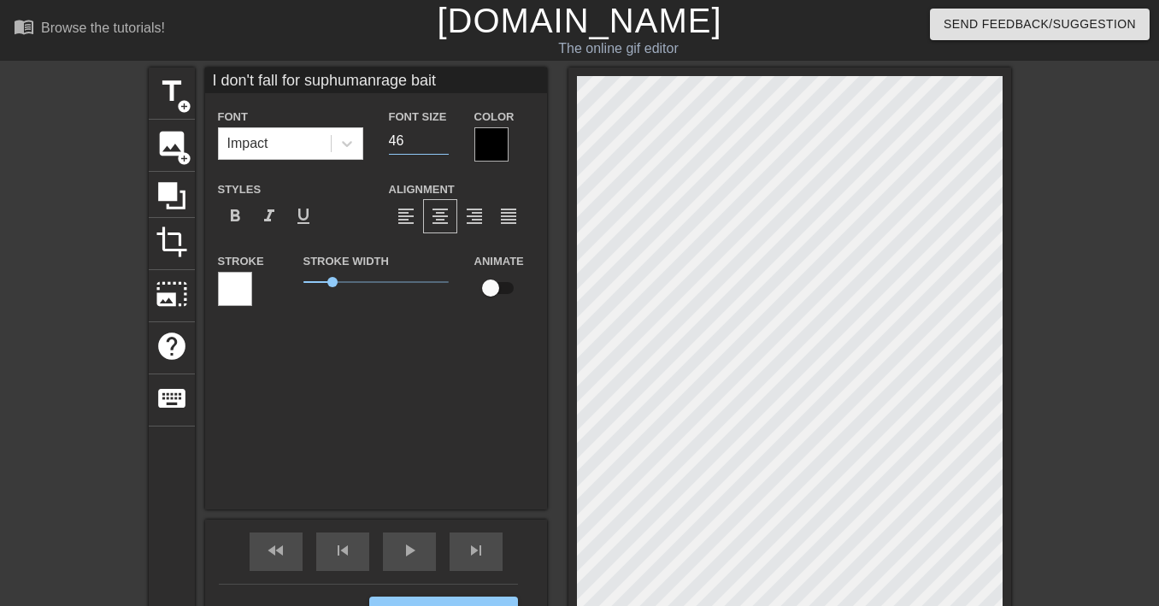
click at [443, 137] on input "46" at bounding box center [419, 140] width 60 height 27
type input "I don't fall for suphumanrage bait"
type input "47"
click at [443, 137] on input "47" at bounding box center [419, 140] width 60 height 27
type input "I don't fall for suphumanrage bait"
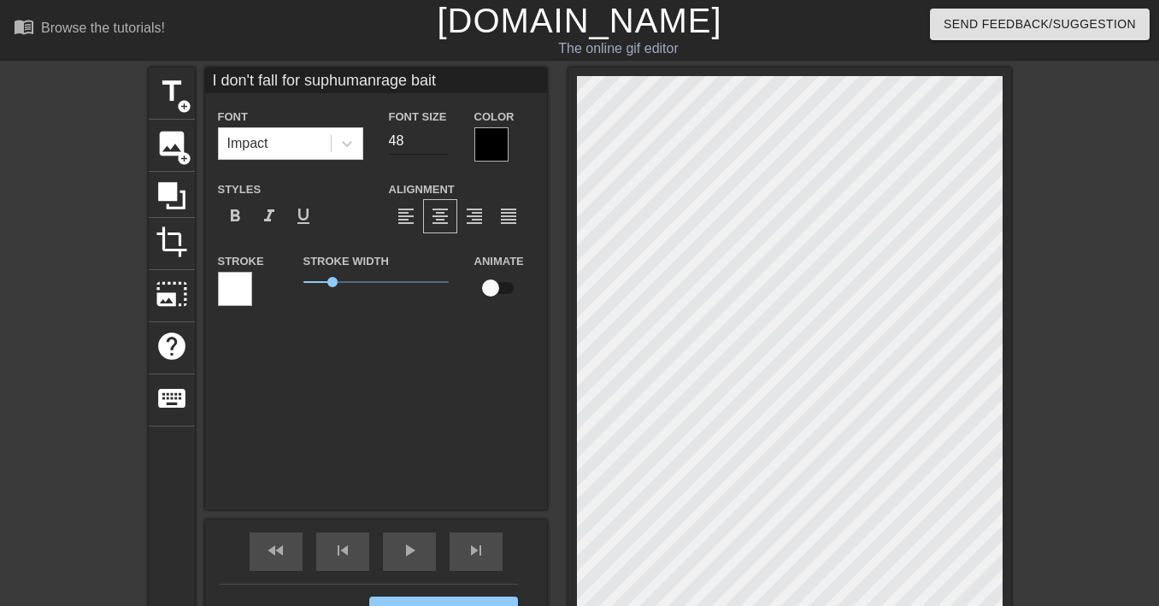
type input "48"
click at [442, 134] on input "48" at bounding box center [419, 140] width 60 height 27
type input "I don't fall for suphumanrage bait"
type input "49"
click at [442, 133] on input "49" at bounding box center [419, 140] width 60 height 27
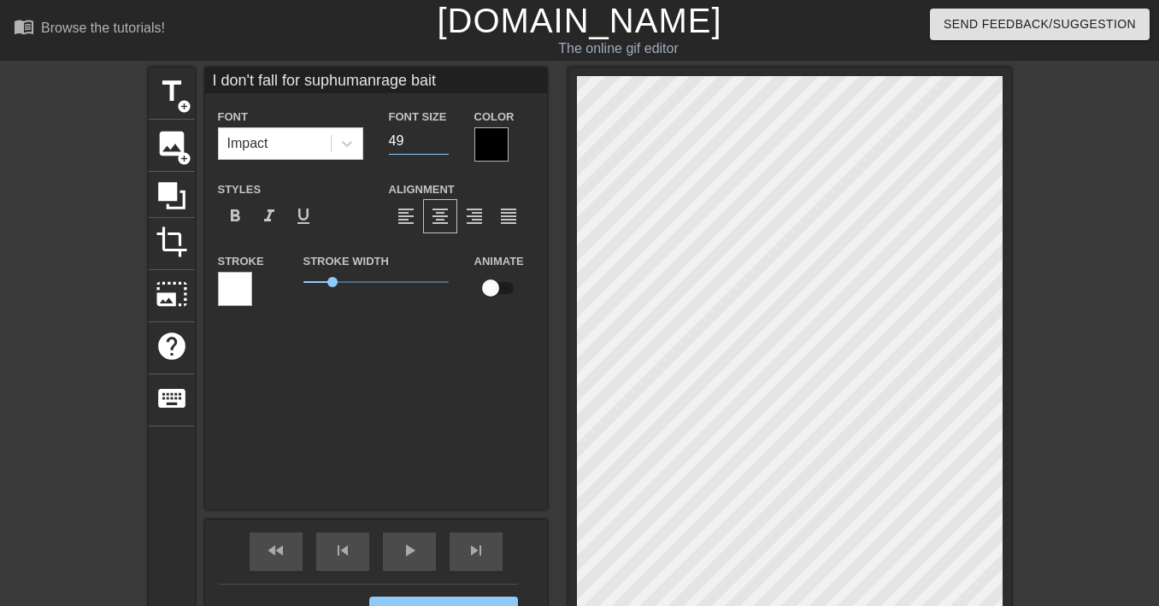
type input "I don't fall for suphumanrage bait"
type input "50"
click at [440, 136] on input "50" at bounding box center [419, 140] width 60 height 27
type input "I don't fall for suphumanrage bait"
type input "51"
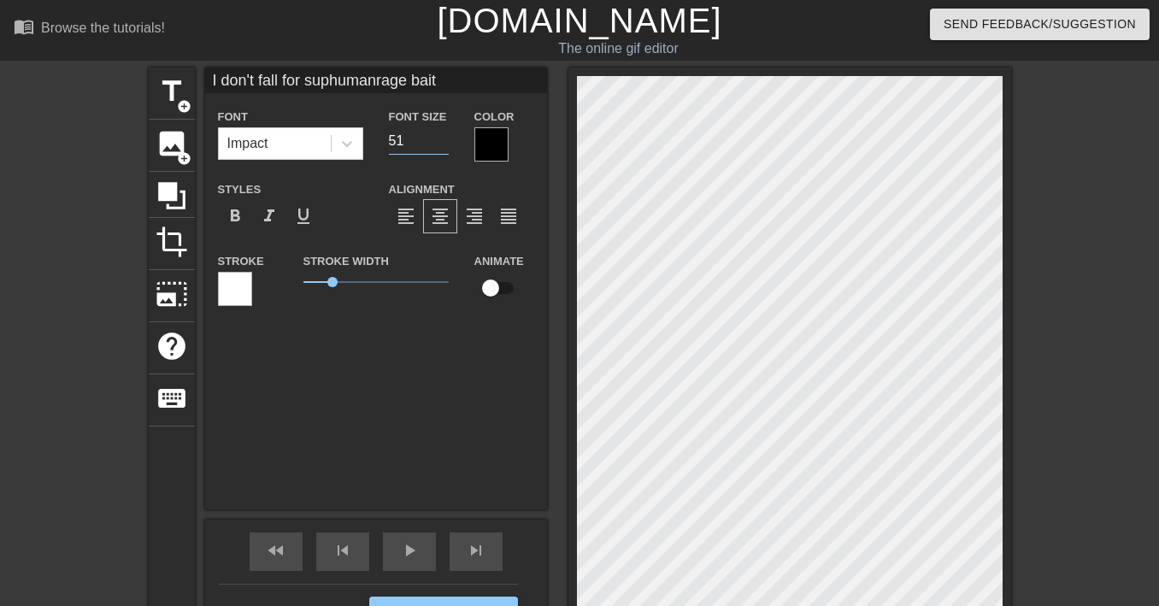
click at [440, 136] on input "51" at bounding box center [419, 140] width 60 height 27
type input "I don't fall for suphumanrage bait"
type input "50"
click at [447, 146] on input "50" at bounding box center [419, 140] width 60 height 27
click at [1070, 267] on div at bounding box center [1159, 324] width 256 height 513
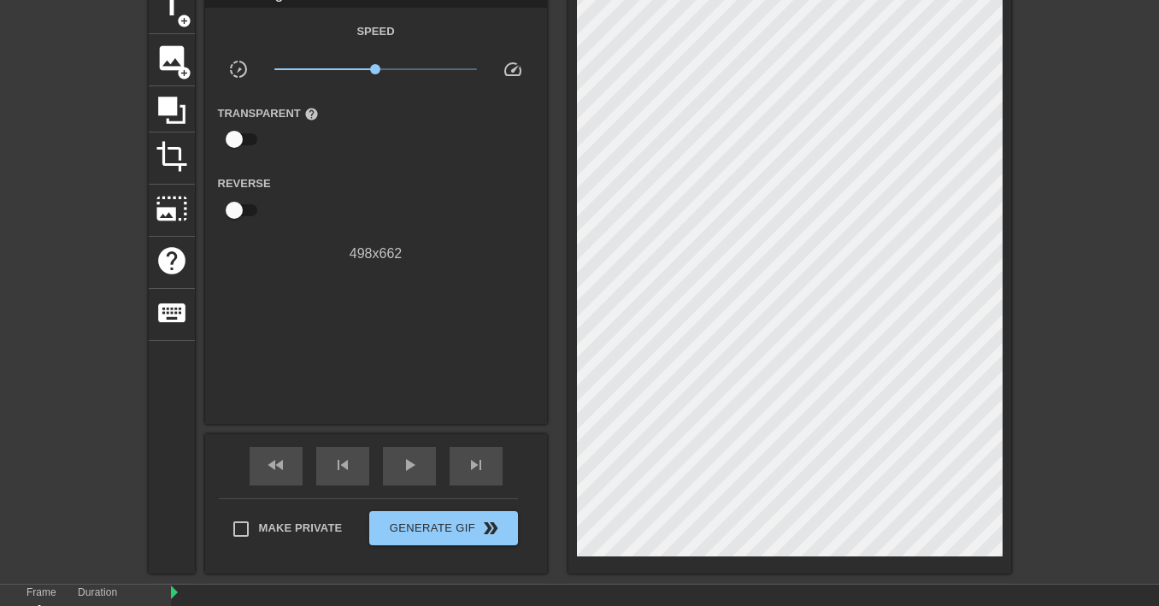
scroll to position [0, 0]
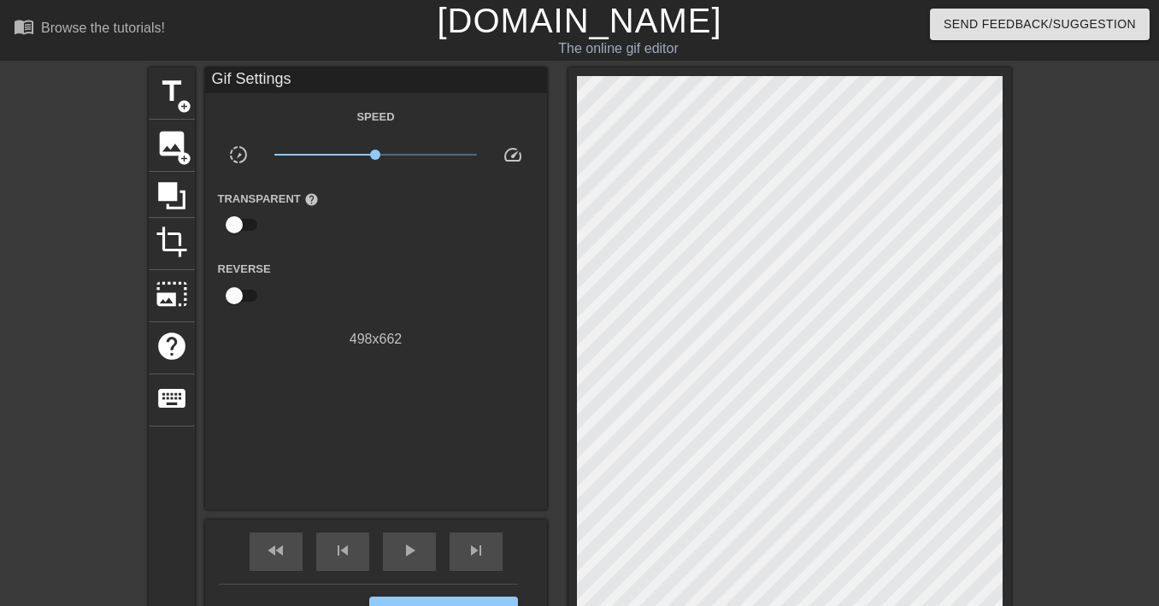
drag, startPoint x: 1019, startPoint y: 247, endPoint x: 1077, endPoint y: 224, distance: 61.7
click at [1077, 224] on div at bounding box center [1159, 324] width 256 height 513
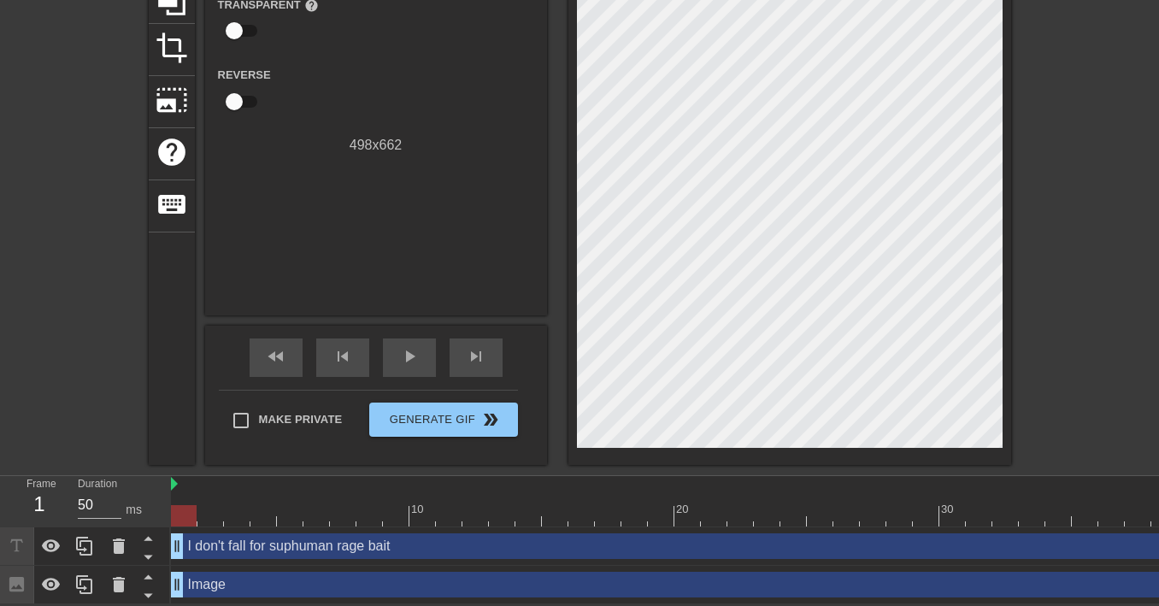
scroll to position [34, 0]
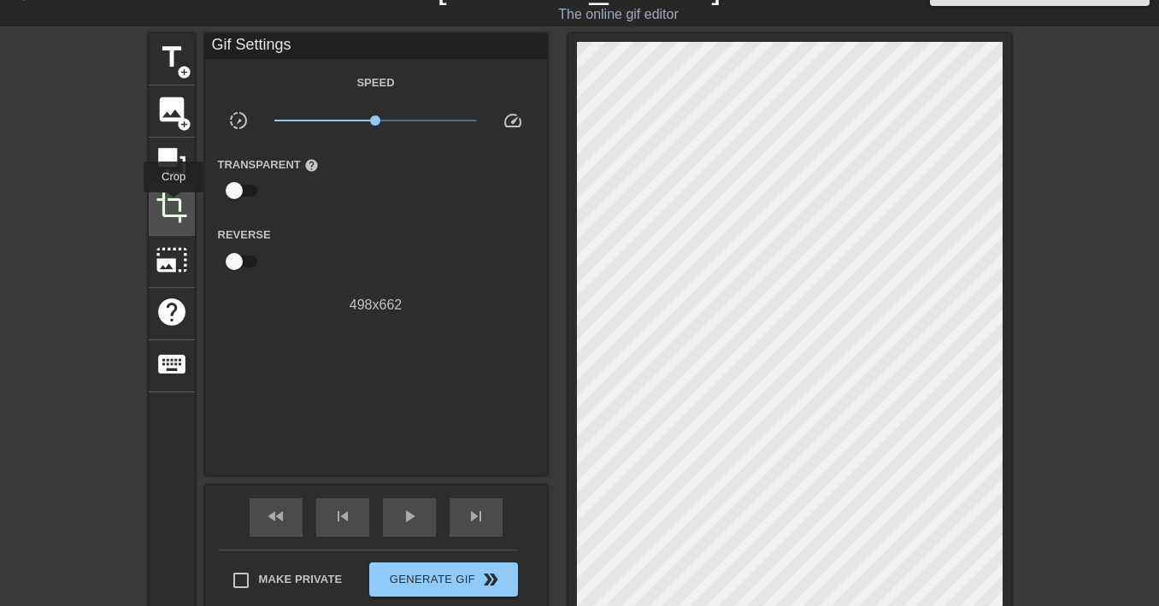
click at [175, 209] on span "crop" at bounding box center [172, 207] width 32 height 32
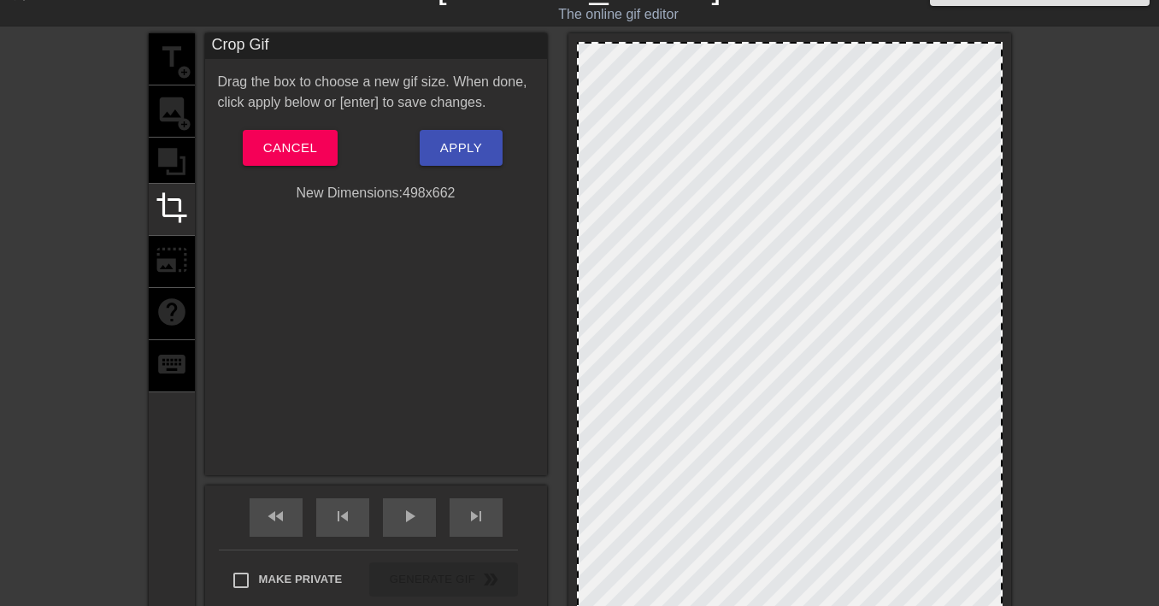
drag, startPoint x: 581, startPoint y: 119, endPoint x: 539, endPoint y: 125, distance: 42.3
click at [539, 125] on div "title add_circle image add_circle crop photo_size_select_large help keyboard Cr…" at bounding box center [580, 328] width 862 height 591
drag, startPoint x: 578, startPoint y: 186, endPoint x: 570, endPoint y: 121, distance: 65.4
click at [537, 185] on div "title add_circle image add_circle crop photo_size_select_large help keyboard Cr…" at bounding box center [580, 328] width 862 height 591
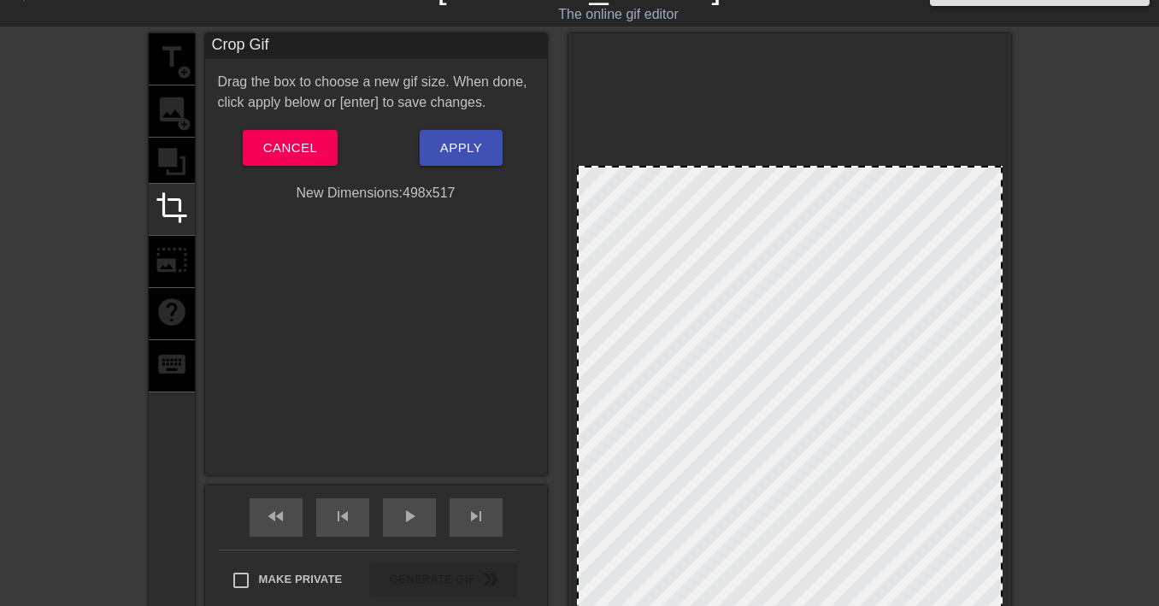
drag, startPoint x: 581, startPoint y: 47, endPoint x: 528, endPoint y: 171, distance: 134.7
click at [530, 171] on div "title add_circle image add_circle crop photo_size_select_large help keyboard Cr…" at bounding box center [580, 328] width 862 height 591
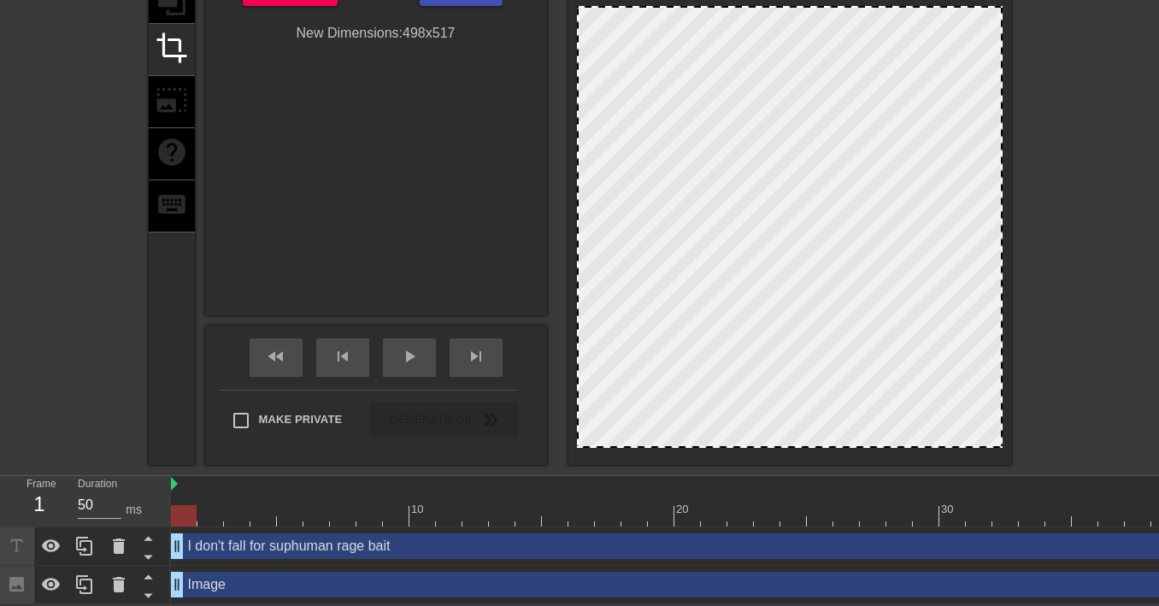
scroll to position [120, 0]
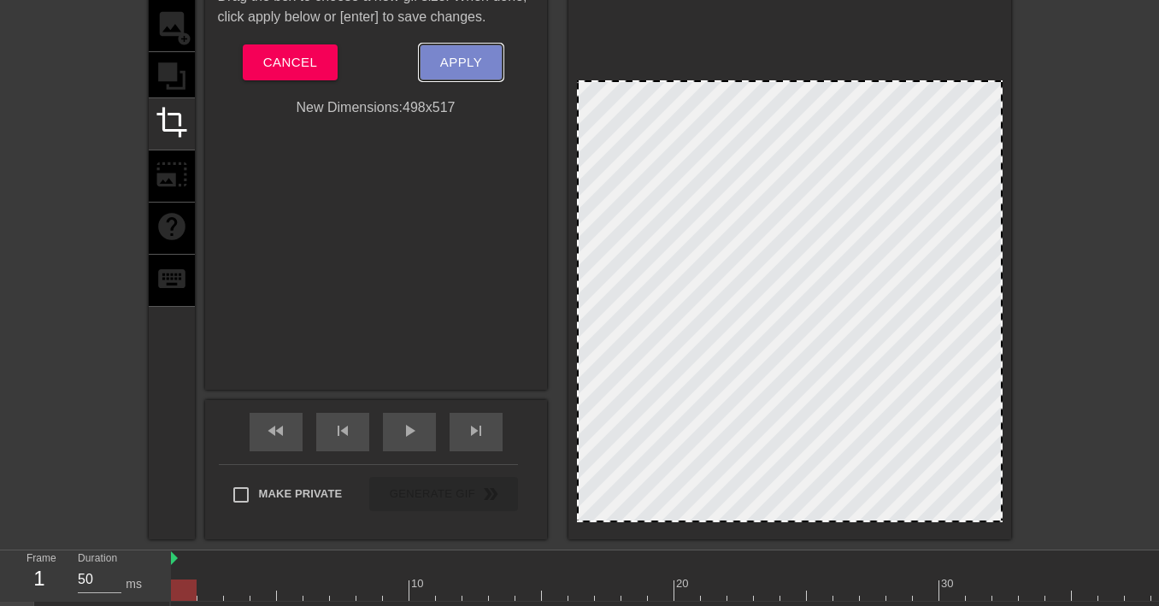
click at [464, 67] on span "Apply" at bounding box center [461, 62] width 42 height 22
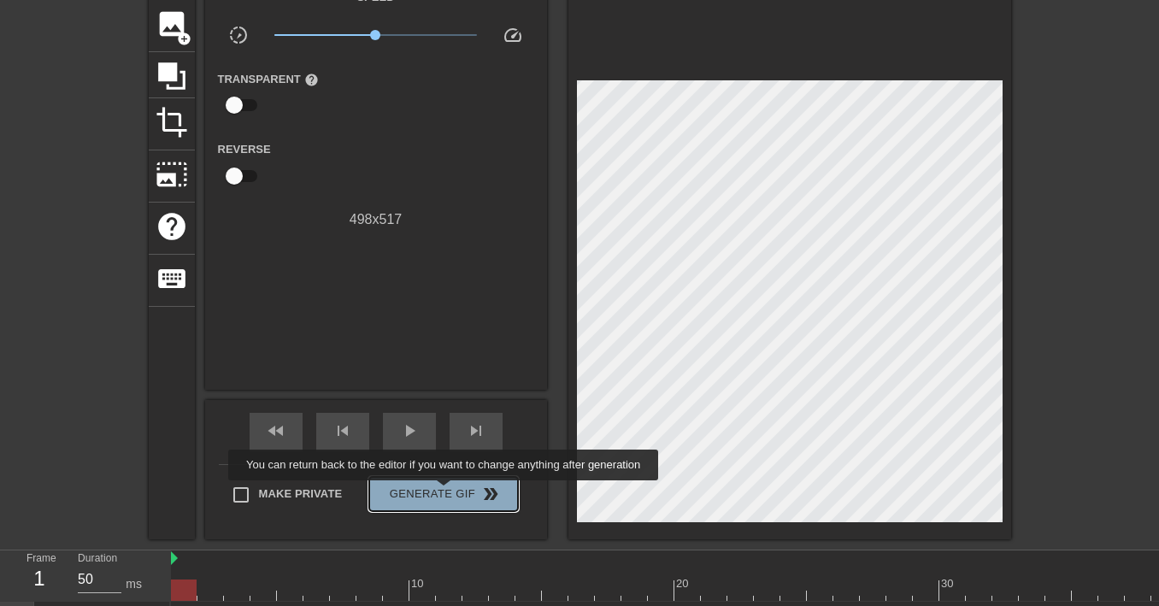
click at [445, 492] on span "Generate Gif double_arrow" at bounding box center [443, 494] width 134 height 21
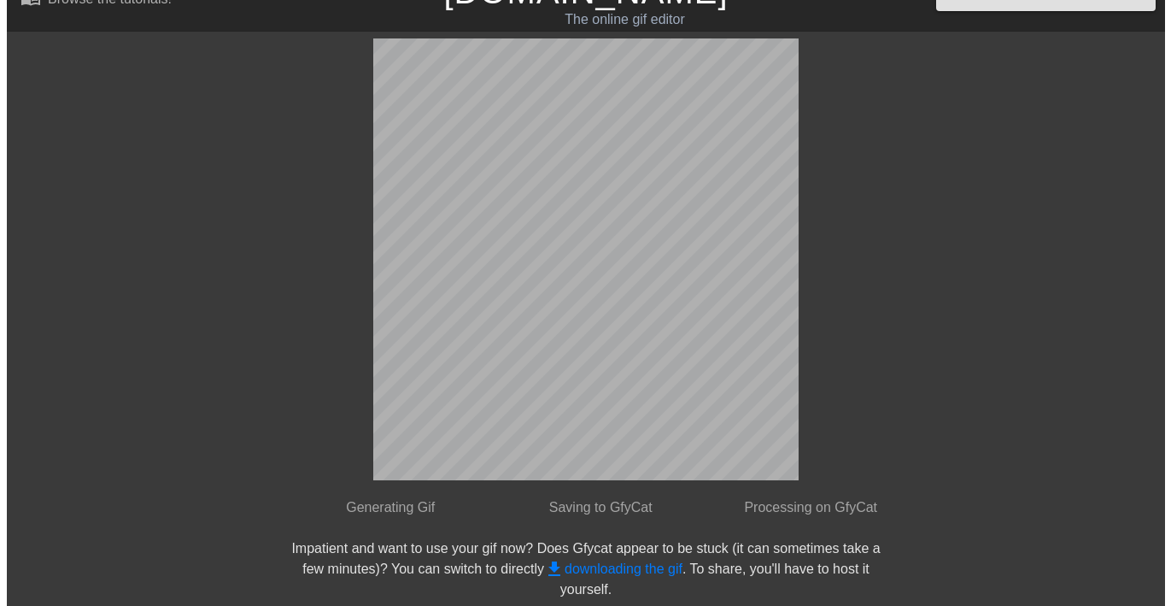
scroll to position [0, 0]
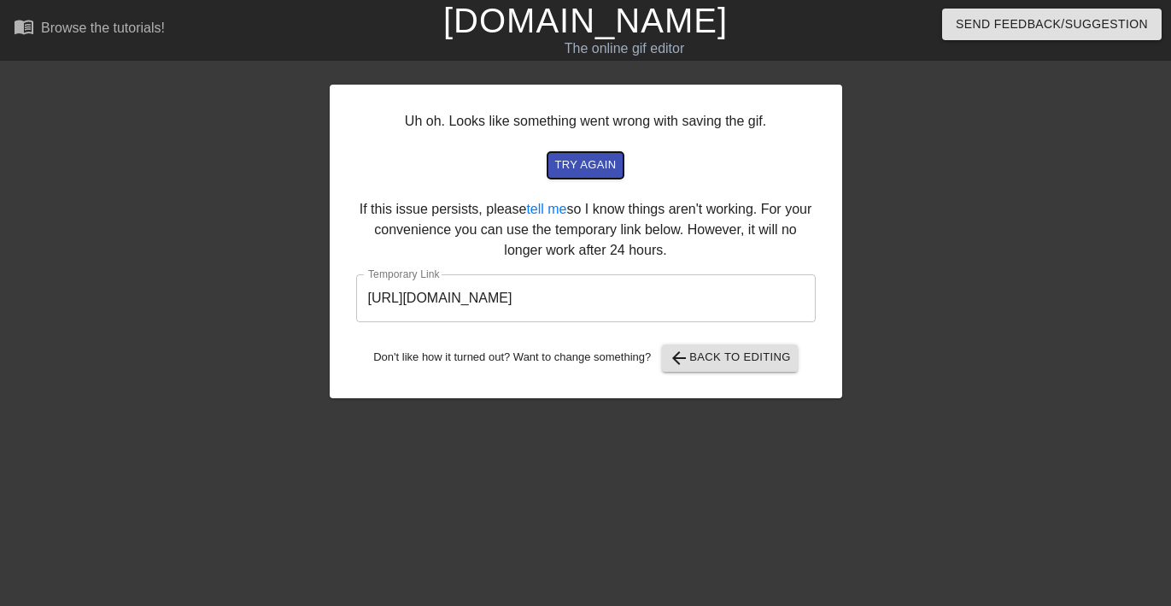
click at [577, 167] on span "try again" at bounding box center [586, 166] width 62 height 20
